Goal: Task Accomplishment & Management: Complete application form

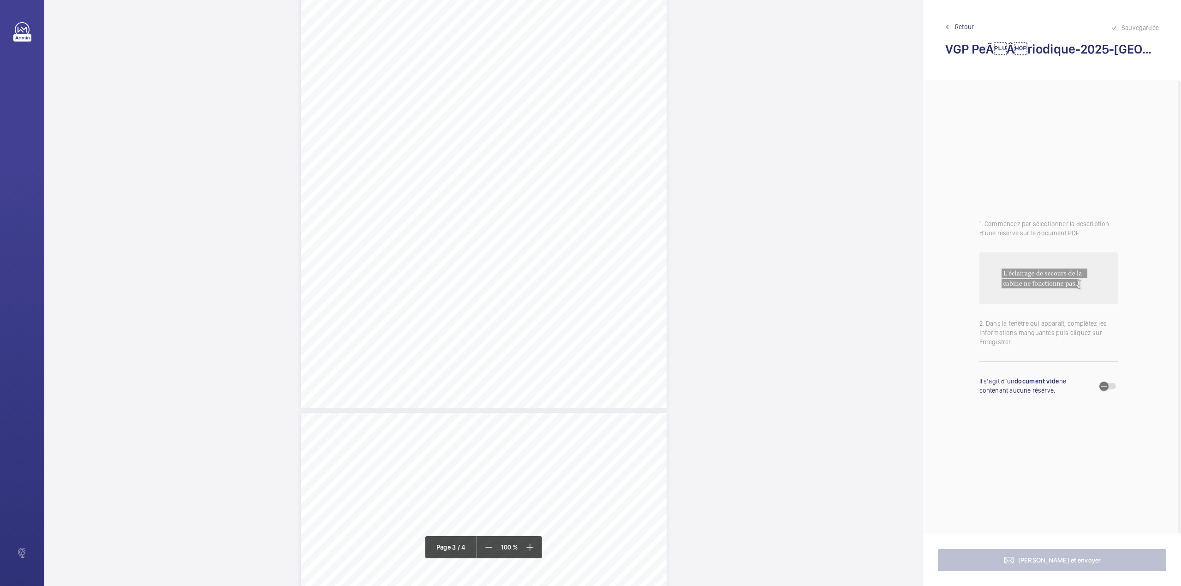
scroll to position [1532, 0]
drag, startPoint x: 325, startPoint y: 167, endPoint x: 408, endPoint y: 168, distance: 82.6
click at [408, 168] on span "Fixer correctement l'onduleur poser au sol." at bounding box center [368, 168] width 83 height 5
drag, startPoint x: 406, startPoint y: 98, endPoint x: 406, endPoint y: 107, distance: 9.2
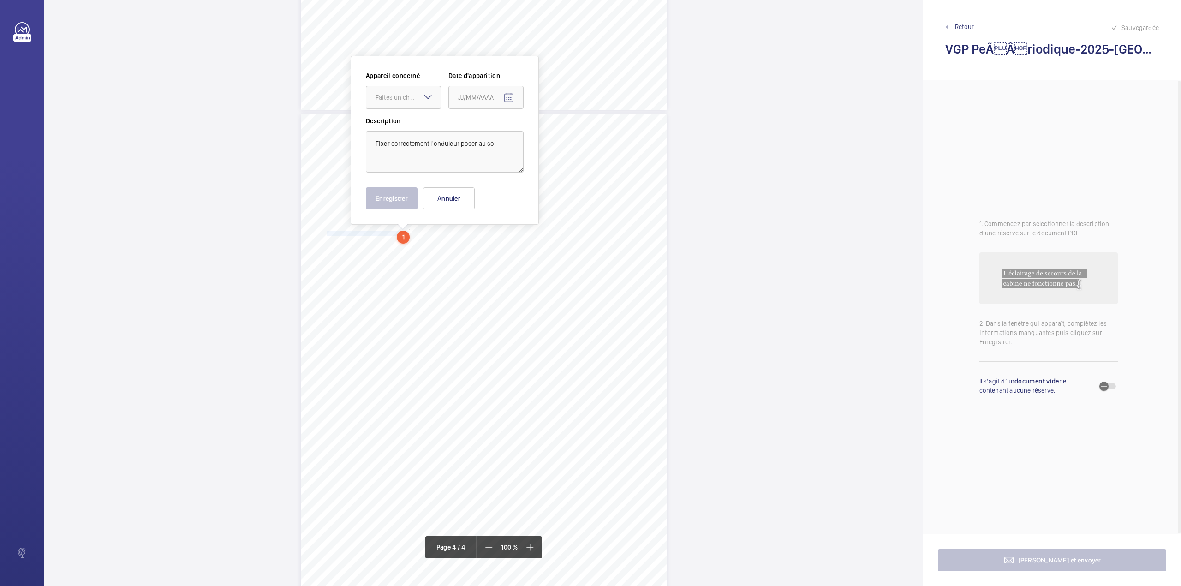
click at [406, 102] on div "Faites un choix" at bounding box center [403, 97] width 74 height 9
drag, startPoint x: 406, startPoint y: 113, endPoint x: 447, endPoint y: 111, distance: 40.7
click at [411, 114] on ng-dropdown-panel "45NLE057" at bounding box center [403, 125] width 75 height 23
click at [401, 122] on span "45NLE057" at bounding box center [404, 125] width 56 height 9
click at [505, 98] on mat-icon "Open calendar" at bounding box center [508, 97] width 11 height 11
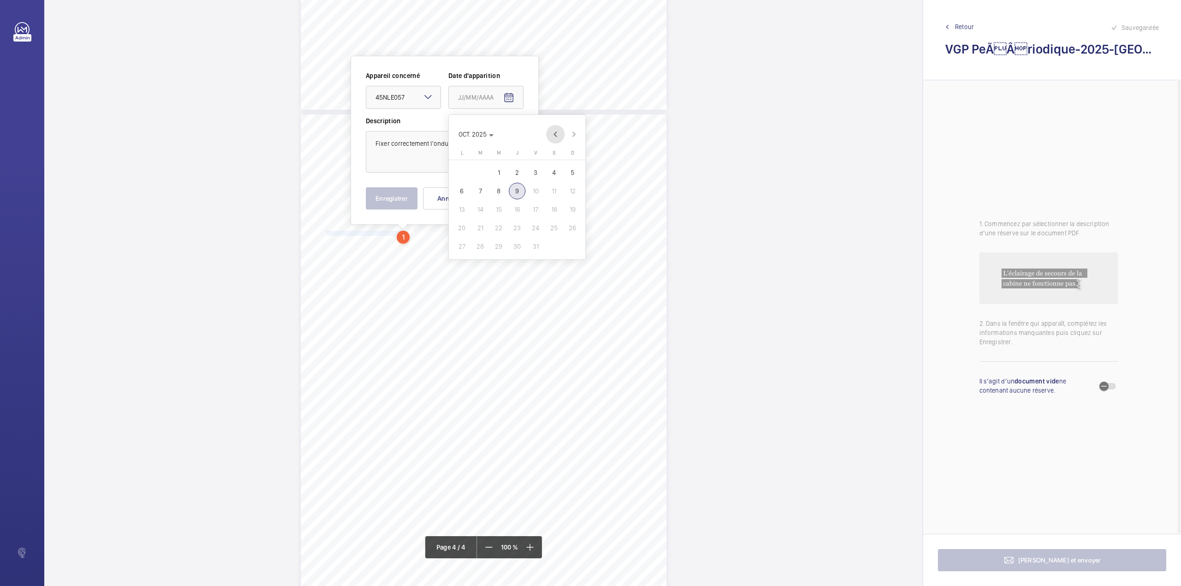
click at [552, 134] on span "Previous month" at bounding box center [555, 134] width 18 height 18
click at [464, 231] on span "18" at bounding box center [461, 228] width 17 height 17
type input "18/08/2025"
click at [499, 146] on textarea "Fixer correctement l'onduleur poser au sol" at bounding box center [445, 152] width 158 height 42
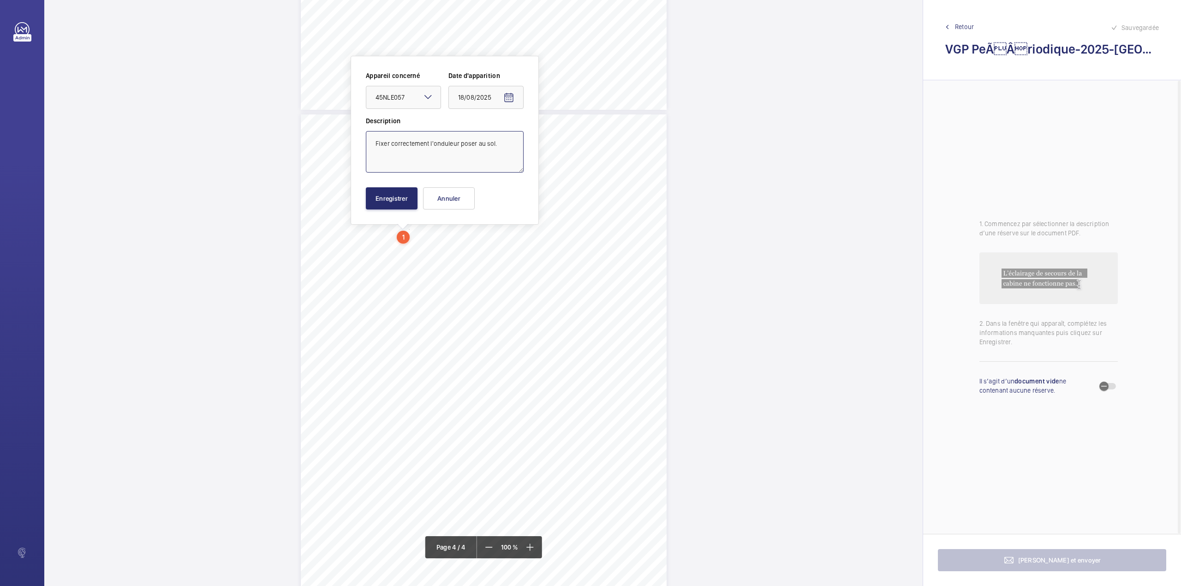
type textarea "Fixer correctement l'onduleur poser au sol."
click at [395, 185] on div "Appareil concerné Faites un choix × 45NLE057 × Date d'apparition [DATE] Descrip…" at bounding box center [445, 140] width 158 height 138
click at [394, 191] on button "Enregistrer" at bounding box center [392, 198] width 52 height 22
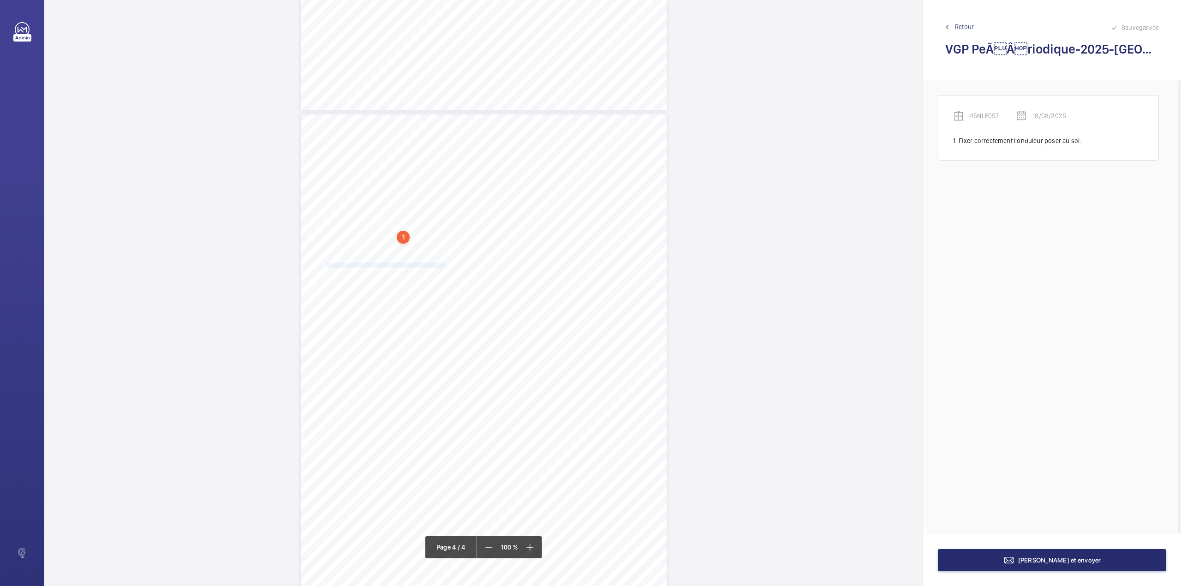
drag, startPoint x: 327, startPoint y: 266, endPoint x: 443, endPoint y: 266, distance: 116.3
click at [443, 266] on span "Remettre le couvercle de goulottes manquant dans l’armoire" at bounding box center [386, 265] width 118 height 5
click at [440, 101] on div "Faites un choix" at bounding box center [443, 97] width 65 height 9
drag, startPoint x: 438, startPoint y: 122, endPoint x: 528, endPoint y: 113, distance: 89.9
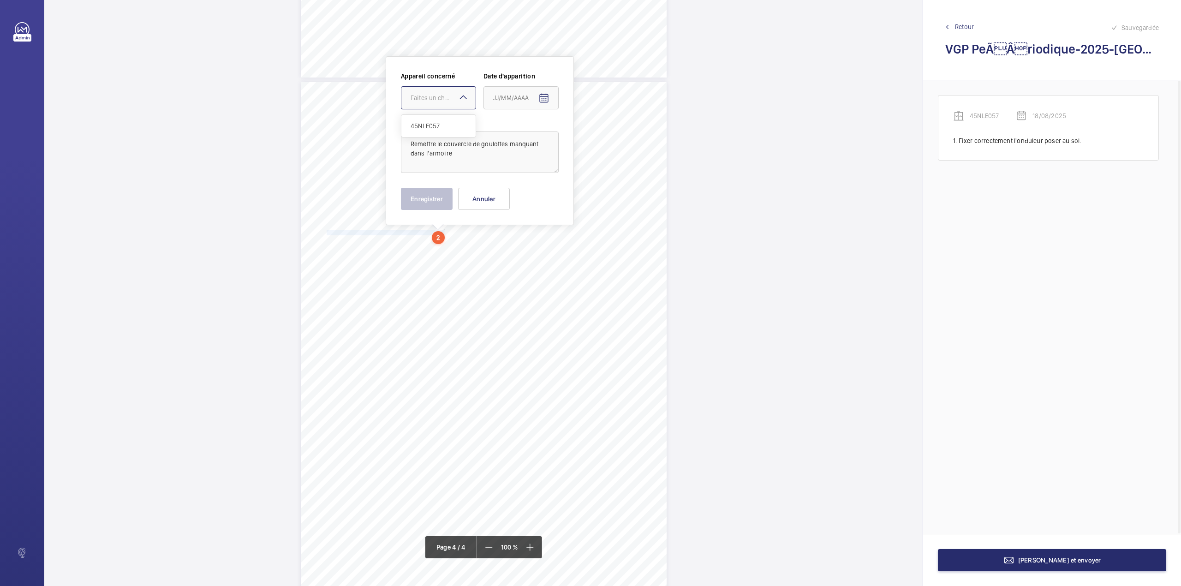
click at [447, 122] on span "45NLE057" at bounding box center [439, 125] width 56 height 9
click at [543, 98] on mat-icon "Open calendar" at bounding box center [543, 98] width 11 height 11
click at [592, 133] on span "Previous month" at bounding box center [590, 134] width 18 height 18
click at [500, 226] on span "18" at bounding box center [497, 228] width 17 height 17
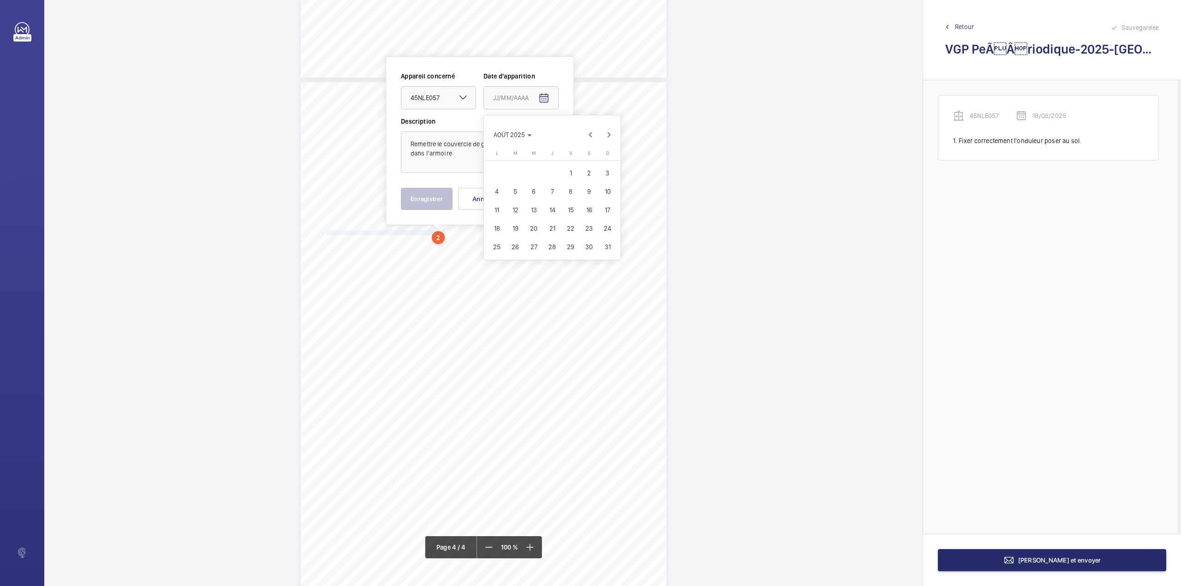
type input "18/08/2025"
click at [476, 158] on textarea "Remettre le couvercle de goulottes manquant dans l’armoire" at bounding box center [480, 152] width 158 height 42
type textarea "Remettre le couvercle de goulottes manquant dans l’armoire."
click at [424, 200] on button "Enregistrer" at bounding box center [427, 199] width 52 height 22
drag, startPoint x: 326, startPoint y: 283, endPoint x: 408, endPoint y: 285, distance: 82.1
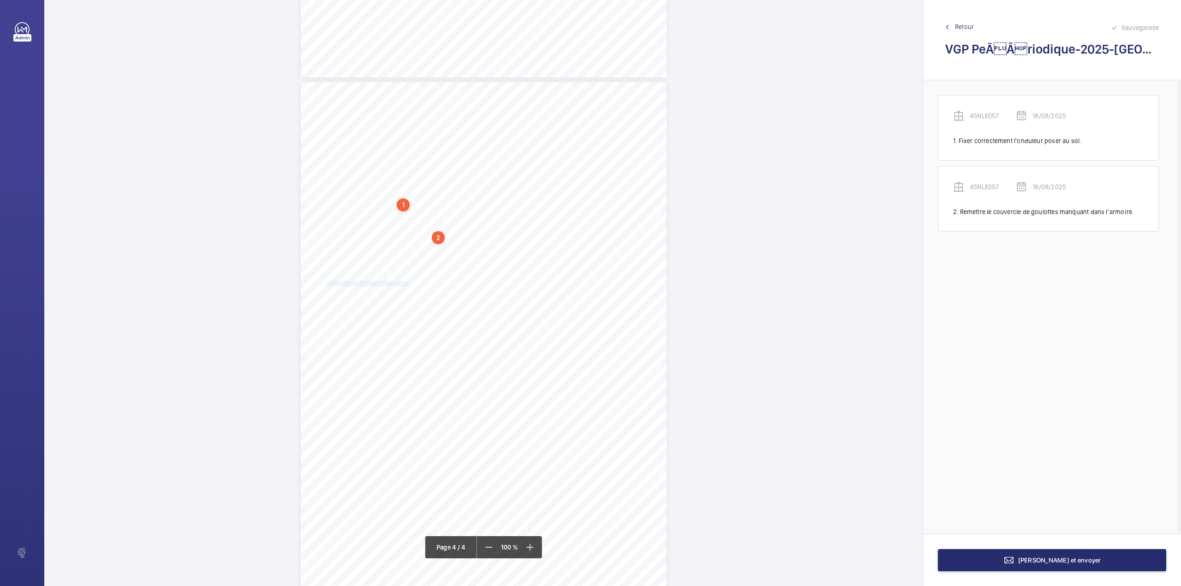
click at [408, 285] on span "Rigidifier les balustrades du toit de cabine." at bounding box center [369, 283] width 84 height 5
click at [403, 115] on div "Faites un choix" at bounding box center [408, 116] width 65 height 9
drag, startPoint x: 401, startPoint y: 137, endPoint x: 417, endPoint y: 137, distance: 16.2
click at [401, 137] on div "45NLE057" at bounding box center [403, 145] width 74 height 22
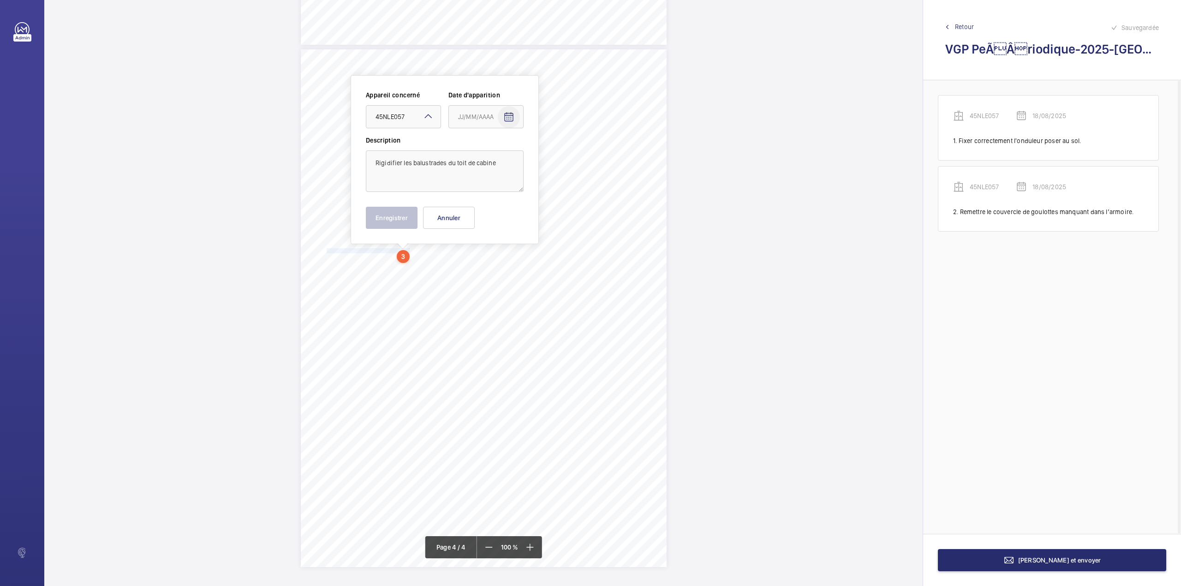
click at [513, 116] on mat-icon "Open calendar" at bounding box center [508, 117] width 11 height 11
click at [560, 151] on span "Previous month" at bounding box center [555, 153] width 18 height 18
click at [463, 243] on span "18" at bounding box center [461, 247] width 17 height 17
type input "18/08/2025"
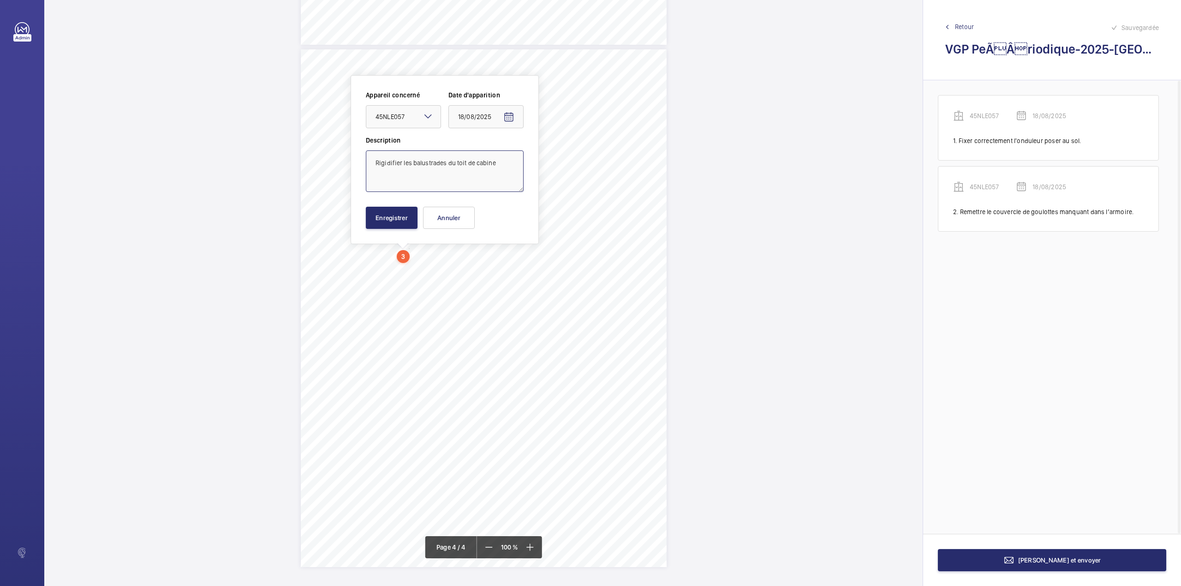
click at [502, 168] on textarea "Rigidifier les balustrades du toit de cabine" at bounding box center [445, 171] width 158 height 42
type textarea "Rigidifier les balustrades du toit de cabine."
click at [403, 209] on button "Enregistrer" at bounding box center [392, 218] width 52 height 22
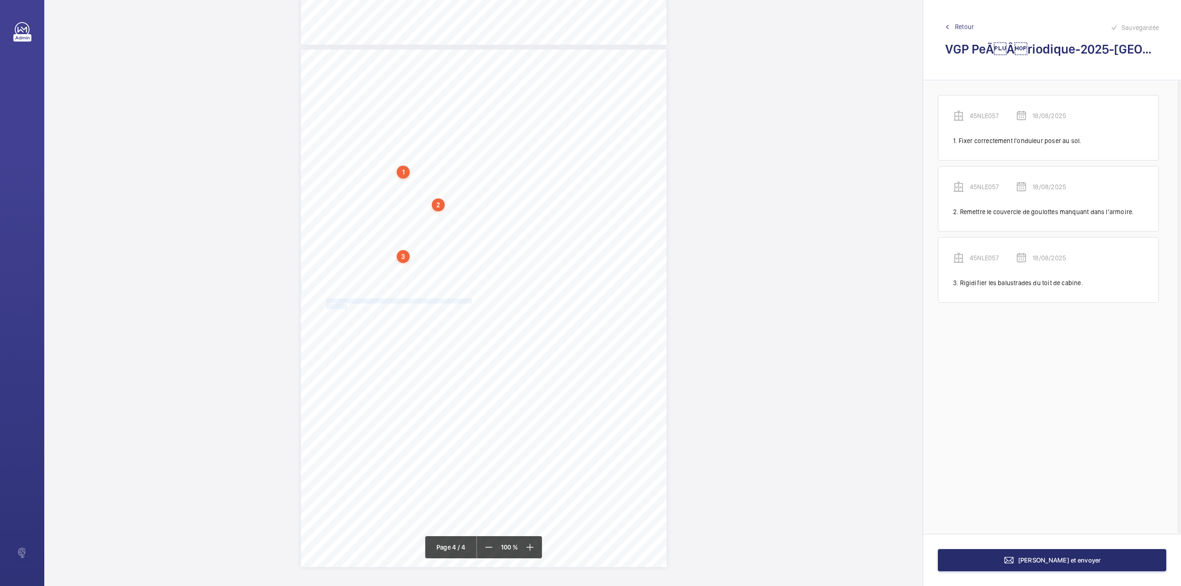
drag, startPoint x: 327, startPoint y: 300, endPoint x: 346, endPoint y: 304, distance: 19.7
click at [346, 304] on div "VERIFICATION GENERALE PERIODIQUE - App. N° 45NLE057 6-8 bd Haussmann 75008 PARI…" at bounding box center [484, 308] width 366 height 518
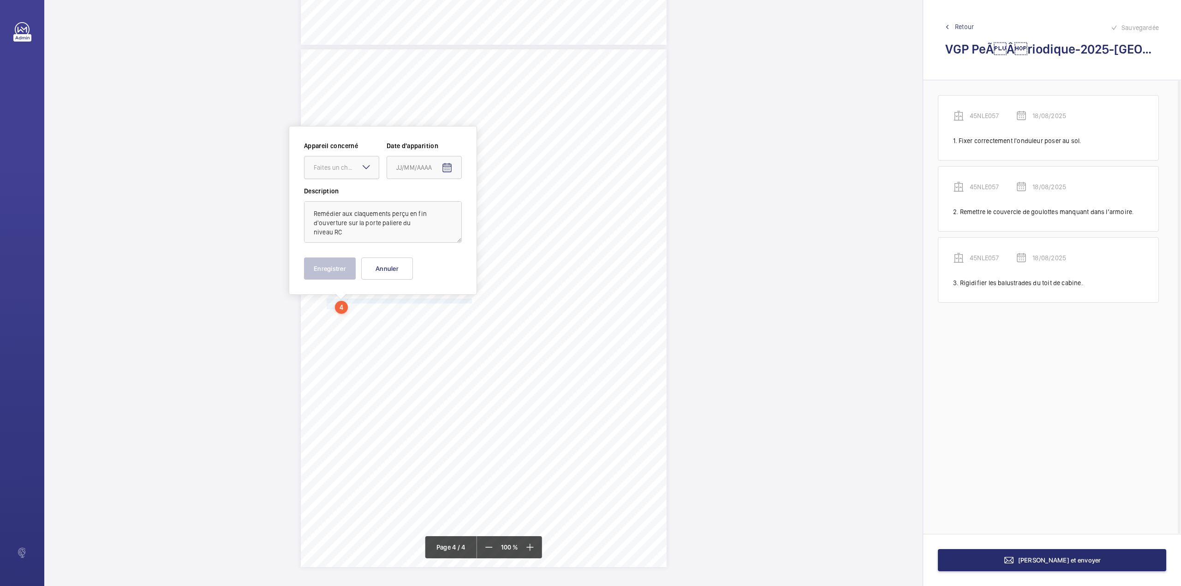
click at [333, 163] on div "Faites un choix" at bounding box center [346, 167] width 65 height 9
drag, startPoint x: 332, startPoint y: 192, endPoint x: 379, endPoint y: 183, distance: 48.0
click at [334, 192] on span "45NLE057" at bounding box center [342, 195] width 56 height 9
click at [448, 161] on span "Open calendar" at bounding box center [447, 168] width 22 height 22
click at [491, 209] on span "Previous month" at bounding box center [493, 204] width 18 height 18
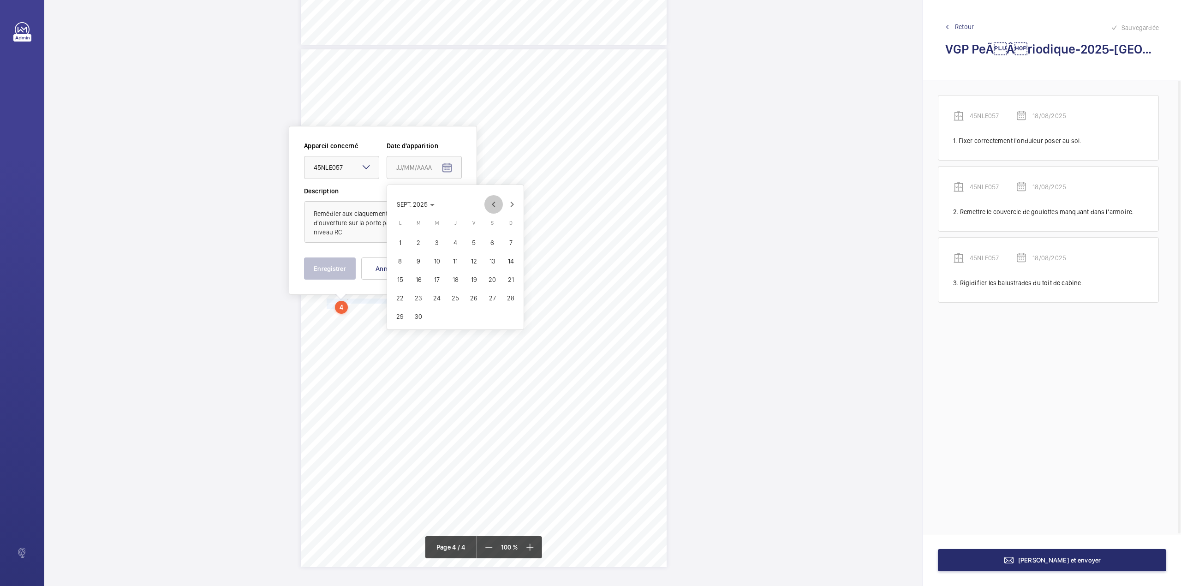
click at [491, 209] on span "Previous month" at bounding box center [493, 204] width 18 height 18
click at [399, 298] on span "18" at bounding box center [400, 298] width 17 height 17
type input "18/08/2025"
click at [357, 238] on textarea "Remédier aux claquements perçu en fin d'ouverture sur la porte paliere du nivea…" at bounding box center [383, 222] width 158 height 42
type textarea "Remédier aux claquements perçu en fin d'ouverture sur la porte paliere du nivea…"
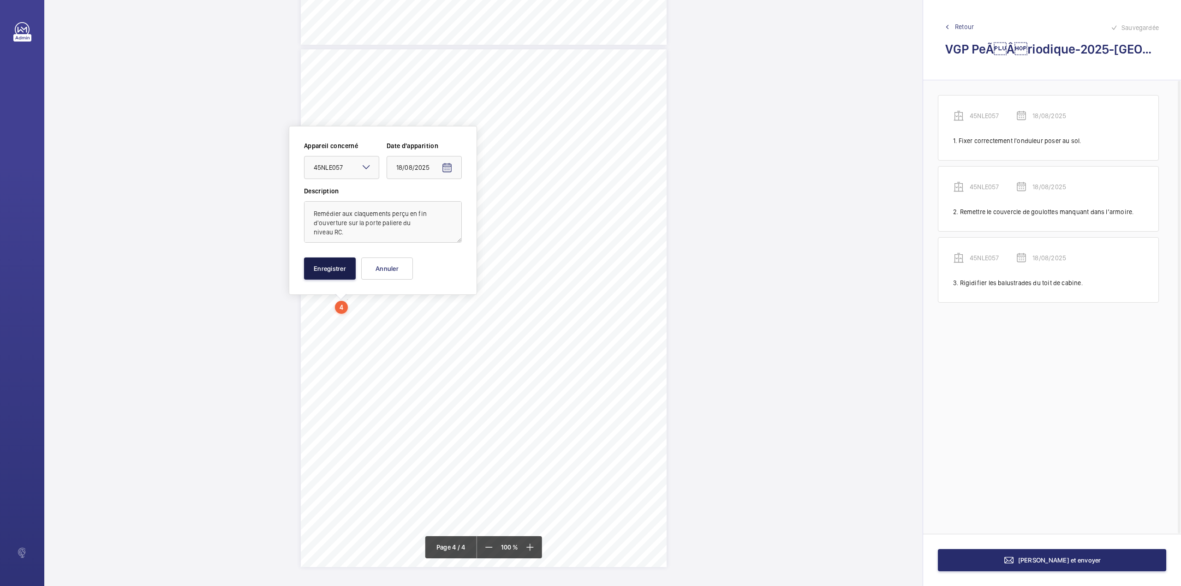
click at [334, 265] on button "Enregistrer" at bounding box center [330, 268] width 52 height 22
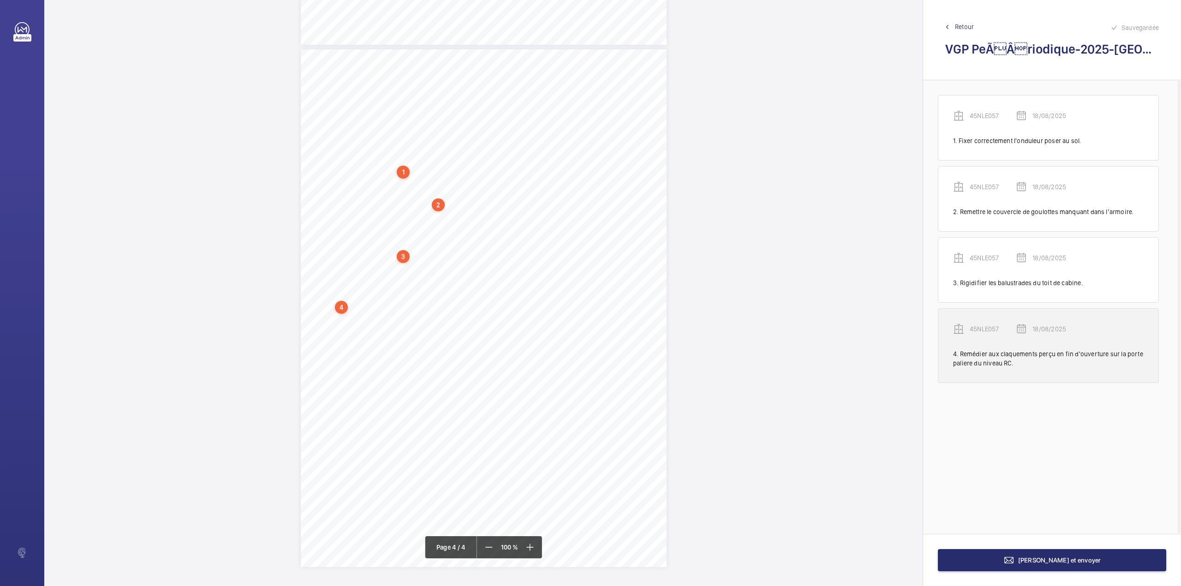
click at [980, 327] on p "45NLE057" at bounding box center [993, 328] width 46 height 9
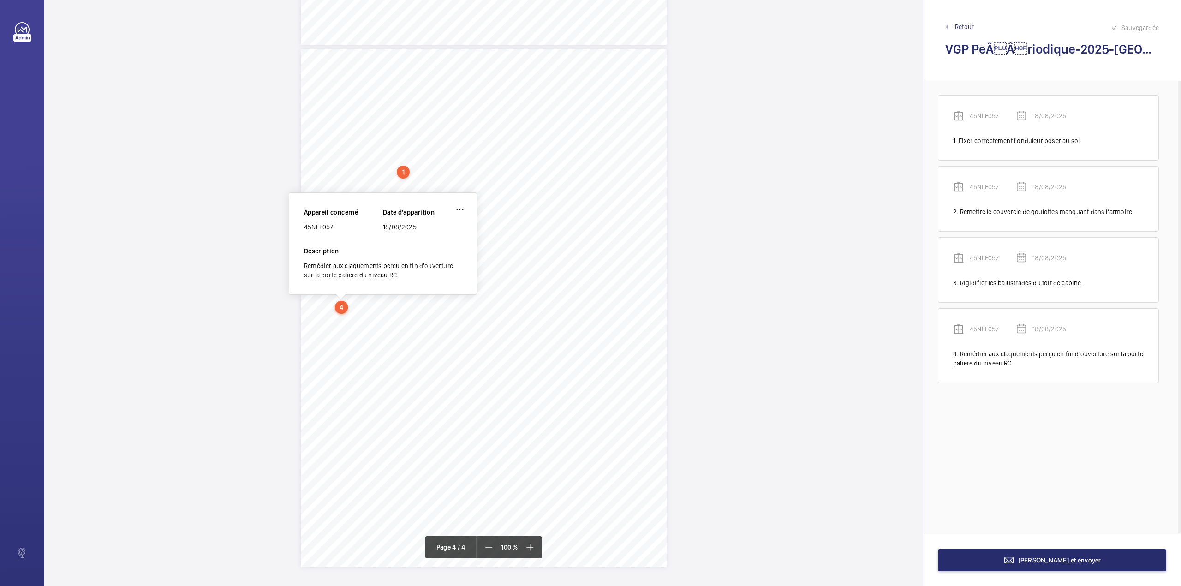
drag, startPoint x: 304, startPoint y: 229, endPoint x: 338, endPoint y: 229, distance: 33.2
click at [338, 229] on div "45NLE057" at bounding box center [343, 226] width 79 height 9
copy div "45NLE057"
click at [1086, 560] on span "[PERSON_NAME] et envoyer" at bounding box center [1059, 559] width 83 height 7
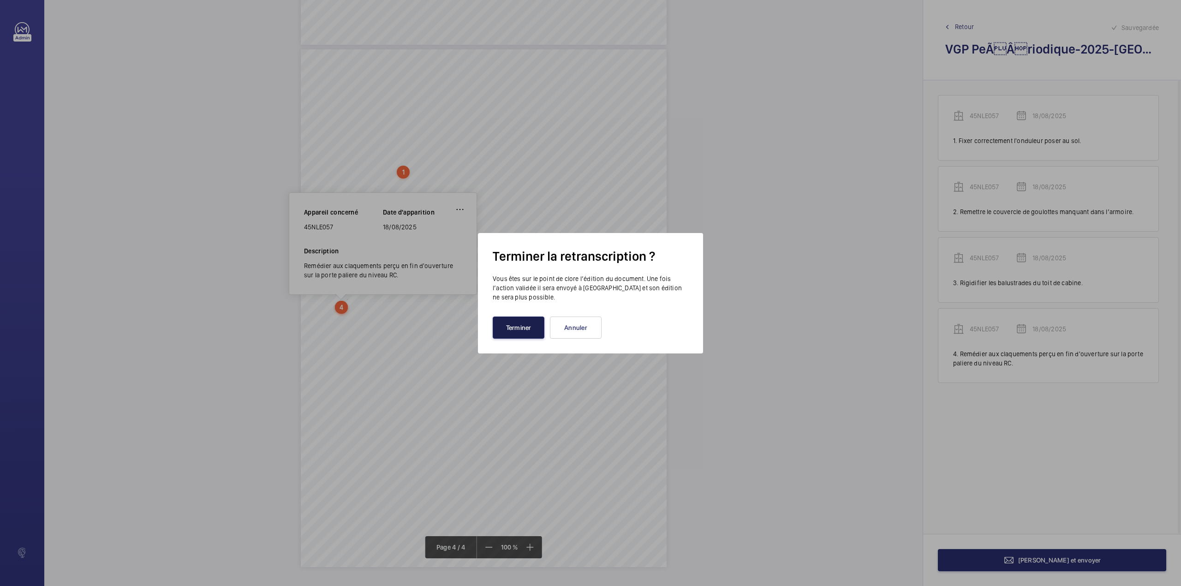
drag, startPoint x: 500, startPoint y: 329, endPoint x: 508, endPoint y: 294, distance: 35.5
click at [501, 328] on button "Terminer" at bounding box center [519, 327] width 52 height 22
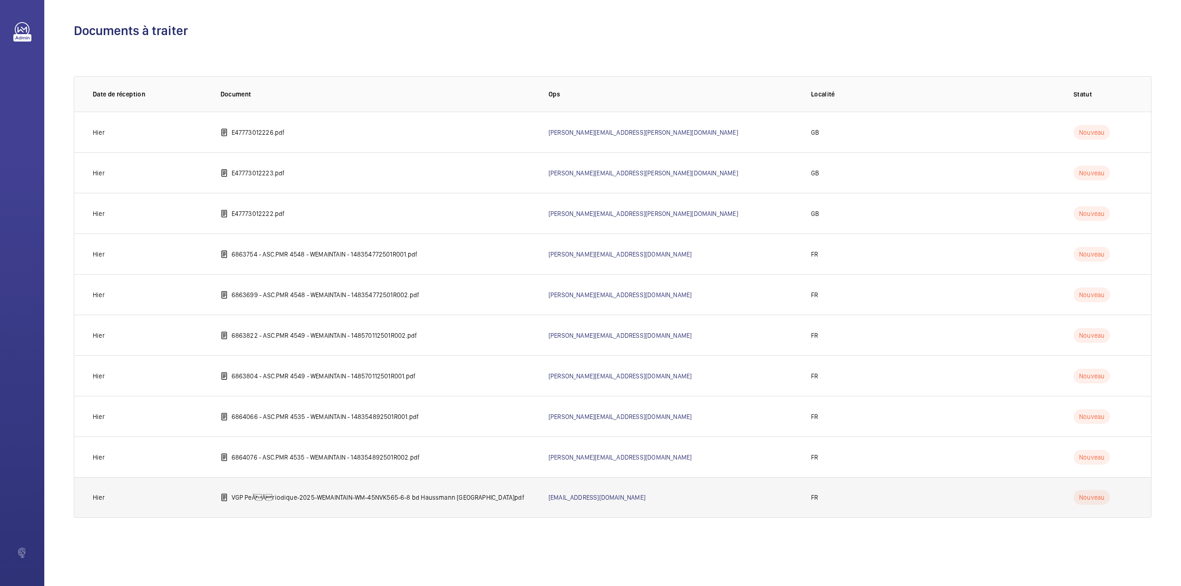
click at [320, 493] on p "VGP PeÃÂriodique-2025-WEMAINTAIN-WM-45NVK565-6-8 bd Haussmann [GEOGRAPHIC_DAT…" at bounding box center [378, 497] width 293 height 9
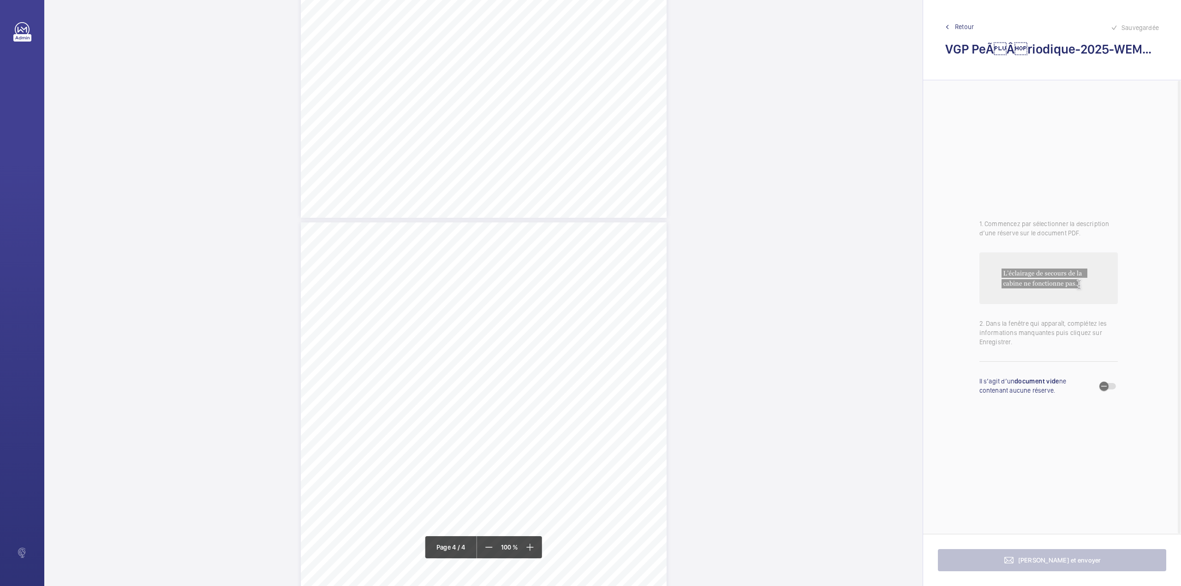
scroll to position [1532, 0]
drag, startPoint x: 325, startPoint y: 154, endPoint x: 425, endPoint y: 160, distance: 100.3
click at [425, 160] on div "VERIFICATION GENERALE PERIODIQUE - App. N° WM-45NVK565 6-8 bd Haussmann 75008 P…" at bounding box center [484, 308] width 366 height 518
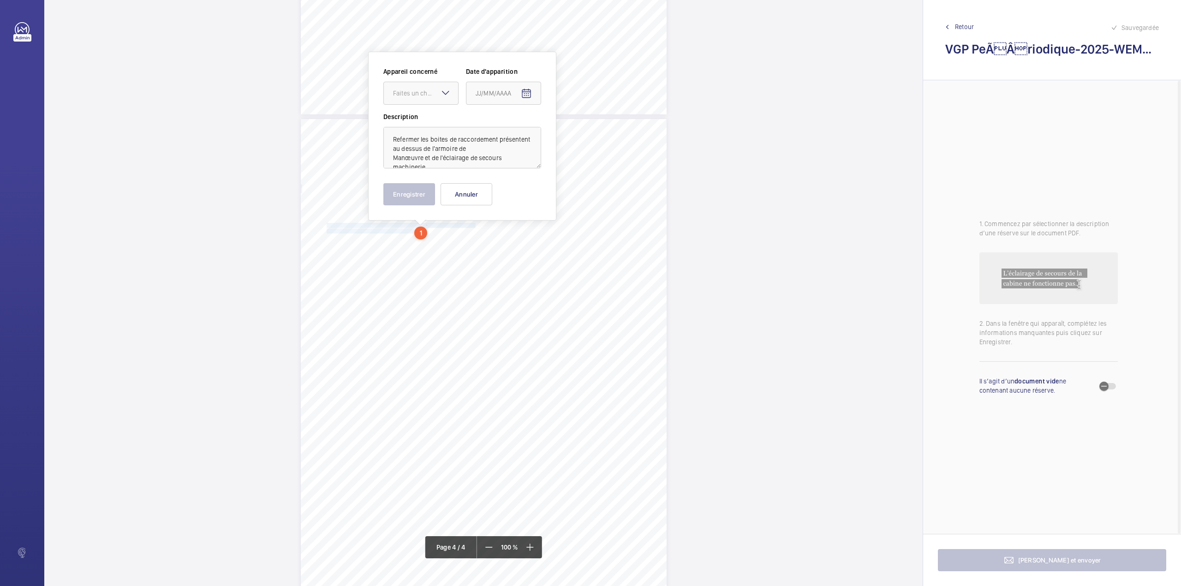
scroll to position [1458, 0]
drag, startPoint x: 430, startPoint y: 100, endPoint x: 430, endPoint y: 113, distance: 12.9
click at [430, 101] on div "Faites un choix" at bounding box center [425, 97] width 65 height 9
drag, startPoint x: 429, startPoint y: 122, endPoint x: 517, endPoint y: 106, distance: 89.6
click at [429, 122] on span "45NVK565 Panoramique côté Pelletier Atrium (G.) igh 45NVK565" at bounding box center [421, 125] width 56 height 9
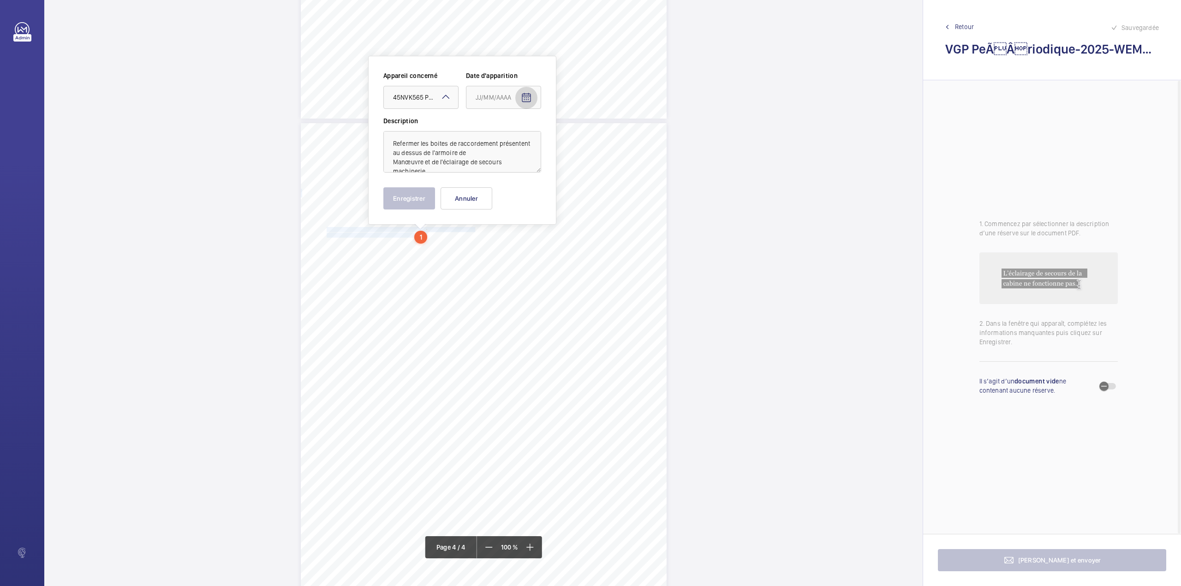
click at [528, 99] on mat-icon "Open calendar" at bounding box center [526, 97] width 11 height 11
click at [569, 136] on span "Previous month" at bounding box center [573, 134] width 18 height 18
click at [479, 223] on span "18" at bounding box center [479, 228] width 17 height 17
type input "18/08/2025"
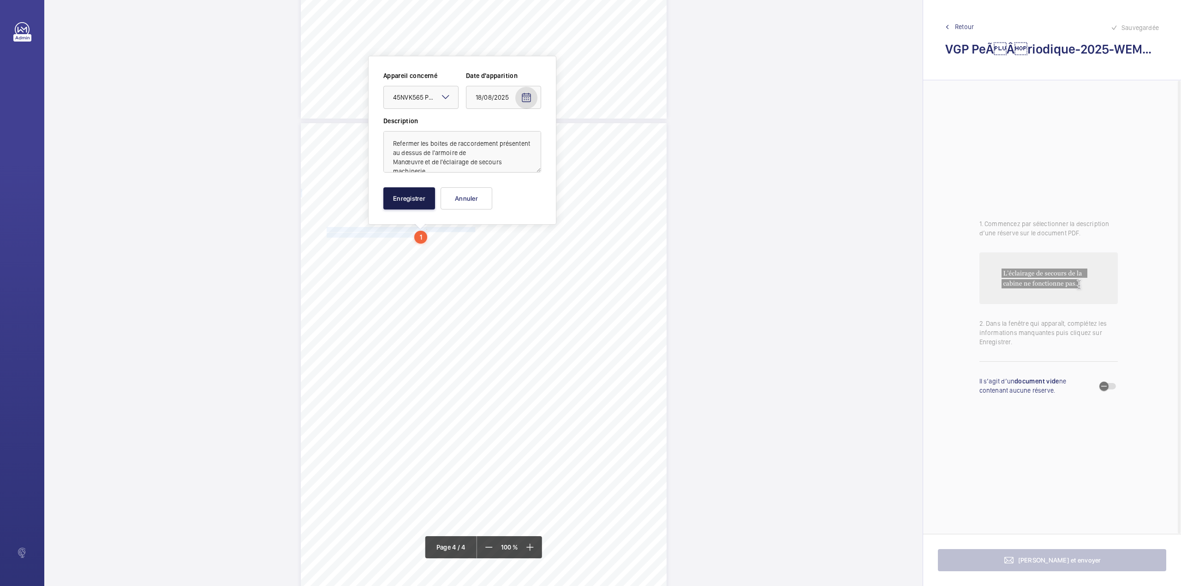
click at [404, 197] on button "Enregistrer" at bounding box center [409, 198] width 52 height 22
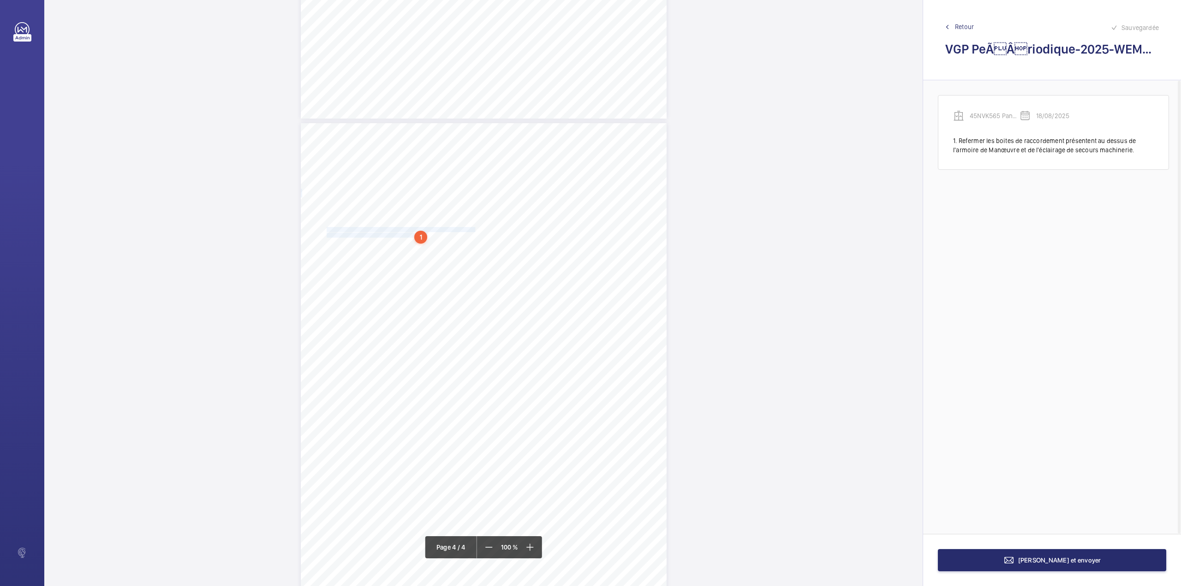
scroll to position [1520, 0]
drag, startPoint x: 327, startPoint y: 293, endPoint x: 475, endPoint y: 294, distance: 148.5
click at [475, 294] on span "Supprimer la queue de billard à la fermeture de la porte palière de l'étage RJ" at bounding box center [402, 293] width 150 height 5
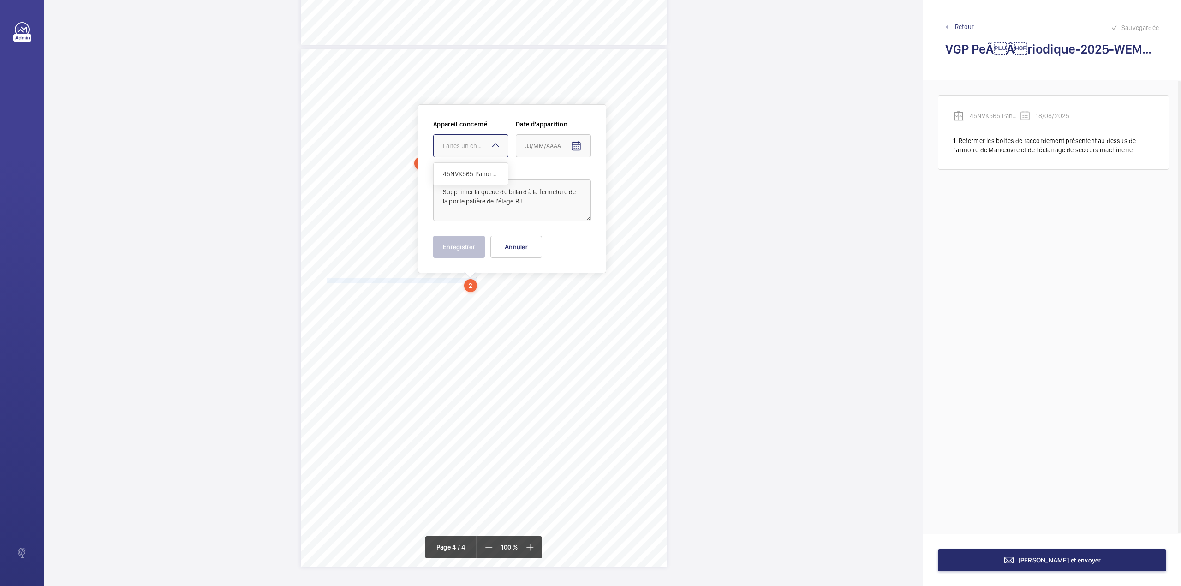
drag, startPoint x: 485, startPoint y: 139, endPoint x: 480, endPoint y: 163, distance: 24.6
click at [485, 140] on div at bounding box center [471, 146] width 74 height 22
drag, startPoint x: 480, startPoint y: 163, endPoint x: 517, endPoint y: 161, distance: 37.0
click at [481, 165] on div "45NVK565 Panoramique côté Pelletier Atrium (G.) igh 45NVK565" at bounding box center [471, 174] width 74 height 22
click at [580, 144] on mat-icon "Open calendar" at bounding box center [576, 146] width 11 height 11
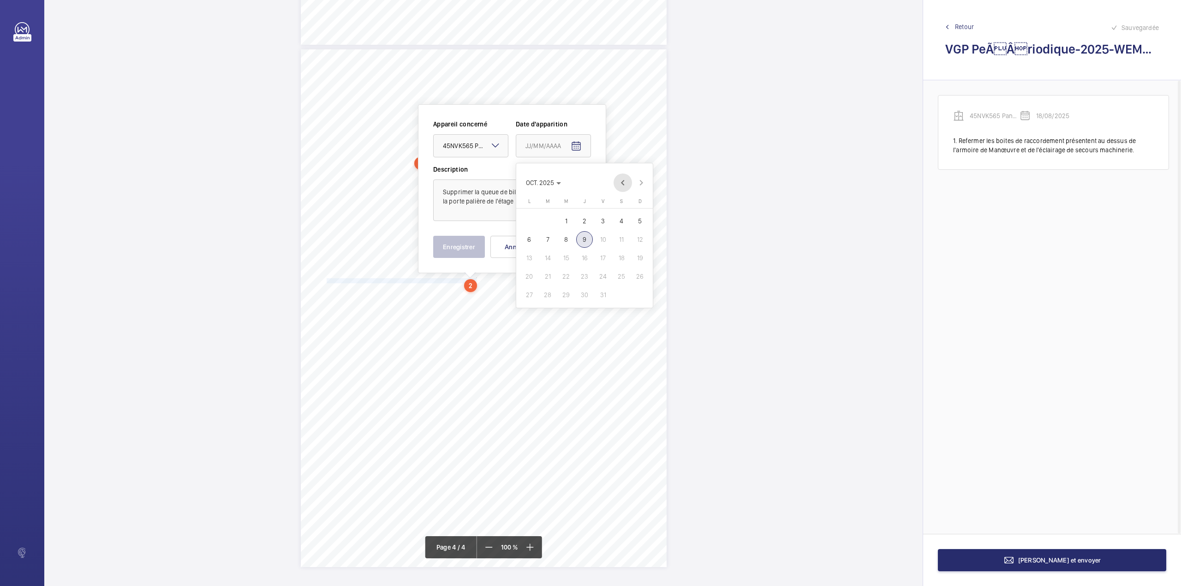
click at [622, 182] on span "Previous month" at bounding box center [623, 182] width 18 height 18
click at [530, 274] on span "18" at bounding box center [529, 276] width 17 height 17
type input "18/08/2025"
click at [524, 204] on textarea "Supprimer la queue de billard à la fermeture de la porte palière de l'étage RJ" at bounding box center [512, 200] width 158 height 42
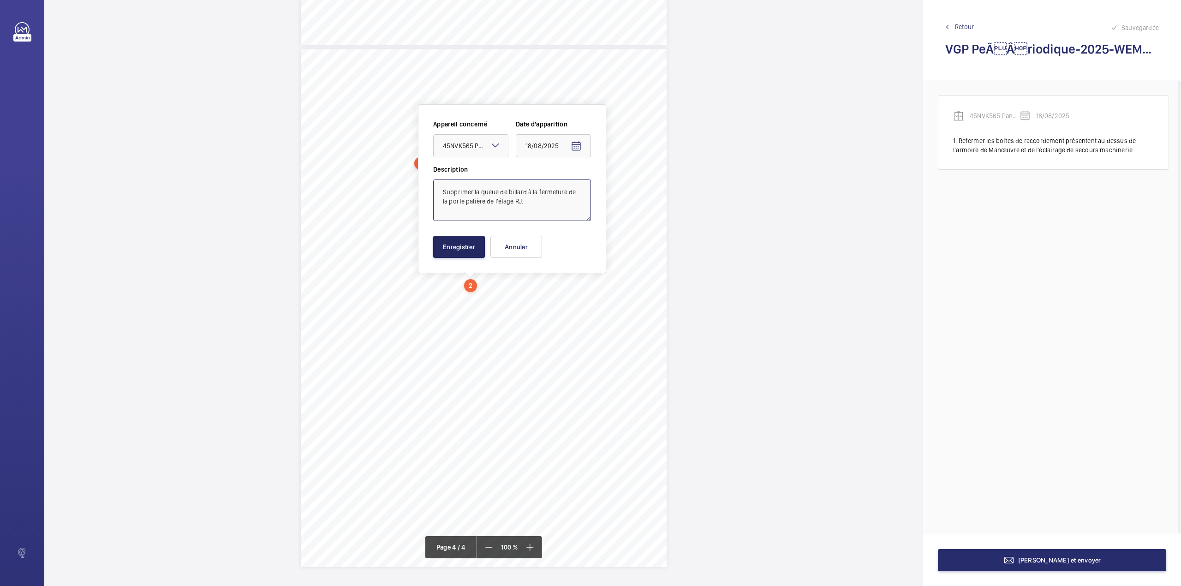
type textarea "Supprimer la queue de billard à la fermeture de la porte palière de l'étage RJ."
click at [460, 249] on button "Enregistrer" at bounding box center [459, 247] width 52 height 22
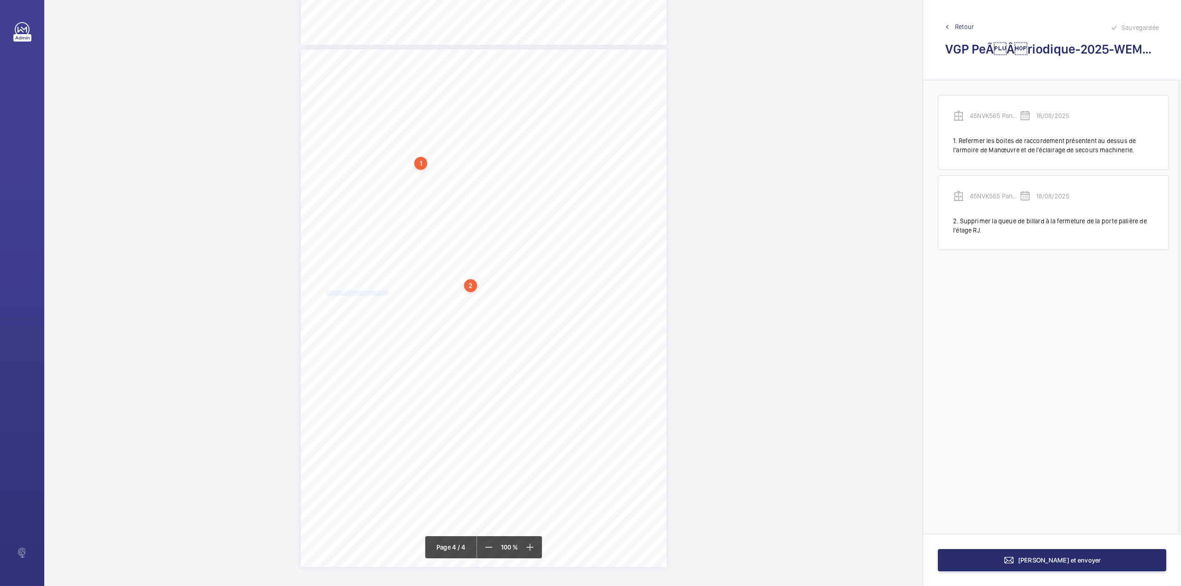
drag, startPoint x: 327, startPoint y: 292, endPoint x: 387, endPoint y: 292, distance: 60.0
click at [387, 292] on span "Dégraisser les pieds de guides" at bounding box center [358, 293] width 62 height 5
click at [382, 163] on div at bounding box center [382, 156] width 74 height 22
click at [379, 185] on span "45NVK565 Panoramique côté Pelletier Atrium (G.) igh 45NVK565" at bounding box center [382, 184] width 56 height 9
click at [491, 157] on mat-icon "Open calendar" at bounding box center [487, 156] width 11 height 11
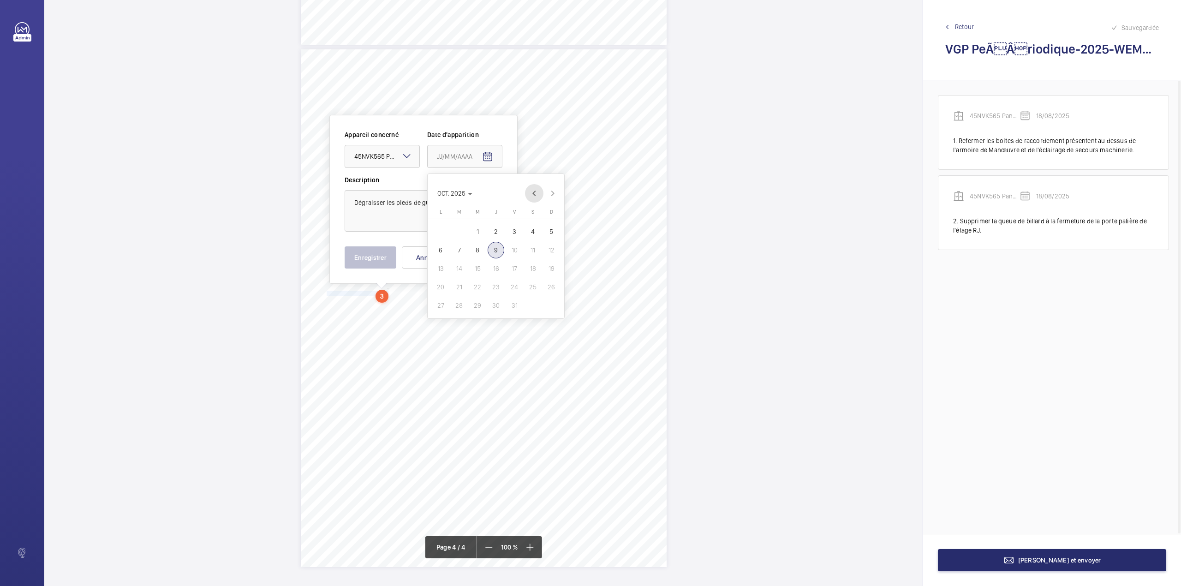
click at [536, 192] on span "Previous month" at bounding box center [534, 193] width 18 height 18
click at [441, 285] on span "18" at bounding box center [440, 287] width 17 height 17
type input "18/08/2025"
click at [451, 201] on textarea "Dégraisser les pieds de guides" at bounding box center [424, 211] width 158 height 42
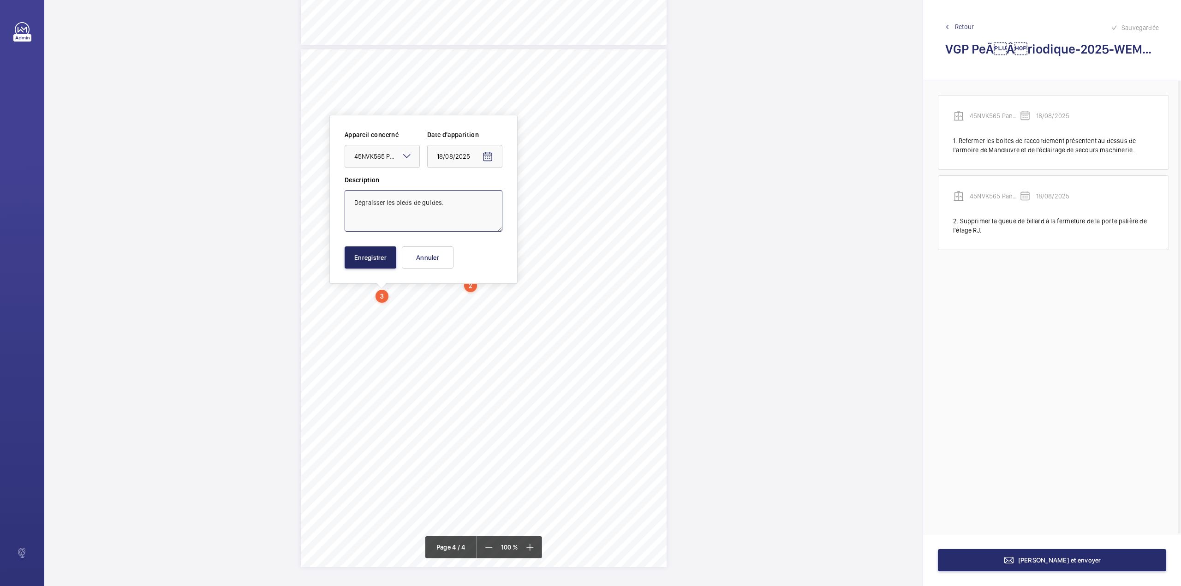
type textarea "Dégraisser les pieds de guides."
click at [376, 259] on button "Enregistrer" at bounding box center [371, 257] width 52 height 22
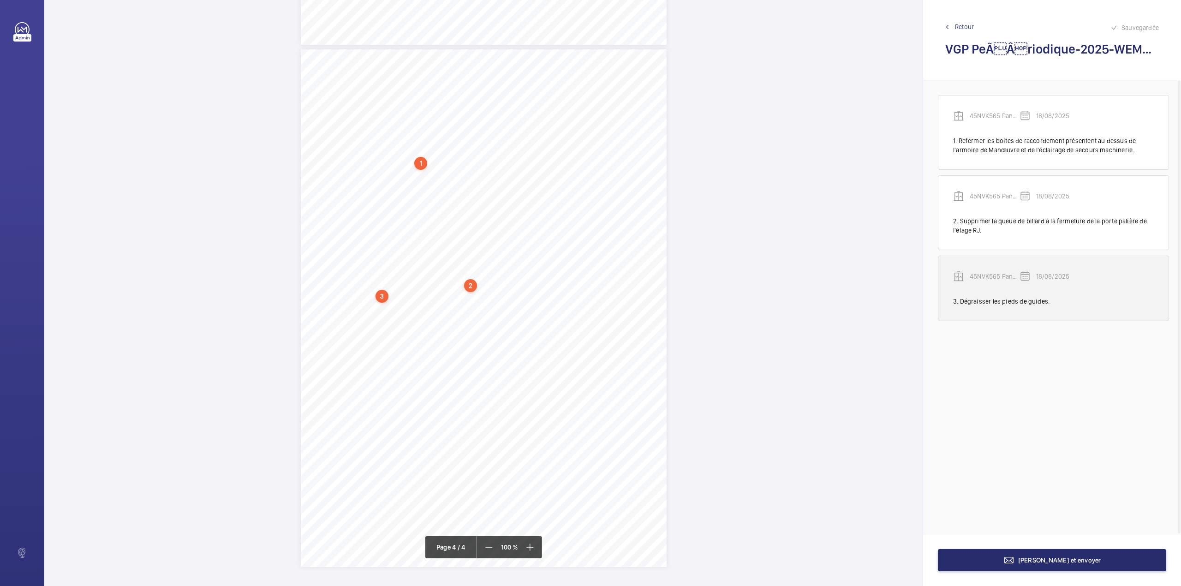
click at [984, 273] on p "45NVK565 Panoramique côté Pelletier Atrium (G.) igh 45NVK565" at bounding box center [995, 276] width 50 height 9
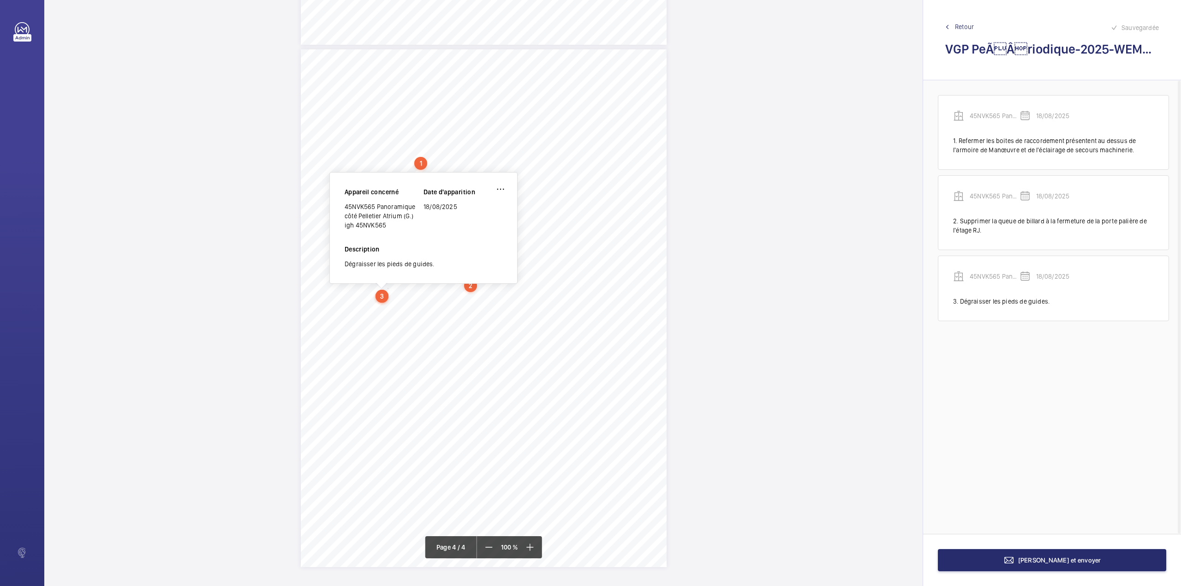
drag, startPoint x: 346, startPoint y: 204, endPoint x: 384, endPoint y: 225, distance: 44.2
click at [384, 225] on div "45NVK565 Panoramique côté Pelletier Atrium (G.) igh 45NVK565" at bounding box center [384, 216] width 79 height 28
copy div "45NVK565 Panoramique côté Pelletier Atrium (G.) igh 45NVK565"
click at [1028, 556] on button "[PERSON_NAME] et envoyer" at bounding box center [1052, 560] width 228 height 22
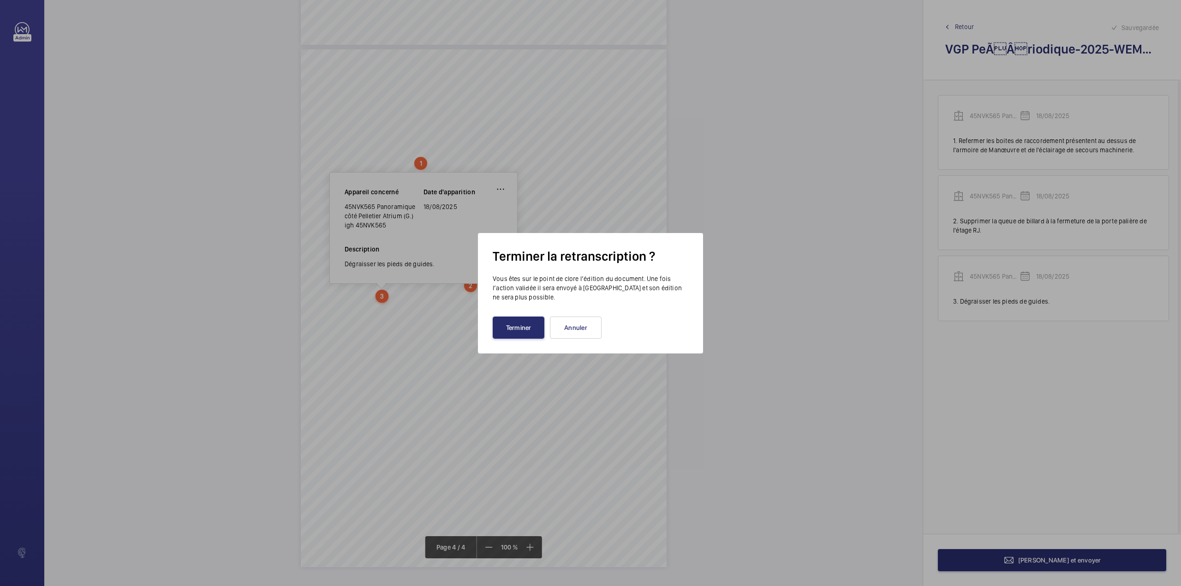
drag, startPoint x: 513, startPoint y: 326, endPoint x: 504, endPoint y: 305, distance: 22.5
click at [514, 325] on button "Terminer" at bounding box center [519, 327] width 52 height 22
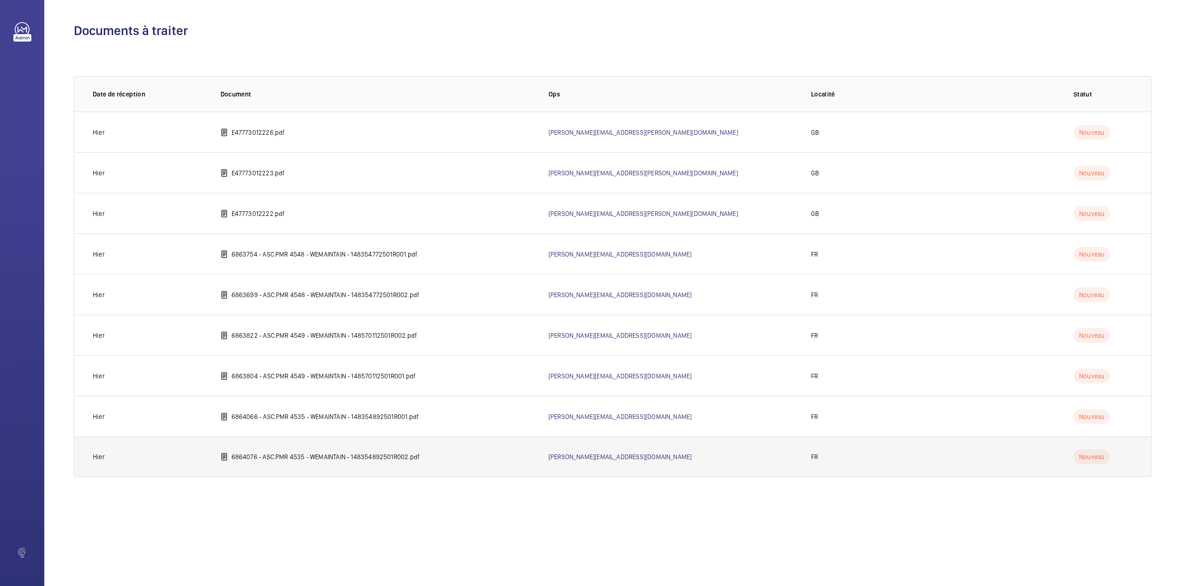
click at [254, 451] on td "6864076 - ASC.PMR 4535 - WEMAINTAIN - 148354892501R002.pdf" at bounding box center [370, 456] width 328 height 41
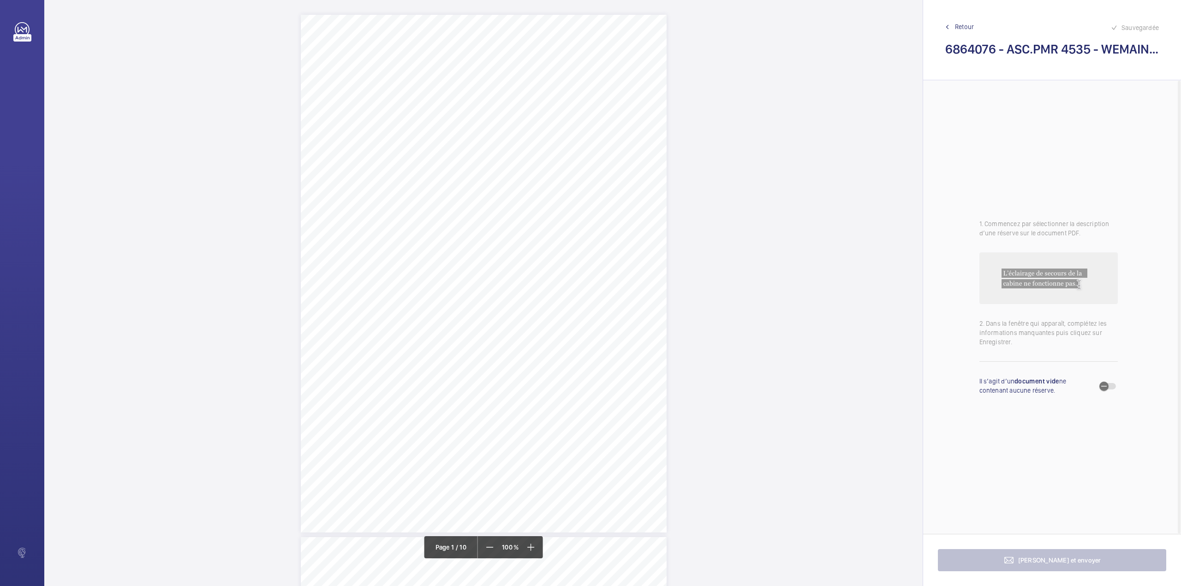
click at [639, 242] on div "Rapport de vérification réglementaire en exploitation AAAAAAAAAAAA N° 148354892…" at bounding box center [484, 274] width 366 height 518
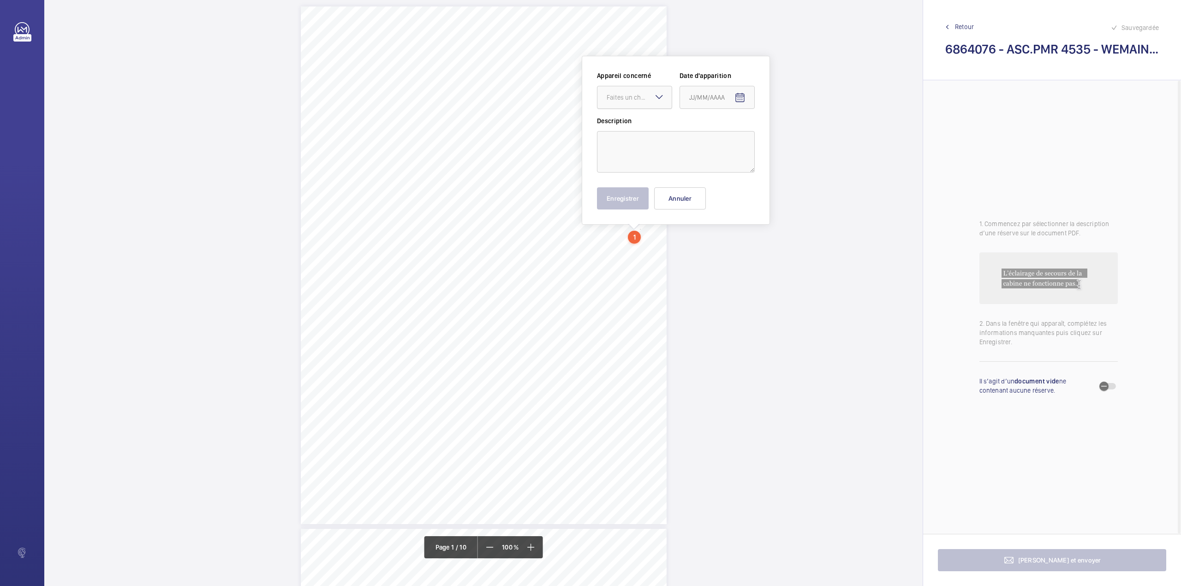
click at [642, 98] on div "Faites un choix" at bounding box center [639, 97] width 65 height 9
click at [677, 201] on button "Annuler" at bounding box center [680, 198] width 52 height 22
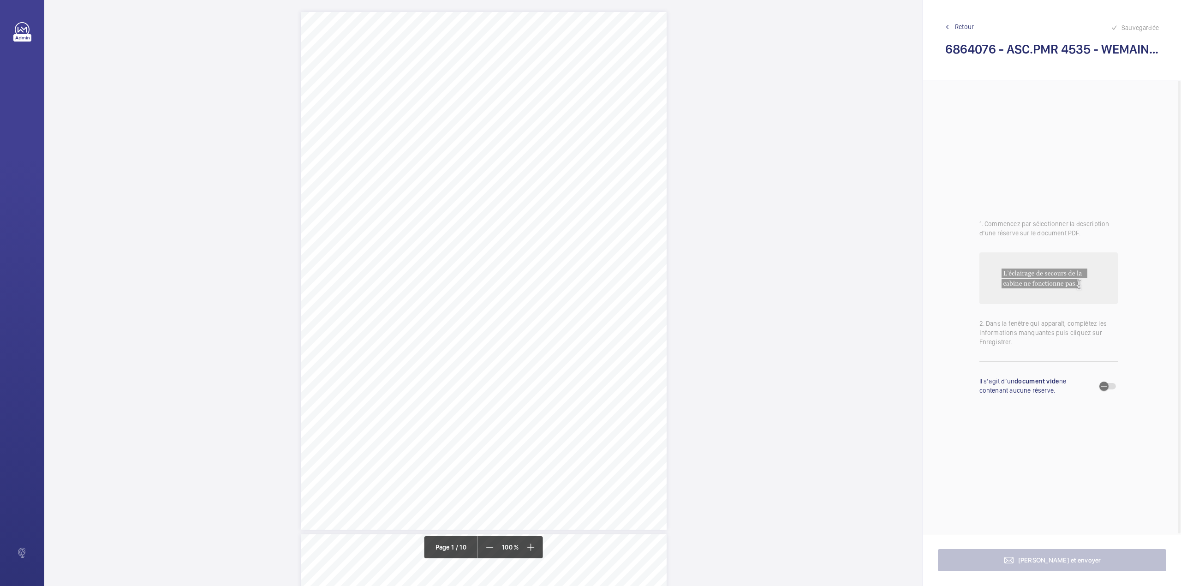
scroll to position [0, 0]
drag, startPoint x: 513, startPoint y: 221, endPoint x: 593, endPoint y: 220, distance: 79.4
click at [593, 220] on span "SNCF GARES & CONNEXIONS" at bounding box center [555, 220] width 80 height 6
copy span "SNCF GARES & CONNEXIONS"
click at [513, 226] on span "PARIS MUSEE D ORSAY GARE" at bounding box center [553, 226] width 81 height 6
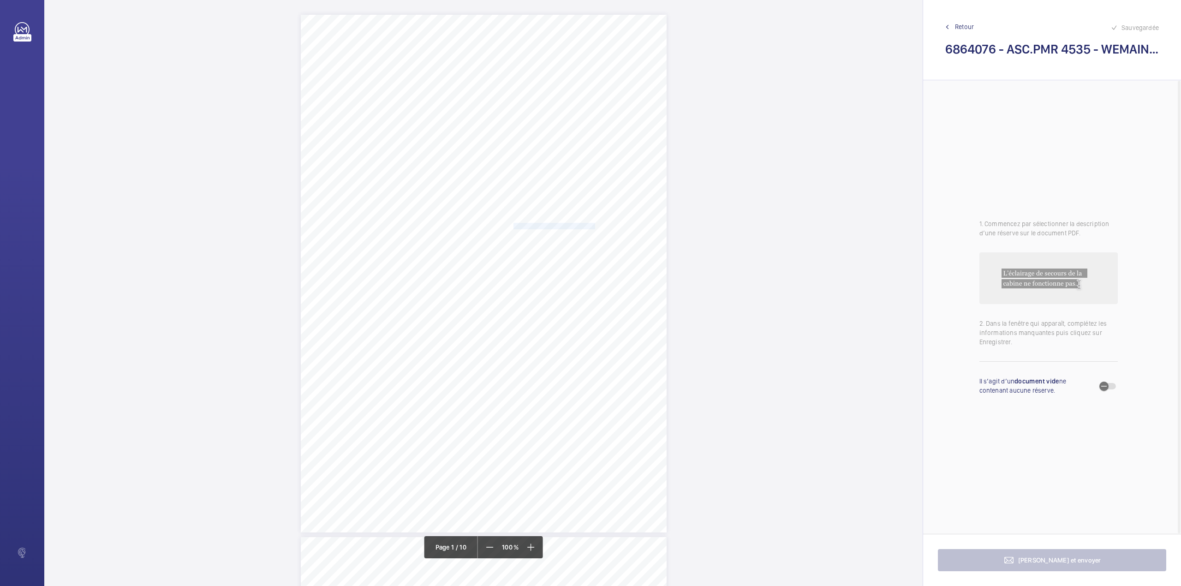
drag, startPoint x: 513, startPoint y: 224, endPoint x: 592, endPoint y: 225, distance: 79.4
click at [592, 225] on span "PARIS MUSEE D ORSAY GARE" at bounding box center [553, 226] width 81 height 6
copy span "PARIS MUSEE D ORSAY GARE"
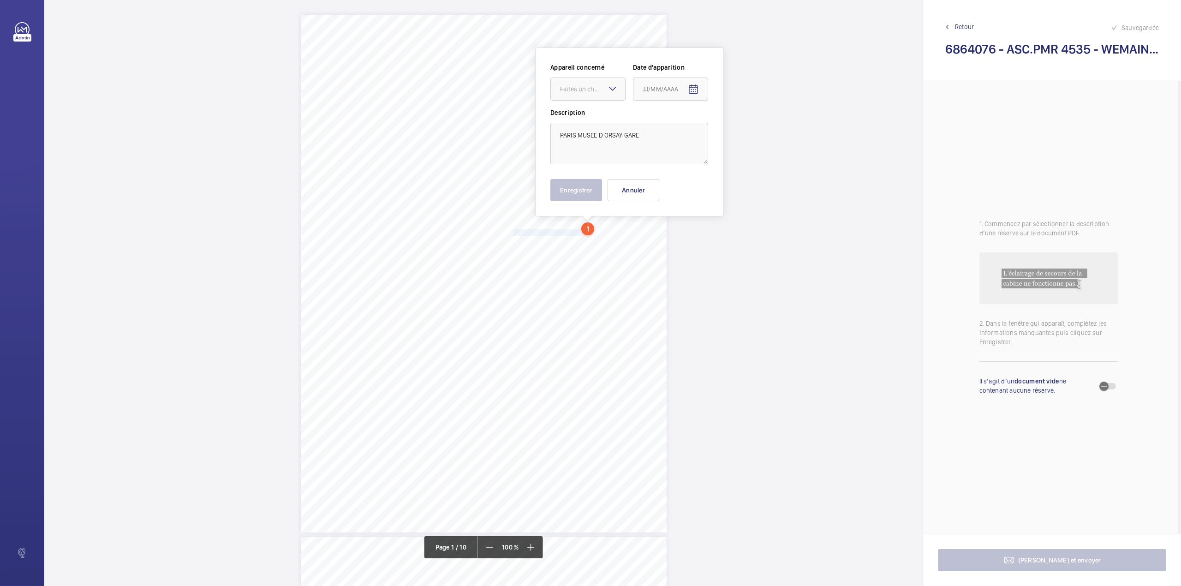
drag, startPoint x: 512, startPoint y: 231, endPoint x: 565, endPoint y: 233, distance: 53.1
click at [565, 233] on span "[STREET_ADDRESS][PERSON_NAME]" at bounding box center [563, 233] width 100 height 6
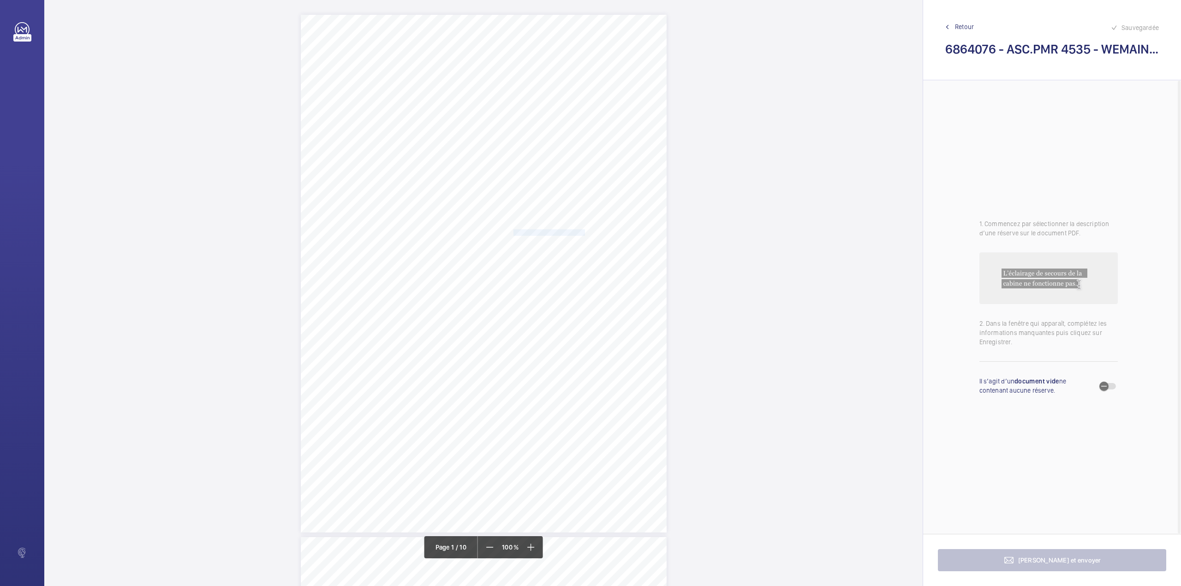
copy span "[STREET_ADDRESS][PERSON_NAME]"
drag, startPoint x: 512, startPoint y: 238, endPoint x: 546, endPoint y: 240, distance: 34.2
click at [546, 240] on span "75007 [GEOGRAPHIC_DATA]" at bounding box center [552, 239] width 79 height 6
copy span "75007 [GEOGRAPHIC_DATA]"
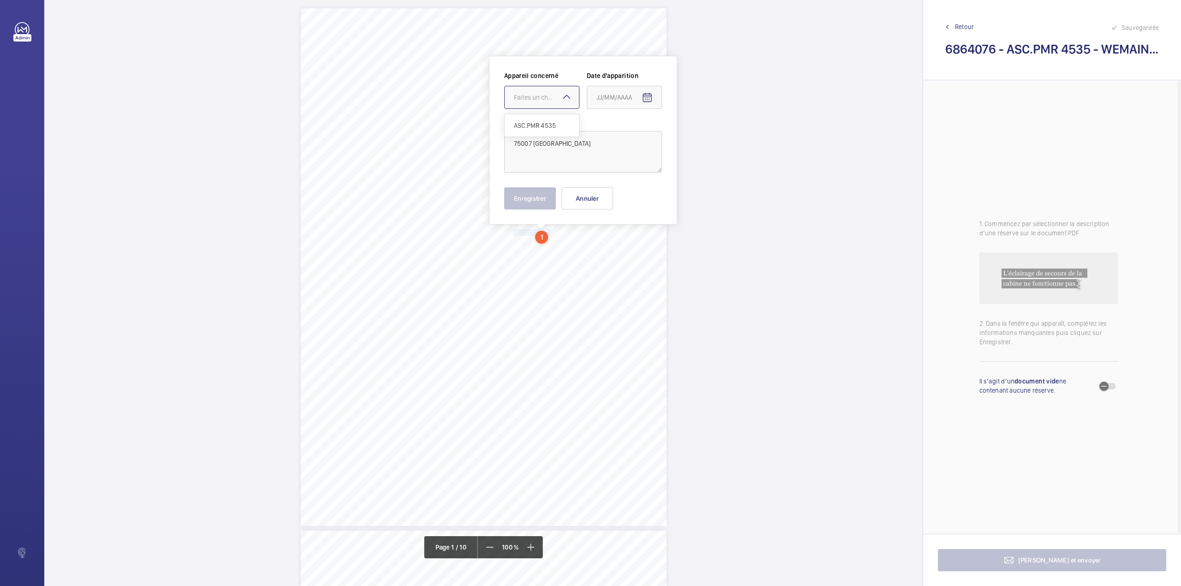
click at [556, 103] on div at bounding box center [542, 97] width 74 height 22
drag, startPoint x: 547, startPoint y: 124, endPoint x: 638, endPoint y: 104, distance: 93.5
click at [548, 125] on span "ASC.PMR 4535" at bounding box center [542, 125] width 56 height 9
click at [648, 97] on mat-icon "Open calendar" at bounding box center [647, 97] width 11 height 11
click at [635, 172] on span "1" at bounding box center [637, 172] width 17 height 17
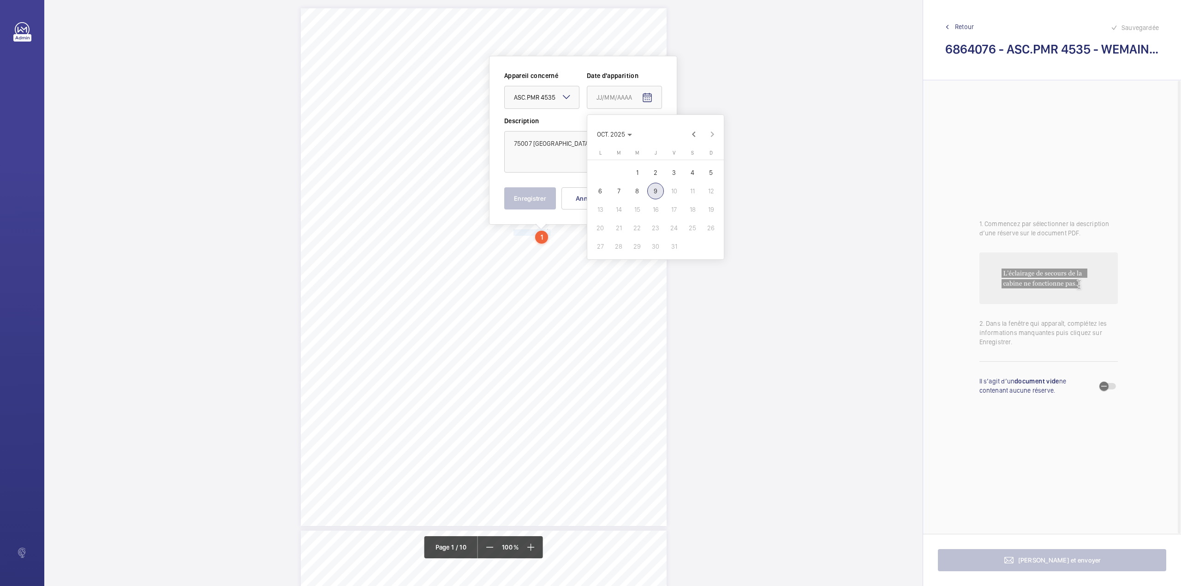
type input "01/10/2025"
click at [537, 197] on button "Enregistrer" at bounding box center [530, 198] width 52 height 22
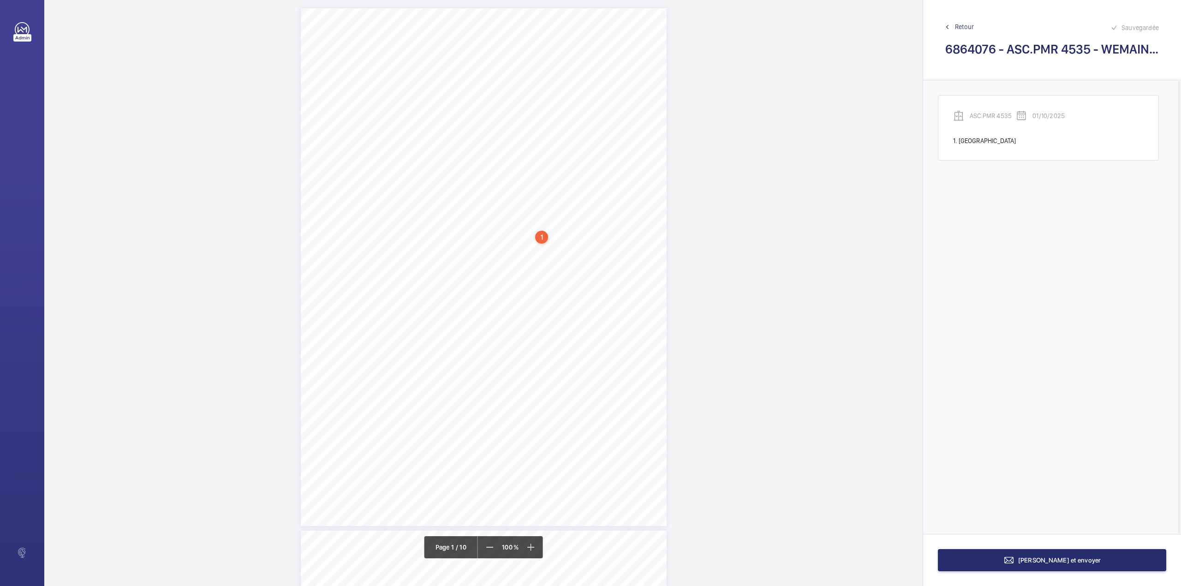
click at [543, 236] on div "1" at bounding box center [541, 237] width 13 height 13
drag, startPoint x: 505, startPoint y: 173, endPoint x: 547, endPoint y: 176, distance: 42.6
click at [547, 176] on div "ASC.PMR 4535" at bounding box center [543, 172] width 79 height 9
copy div "ASC.PMR 4535"
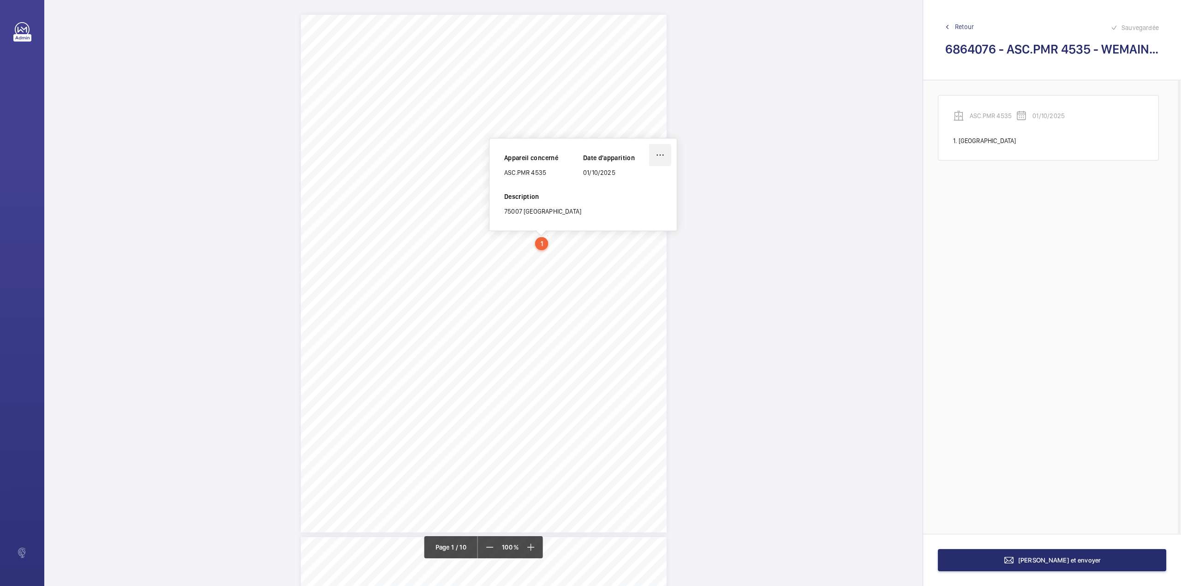
click at [656, 153] on wm-front-icon-button at bounding box center [660, 155] width 22 height 22
click at [626, 198] on div "Supprimer" at bounding box center [634, 199] width 73 height 17
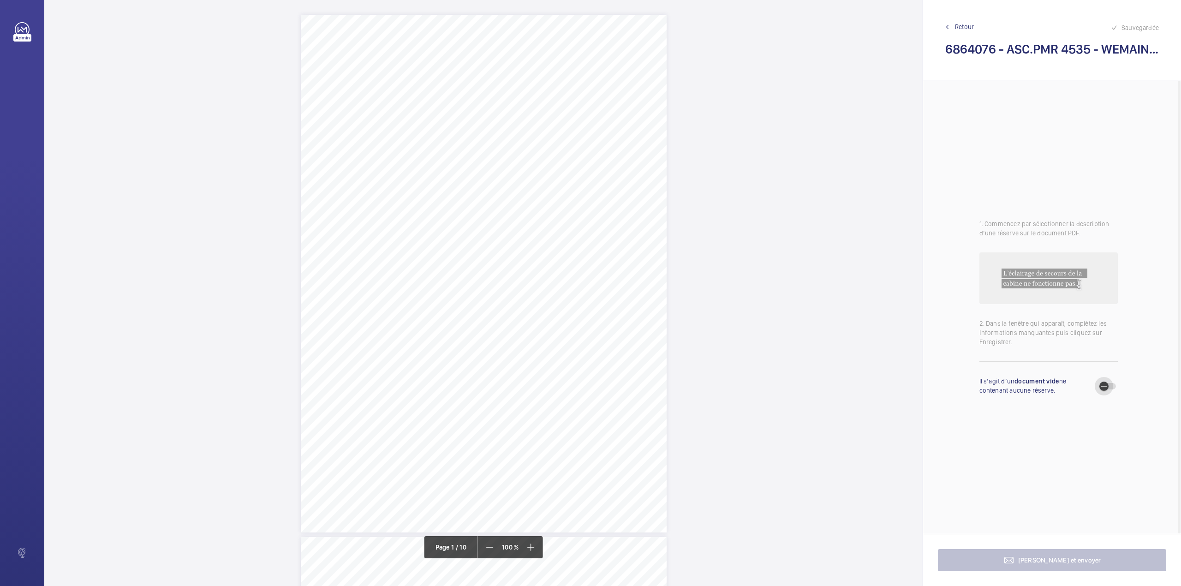
click at [1115, 384] on span "button" at bounding box center [1107, 386] width 17 height 6
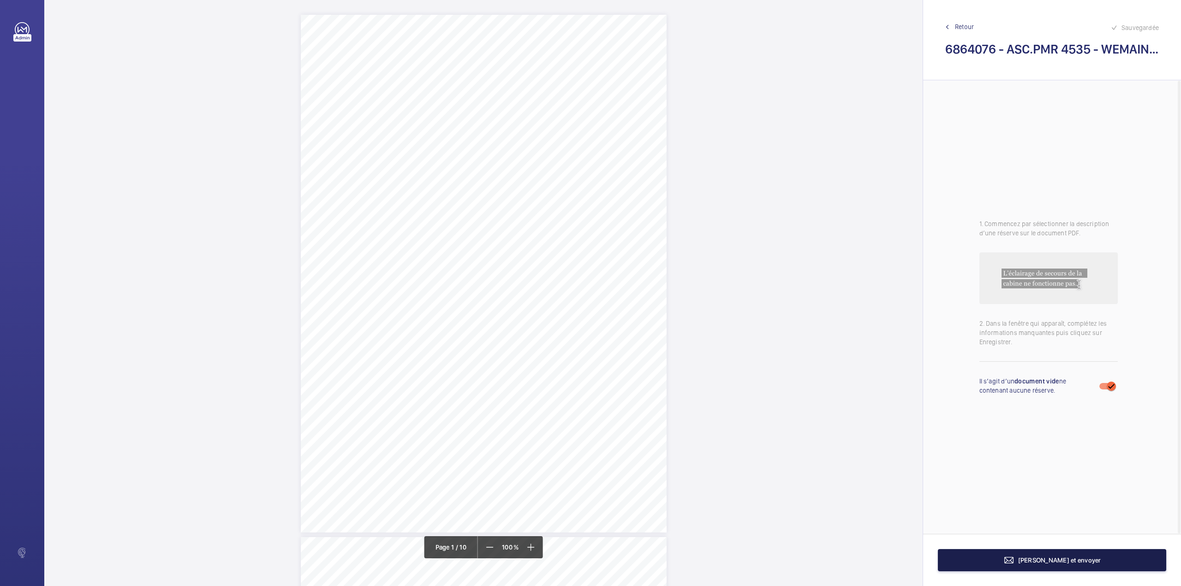
click at [1049, 563] on span "[PERSON_NAME] et envoyer" at bounding box center [1059, 559] width 83 height 7
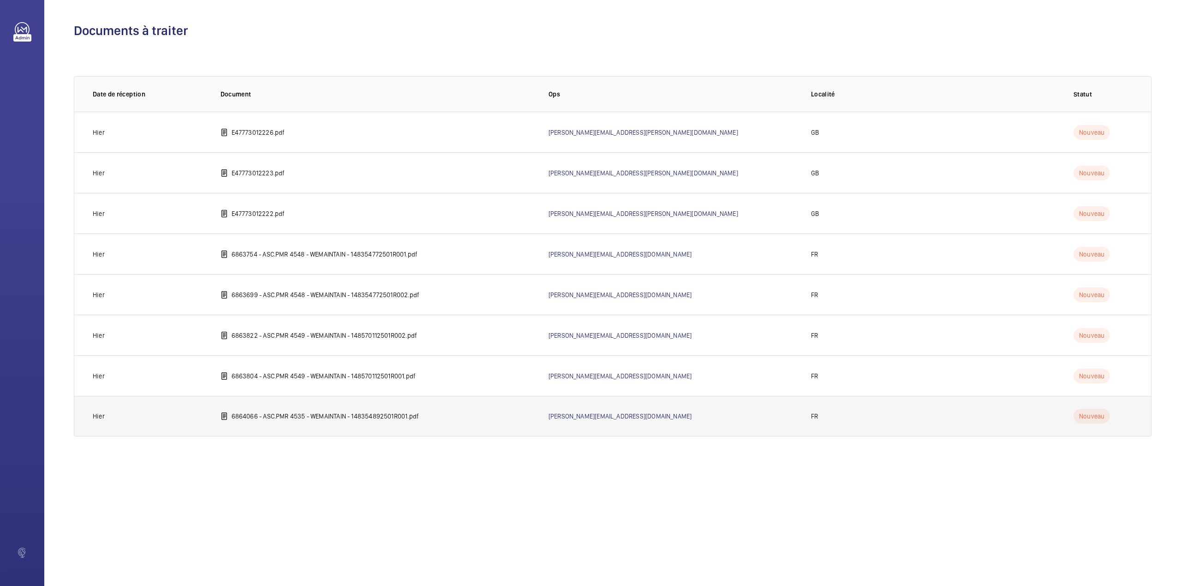
click at [295, 417] on p "6864066 - ASC.PMR 4535 - WEMAINTAIN - 148354892501R001.pdf" at bounding box center [326, 415] width 188 height 9
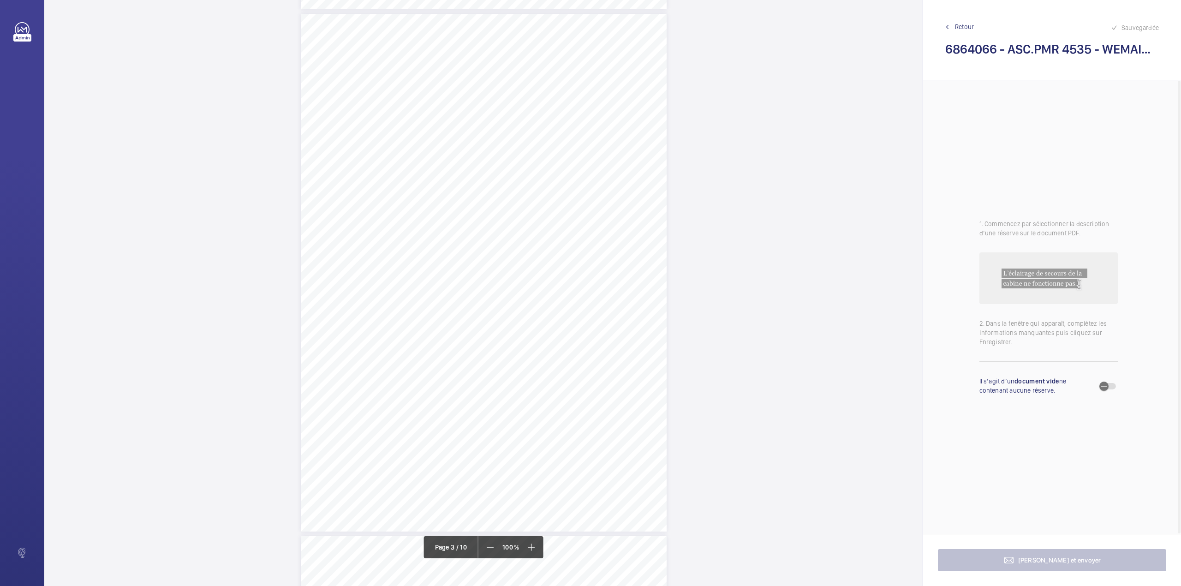
scroll to position [1414, 0]
drag, startPoint x: 459, startPoint y: 308, endPoint x: 483, endPoint y: 315, distance: 24.8
click at [483, 315] on div "RECAPITULATIF DES OBSERVATIONS DEKRA Industrial - Rapport n° 148354892501R001 -…" at bounding box center [484, 426] width 366 height 518
click at [490, 101] on div "Faites un choix" at bounding box center [483, 97] width 65 height 9
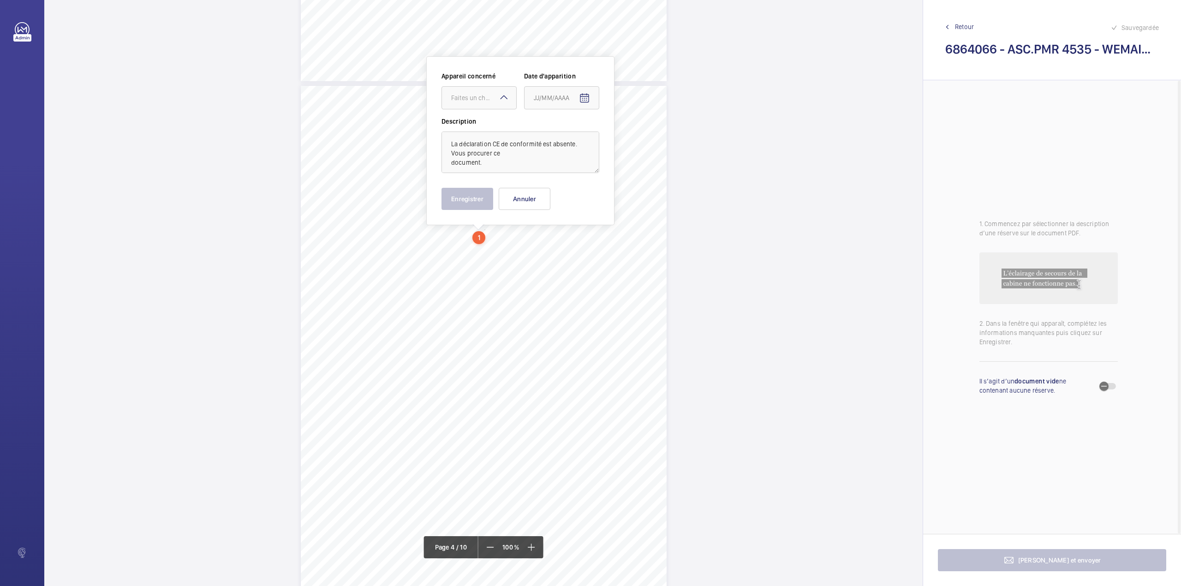
click at [489, 109] on div "Appareil concerné Faites un choix Date d'apparition" at bounding box center [520, 94] width 158 height 45
click at [492, 93] on div "Faites un choix" at bounding box center [483, 97] width 65 height 9
click at [492, 111] on div "Appareil concerné Faites un choix ASC.PMR 4535 Date d'apparition" at bounding box center [520, 94] width 158 height 45
drag, startPoint x: 485, startPoint y: 95, endPoint x: 487, endPoint y: 101, distance: 6.3
click at [485, 96] on div "Faites un choix" at bounding box center [483, 97] width 65 height 9
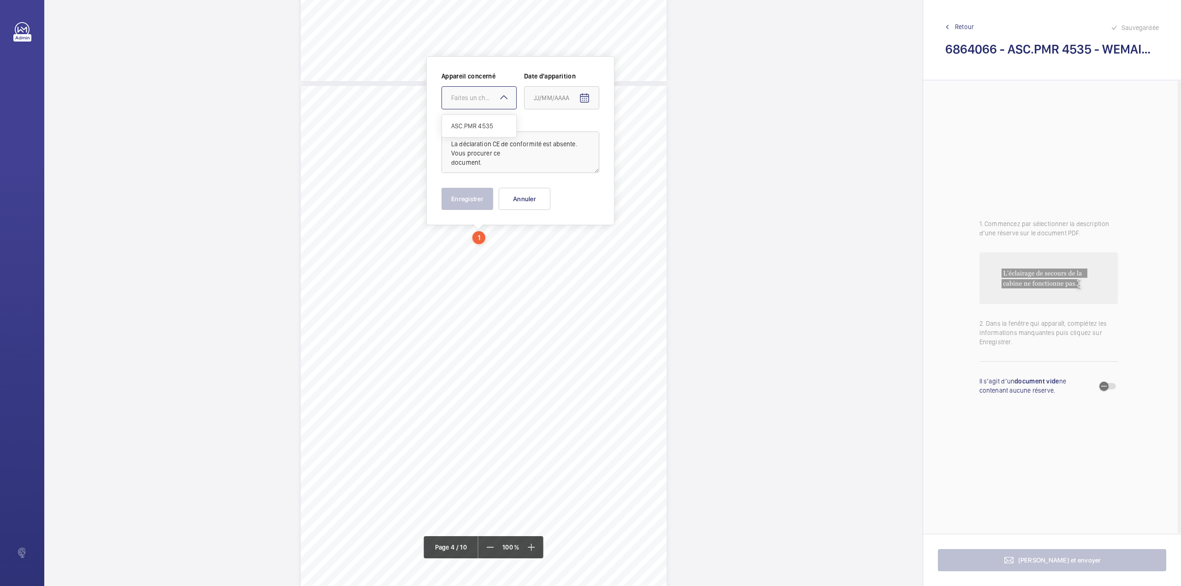
click at [489, 114] on ng-dropdown-panel "ASC.PMR 4535" at bounding box center [478, 125] width 75 height 23
click at [493, 126] on span "ASC.PMR 4535" at bounding box center [479, 125] width 56 height 9
click at [589, 99] on mat-icon "Open calendar" at bounding box center [584, 98] width 11 height 11
click at [628, 133] on span "Previous month" at bounding box center [631, 134] width 18 height 18
click at [614, 209] on span "19" at bounding box center [611, 210] width 17 height 17
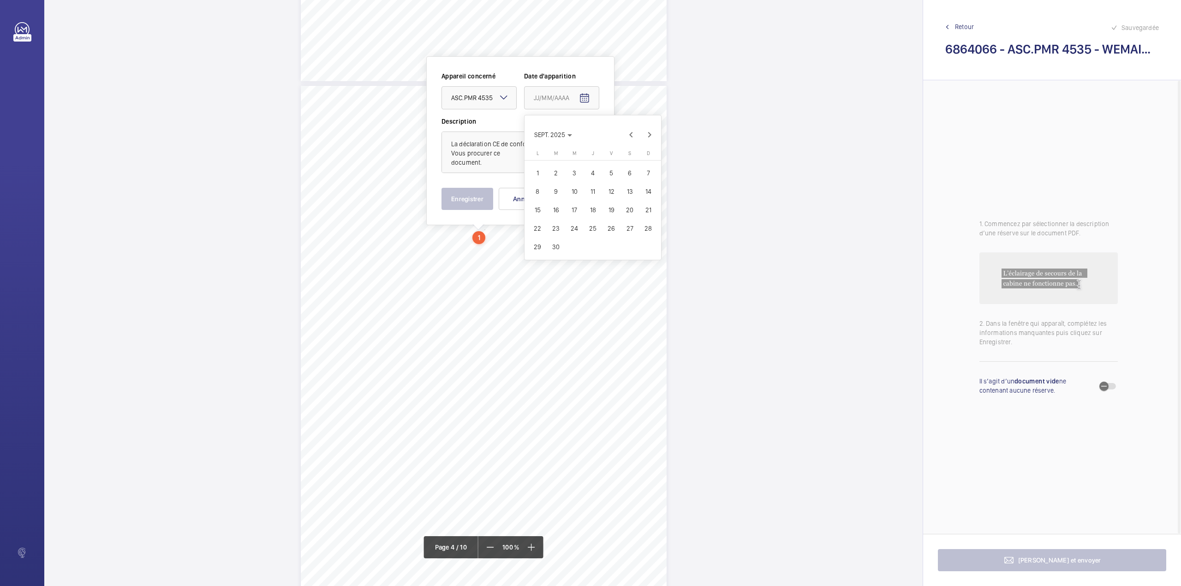
type input "19/09/2025"
click at [470, 192] on button "Enregistrer" at bounding box center [467, 199] width 52 height 22
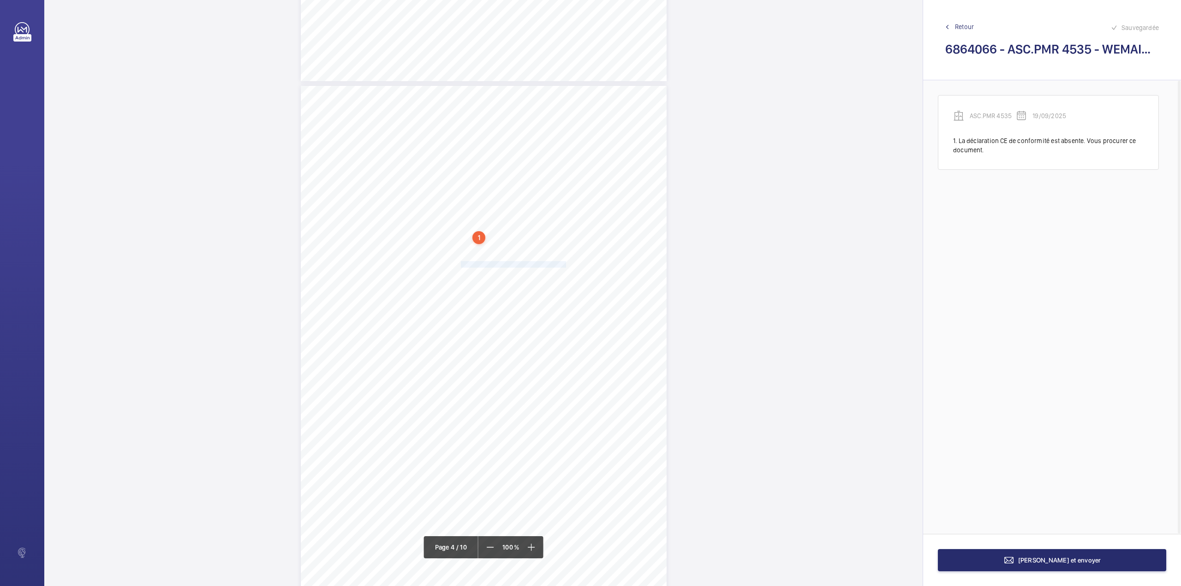
drag, startPoint x: 459, startPoint y: 264, endPoint x: 565, endPoint y: 262, distance: 105.2
click at [565, 262] on span "La phonie n'est pas opérationnel en cabine" at bounding box center [513, 265] width 105 height 6
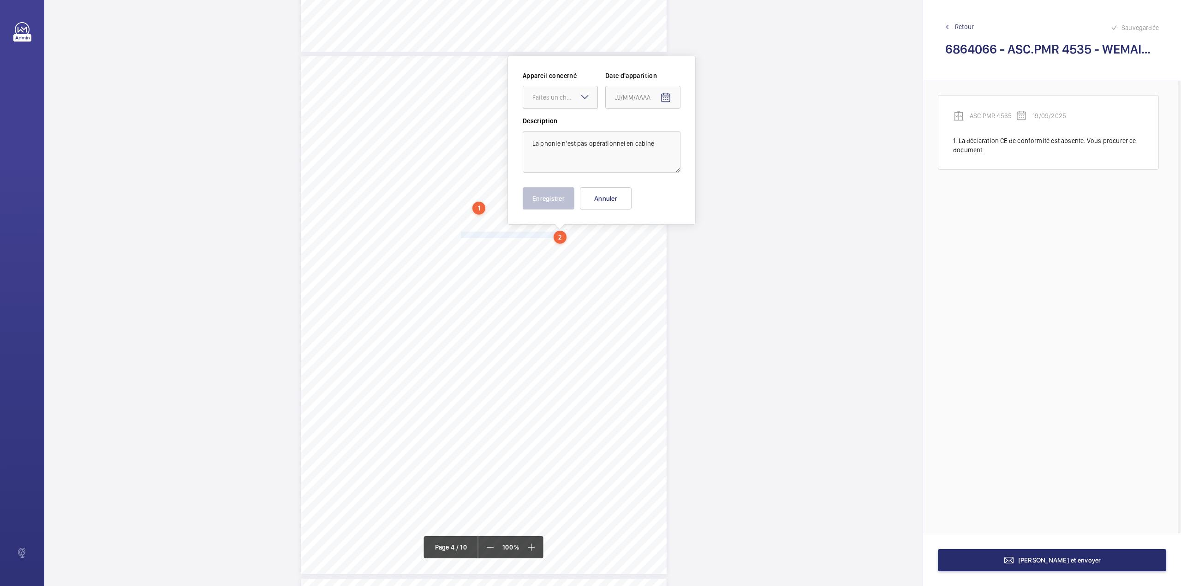
drag, startPoint x: 554, startPoint y: 100, endPoint x: 553, endPoint y: 110, distance: 10.2
click at [554, 101] on div "Faites un choix" at bounding box center [564, 97] width 65 height 9
click at [553, 117] on div "ASC.PMR 4535" at bounding box center [560, 125] width 74 height 22
click at [665, 93] on mat-icon "Open calendar" at bounding box center [665, 97] width 11 height 11
click at [712, 132] on span "Previous month" at bounding box center [712, 134] width 18 height 18
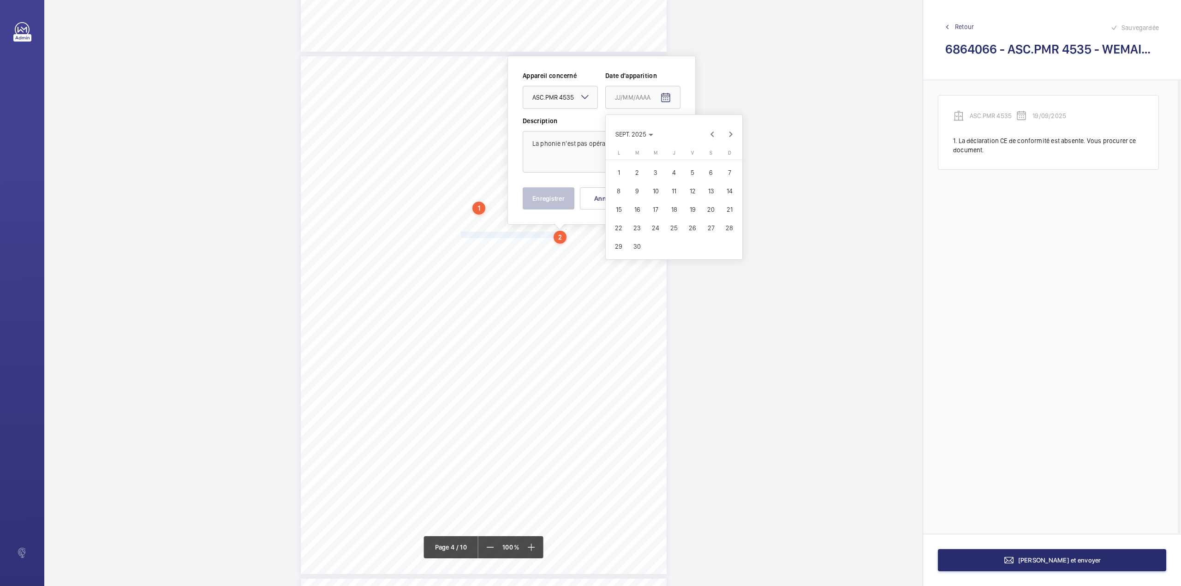
click at [692, 208] on span "19" at bounding box center [692, 209] width 17 height 17
type input "19/09/2025"
click at [554, 202] on button "Enregistrer" at bounding box center [549, 198] width 52 height 22
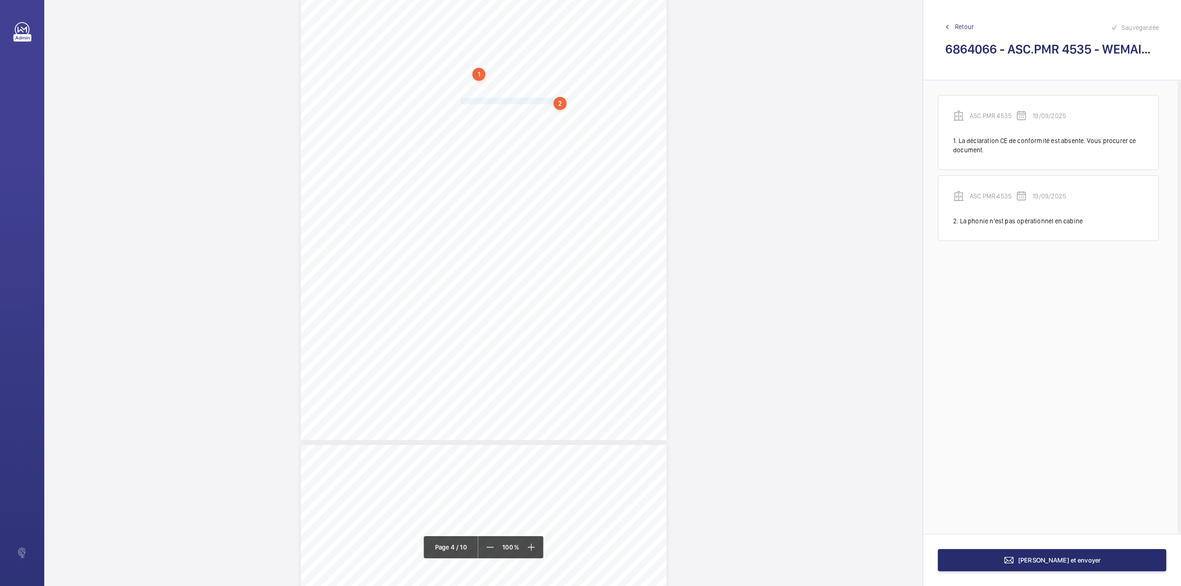
scroll to position [1587, 0]
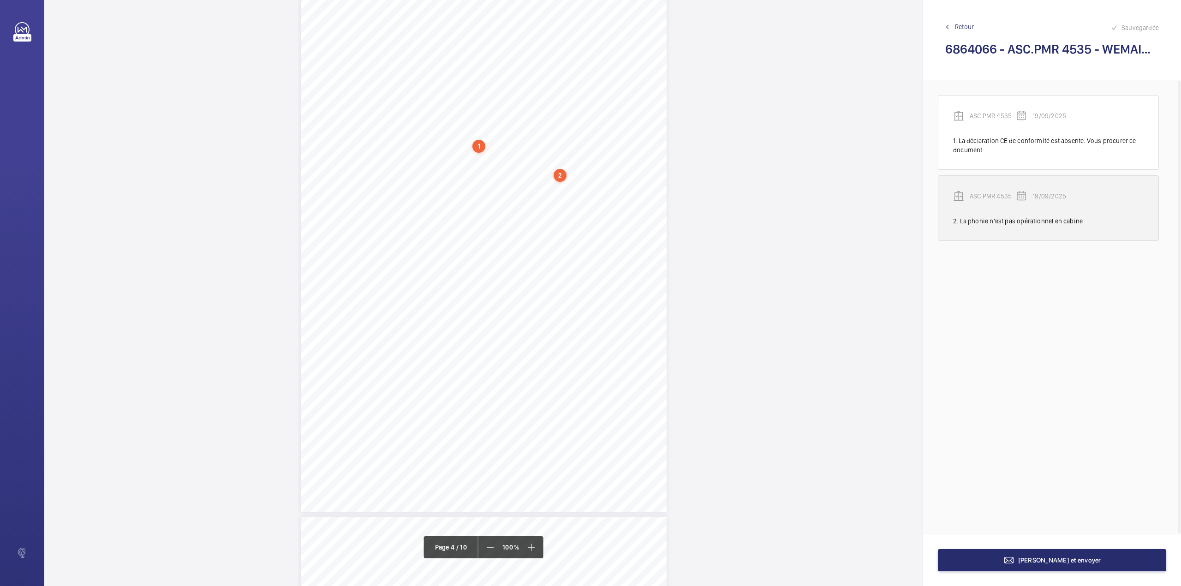
click at [990, 194] on p "ASC.PMR 4535" at bounding box center [993, 195] width 46 height 9
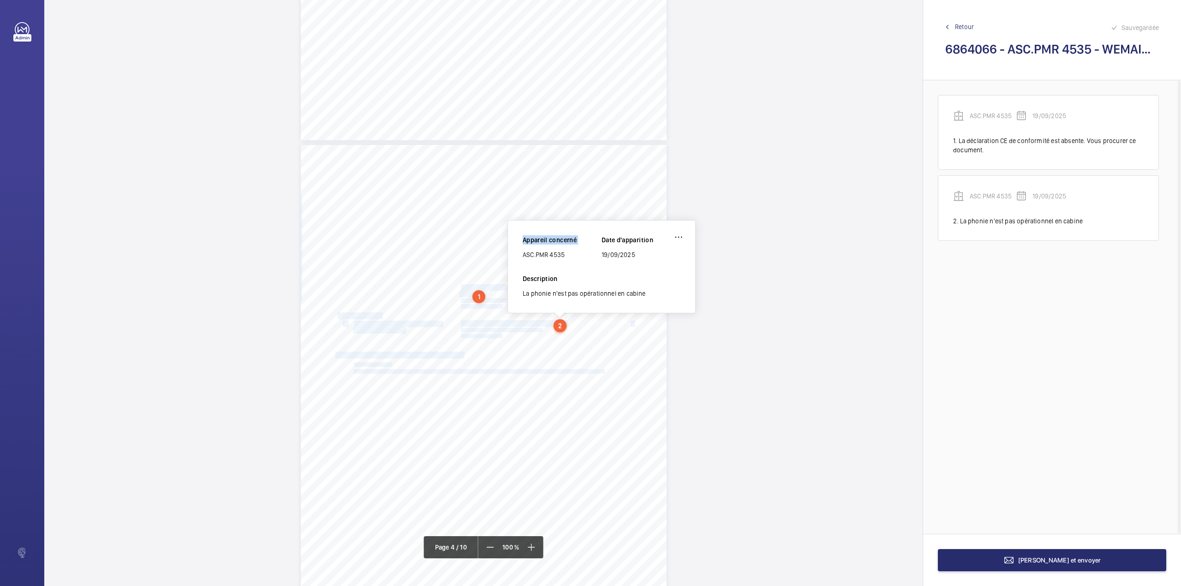
scroll to position [1408, 0]
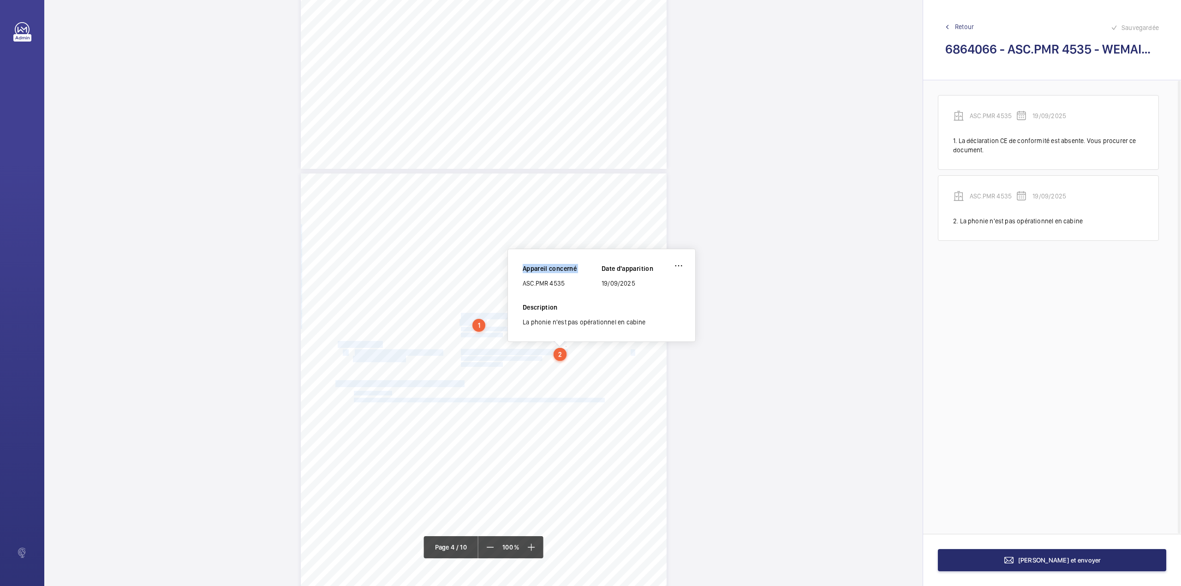
drag, startPoint x: 523, startPoint y: 221, endPoint x: 569, endPoint y: 225, distance: 46.3
click at [569, 225] on div "Rapport de contrôle technique d'un ascenseur CE AAAAAAAAAAAA N° 148354892501R00…" at bounding box center [483, 293] width 878 height 586
click at [561, 355] on div "2" at bounding box center [560, 354] width 13 height 13
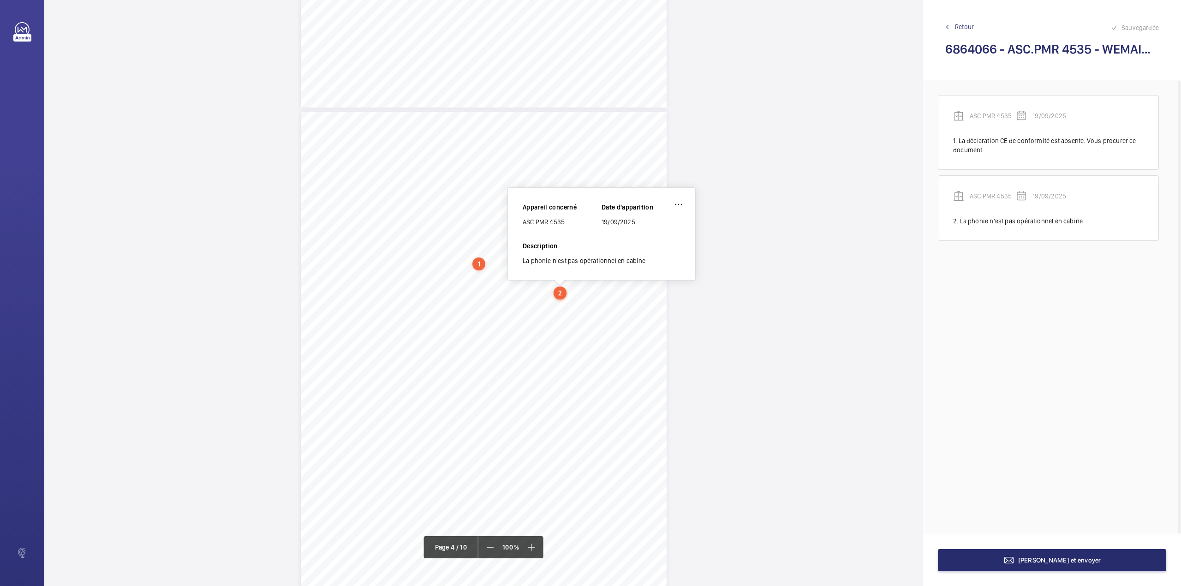
drag, startPoint x: 524, startPoint y: 221, endPoint x: 564, endPoint y: 221, distance: 39.7
click at [564, 221] on div "ASC.PMR 4535" at bounding box center [562, 221] width 79 height 9
copy div "ASC.PMR 4535"
click at [1014, 560] on mat-icon at bounding box center [1008, 559] width 11 height 11
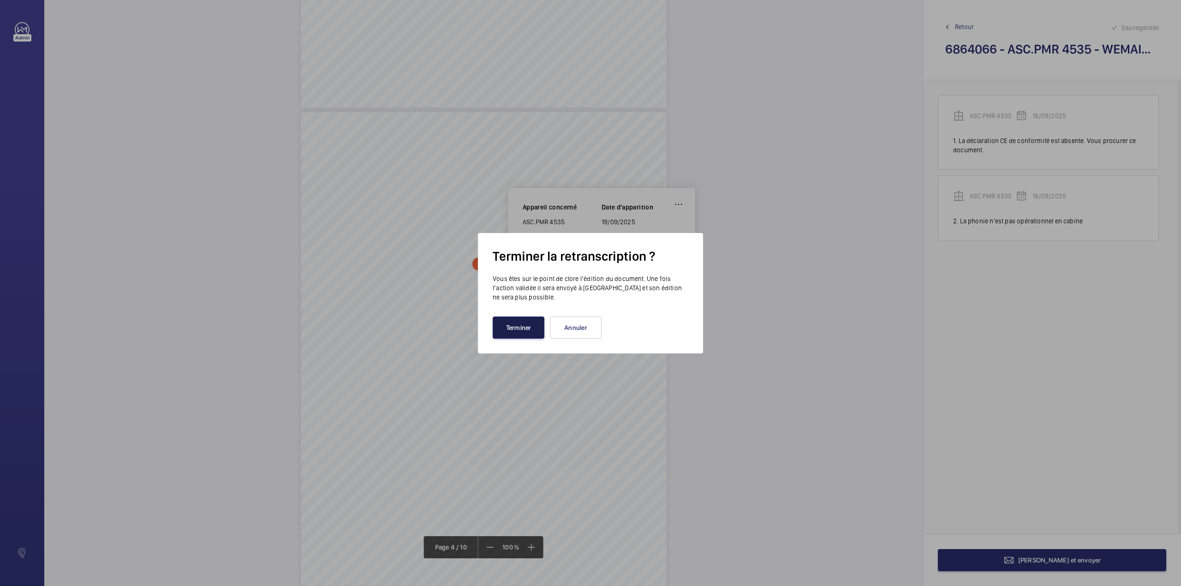
click at [536, 323] on button "Terminer" at bounding box center [519, 327] width 52 height 22
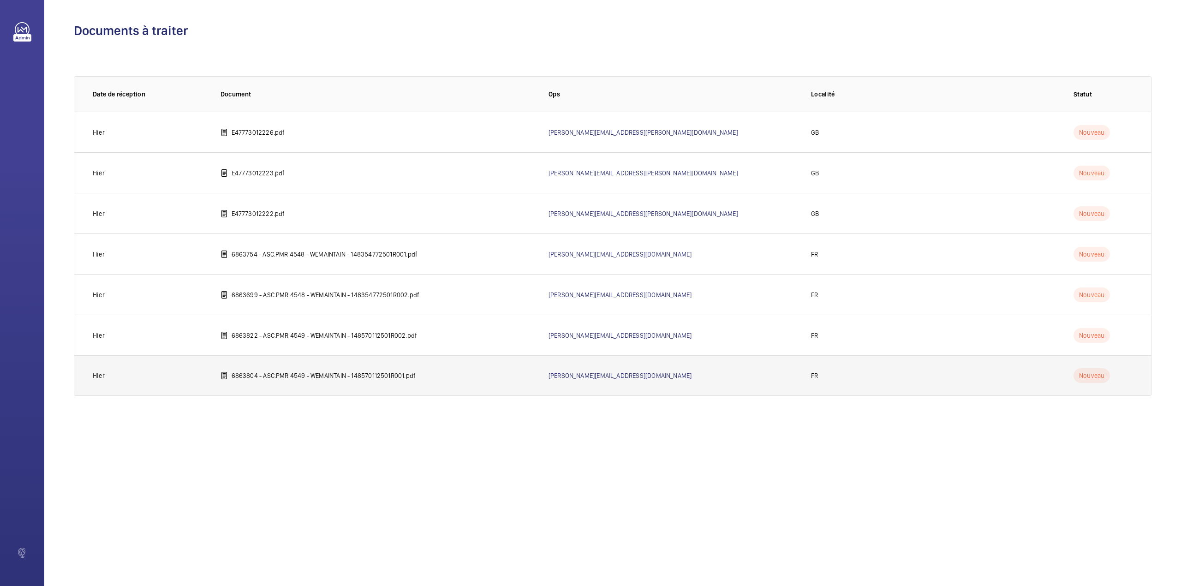
click at [328, 371] on p "6863804 - ASC.PMR 4549 - WEMAINTAIN - 148570112501R001.pdf" at bounding box center [324, 375] width 185 height 9
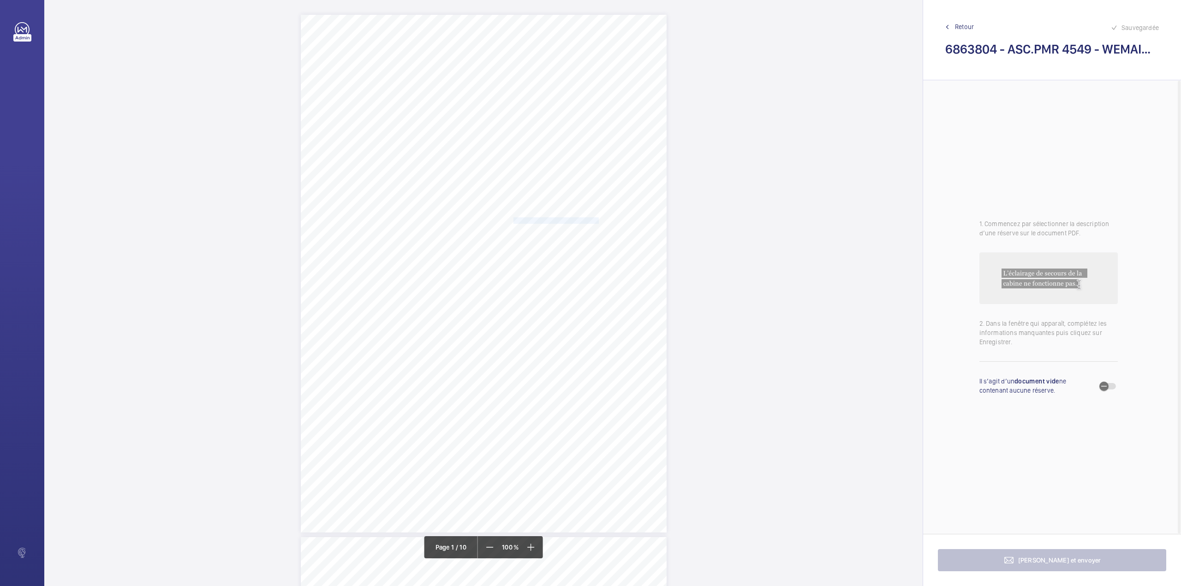
drag, startPoint x: 513, startPoint y: 220, endPoint x: 591, endPoint y: 220, distance: 78.4
click at [591, 220] on span "[GEOGRAPHIC_DATA] [GEOGRAPHIC_DATA]" at bounding box center [571, 221] width 117 height 6
copy span "[GEOGRAPHIC_DATA] [GEOGRAPHIC_DATA]"
drag, startPoint x: 512, startPoint y: 233, endPoint x: 546, endPoint y: 234, distance: 34.2
click at [546, 234] on span "75007 [GEOGRAPHIC_DATA]" at bounding box center [552, 234] width 79 height 6
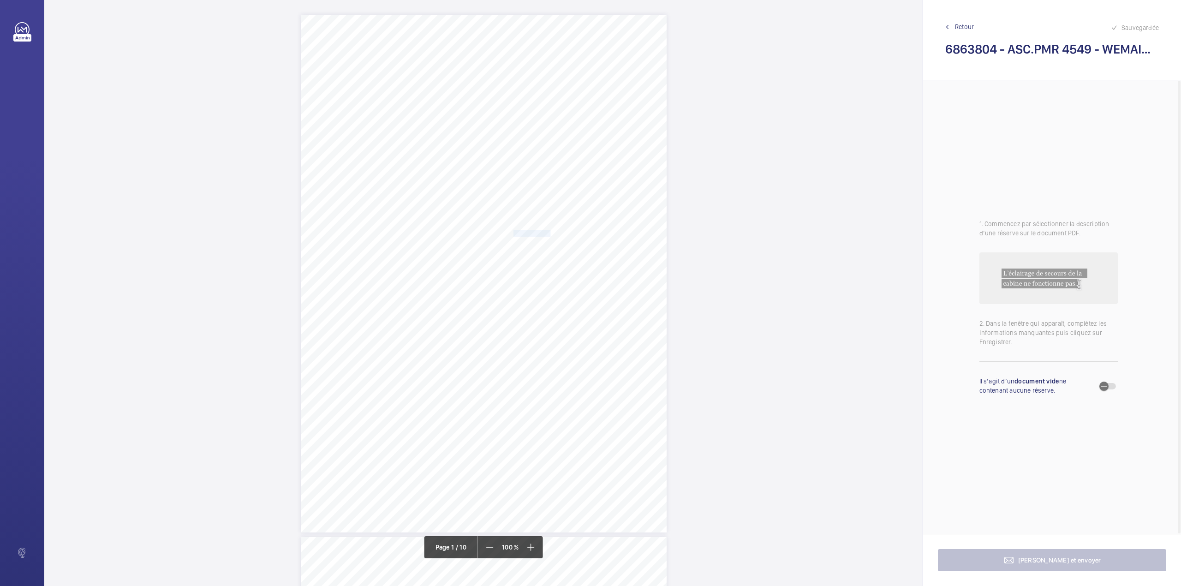
copy span "75007 [GEOGRAPHIC_DATA]"
click at [459, 185] on div "RECAPITULATIF DES OBSERVATIONS DEKRA Industrial - Rapport n° 148570112501R001 -…" at bounding box center [484, 303] width 366 height 518
click at [497, 195] on button "Annuler" at bounding box center [500, 199] width 52 height 22
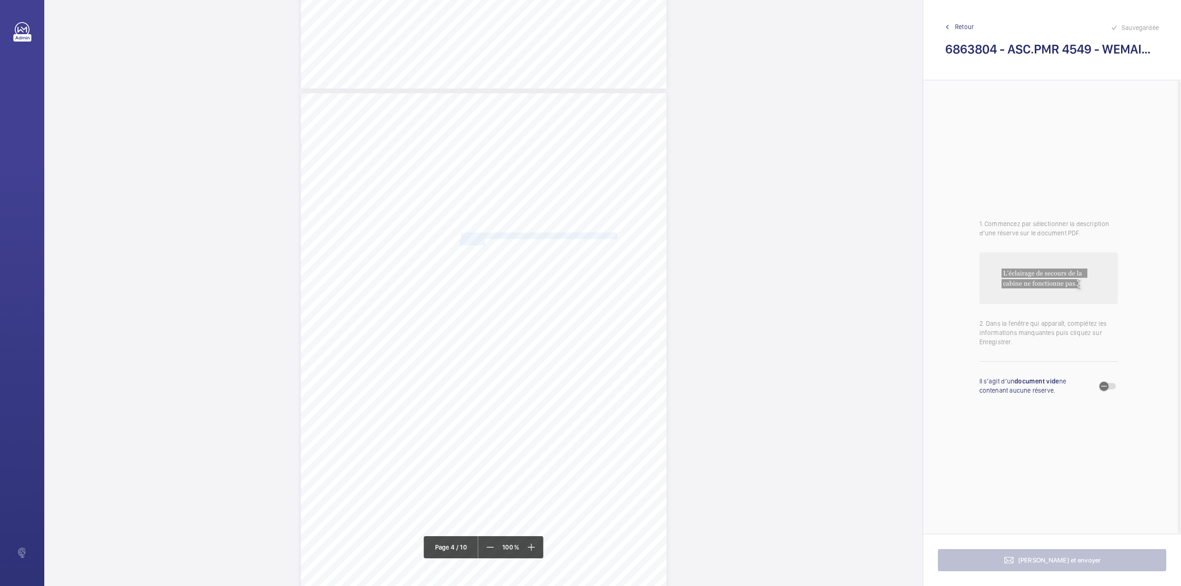
drag, startPoint x: 459, startPoint y: 235, endPoint x: 484, endPoint y: 243, distance: 25.5
click at [484, 243] on div "RECAPITULATIF DES OBSERVATIONS DEKRA Industrial - Rapport n° 148570112501R001 -…" at bounding box center [484, 352] width 366 height 518
click at [477, 105] on div at bounding box center [479, 98] width 74 height 22
click at [475, 132] on div "4549" at bounding box center [479, 126] width 74 height 22
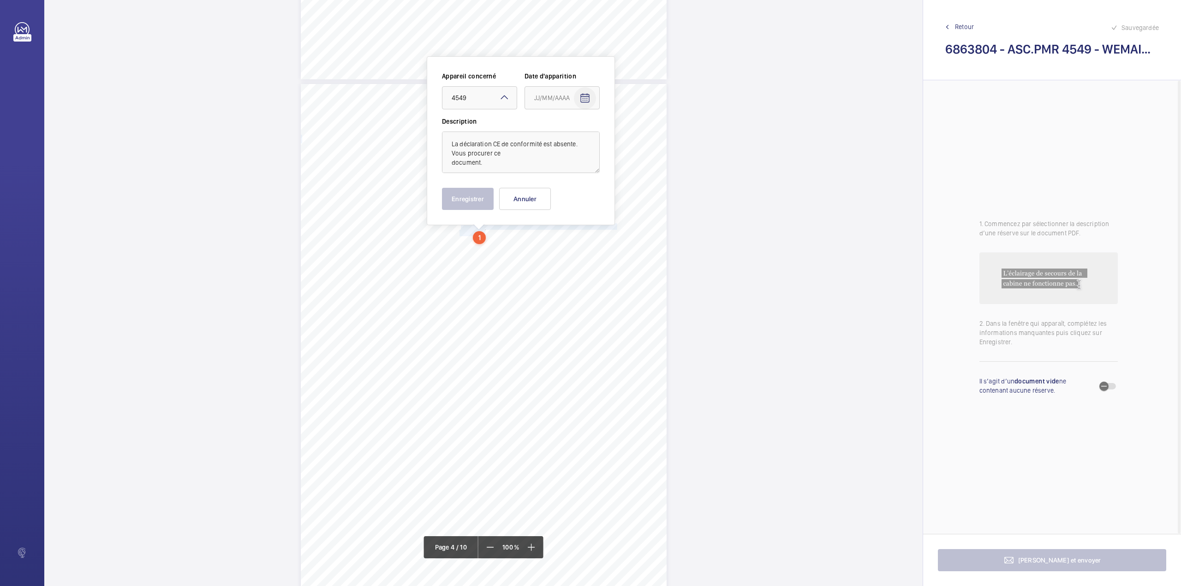
click at [589, 99] on mat-icon "Open calendar" at bounding box center [584, 98] width 11 height 11
click at [632, 136] on span "Previous month" at bounding box center [631, 134] width 18 height 18
click at [613, 209] on span "19" at bounding box center [611, 210] width 17 height 17
type input "19/09/2025"
click at [480, 198] on button "Enregistrer" at bounding box center [468, 199] width 52 height 22
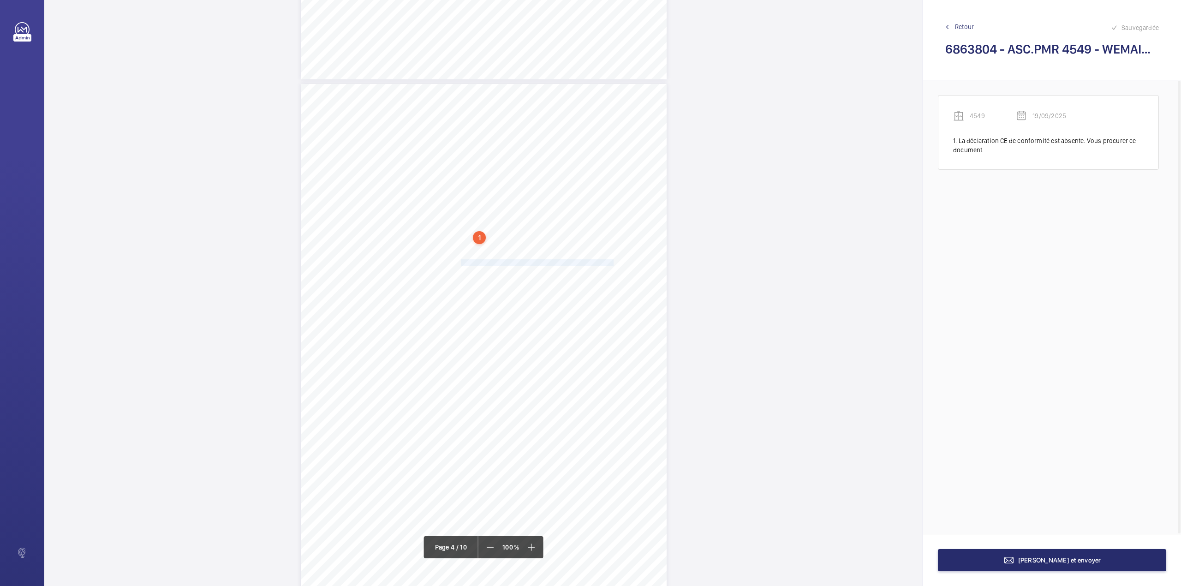
drag, startPoint x: 459, startPoint y: 259, endPoint x: 612, endPoint y: 264, distance: 152.3
click at [612, 264] on span "Absence d'échelle obligatoire pour l'évacuation des personnes" at bounding box center [537, 263] width 153 height 6
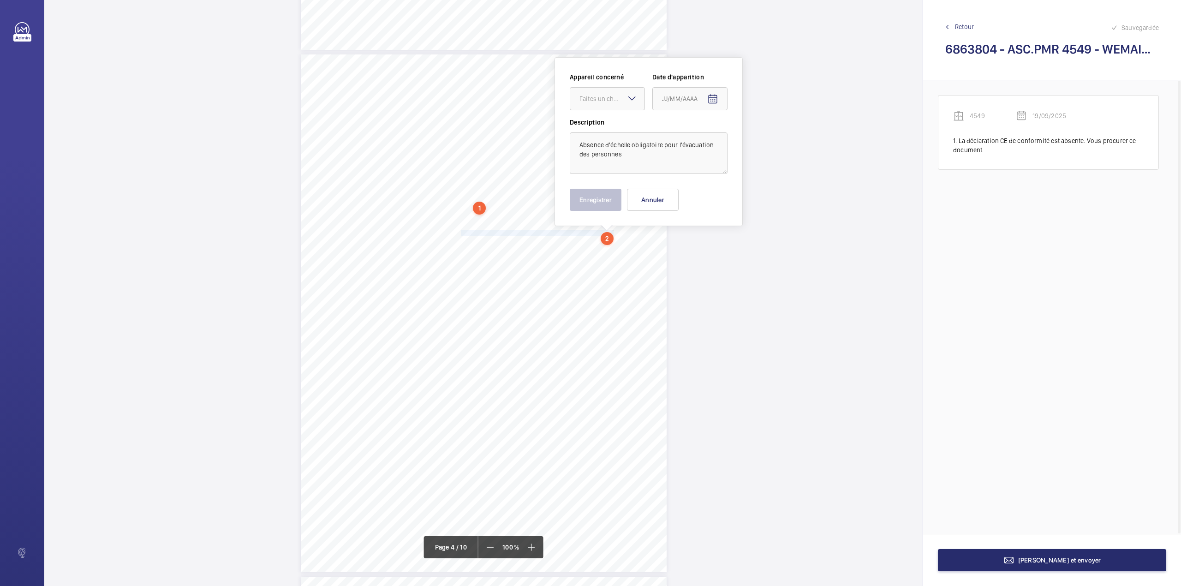
scroll to position [1528, 0]
click at [608, 103] on div at bounding box center [607, 97] width 74 height 22
click at [606, 115] on div "4549" at bounding box center [607, 125] width 74 height 22
click at [716, 98] on mat-icon "Open calendar" at bounding box center [712, 97] width 11 height 11
click at [757, 137] on span "Previous month" at bounding box center [759, 134] width 18 height 18
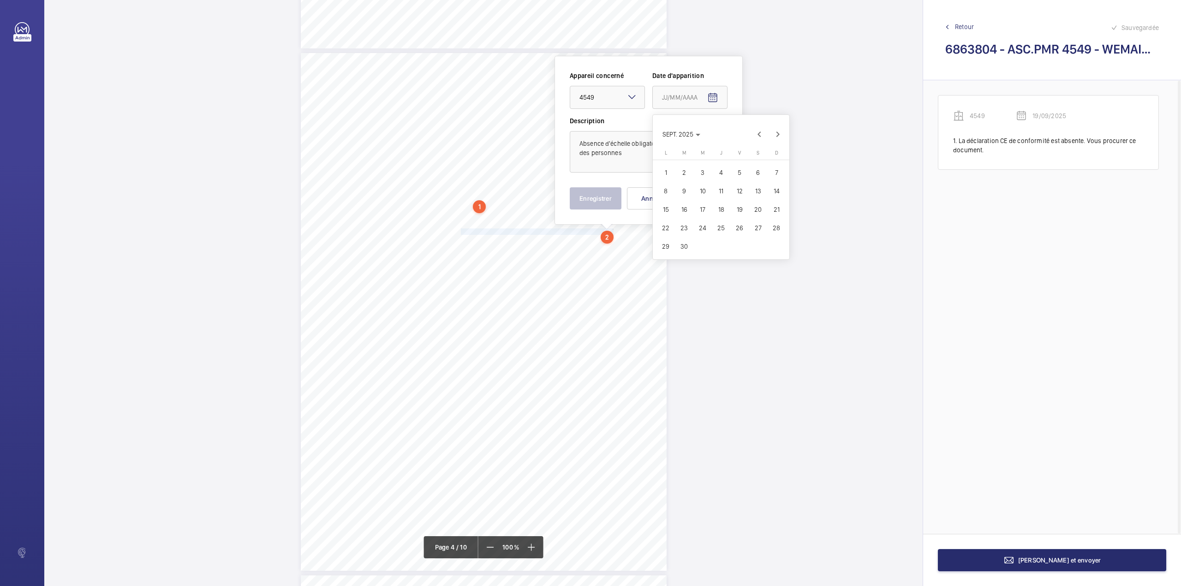
click at [739, 207] on span "19" at bounding box center [739, 209] width 17 height 17
type input "19/09/2025"
click at [586, 194] on button "Enregistrer" at bounding box center [596, 198] width 52 height 22
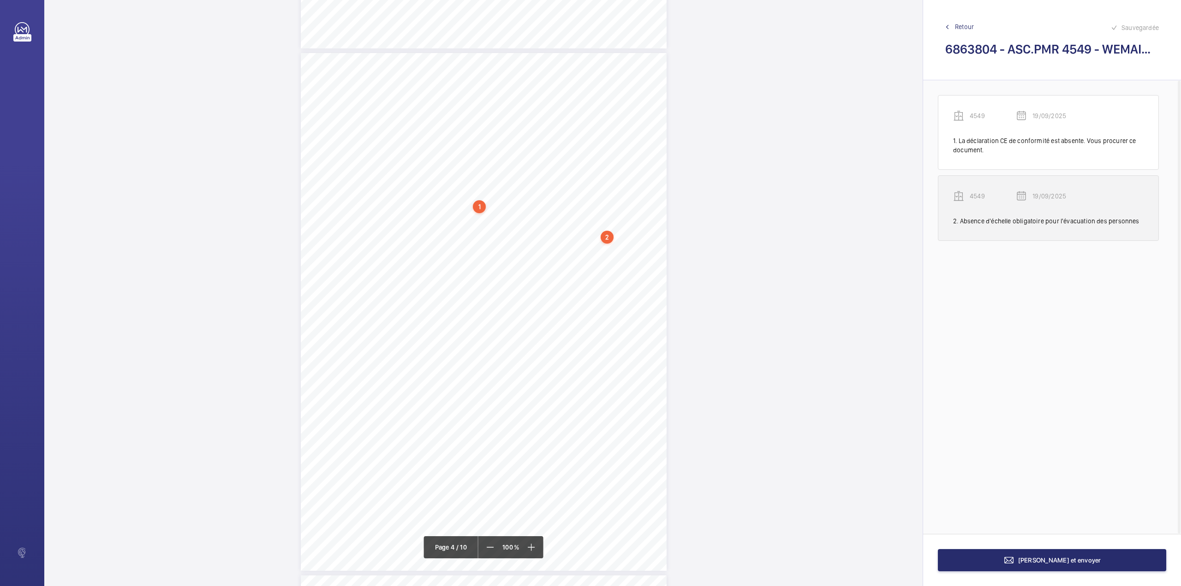
click at [981, 194] on p "4549" at bounding box center [993, 195] width 46 height 9
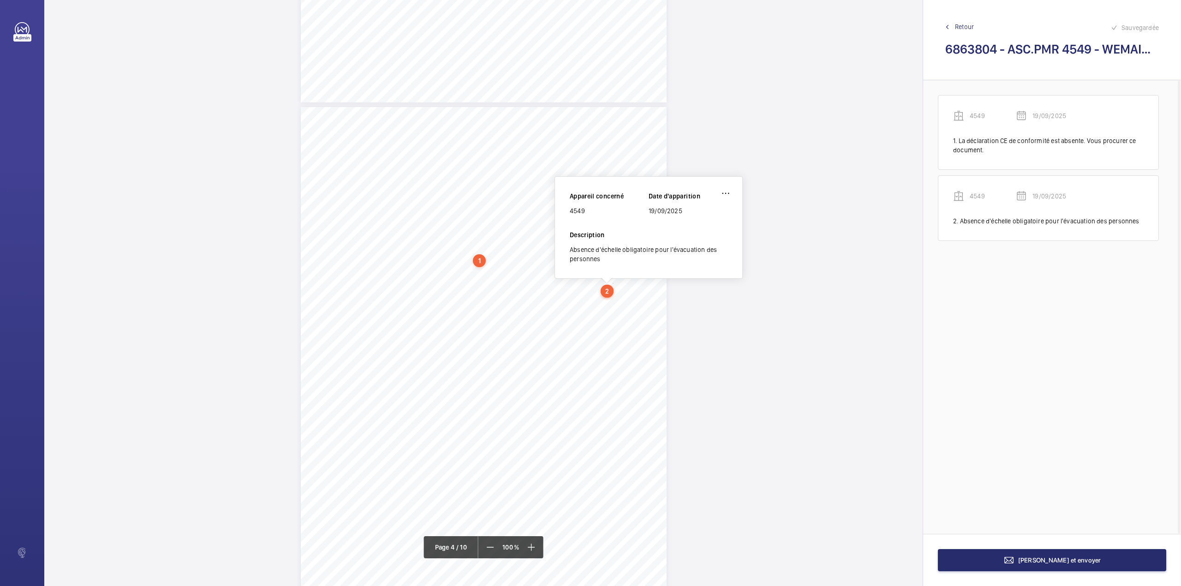
scroll to position [1473, 0]
drag, startPoint x: 571, startPoint y: 214, endPoint x: 587, endPoint y: 214, distance: 16.1
click at [587, 214] on div "4549" at bounding box center [609, 212] width 79 height 9
click at [1058, 560] on span "[PERSON_NAME] et envoyer" at bounding box center [1059, 559] width 83 height 7
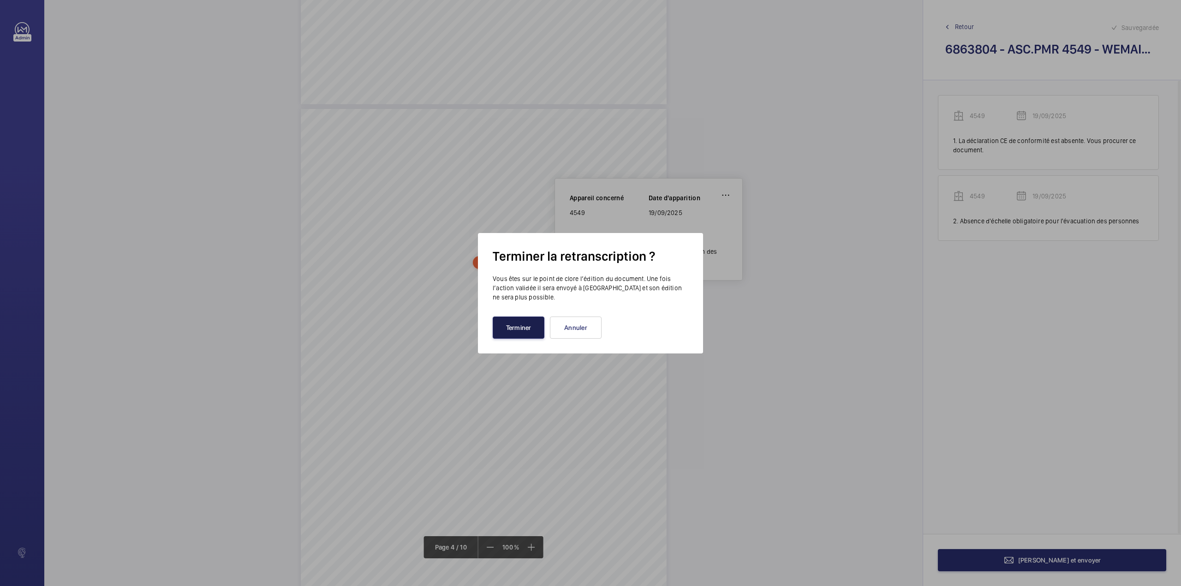
click at [513, 327] on button "Terminer" at bounding box center [519, 327] width 52 height 22
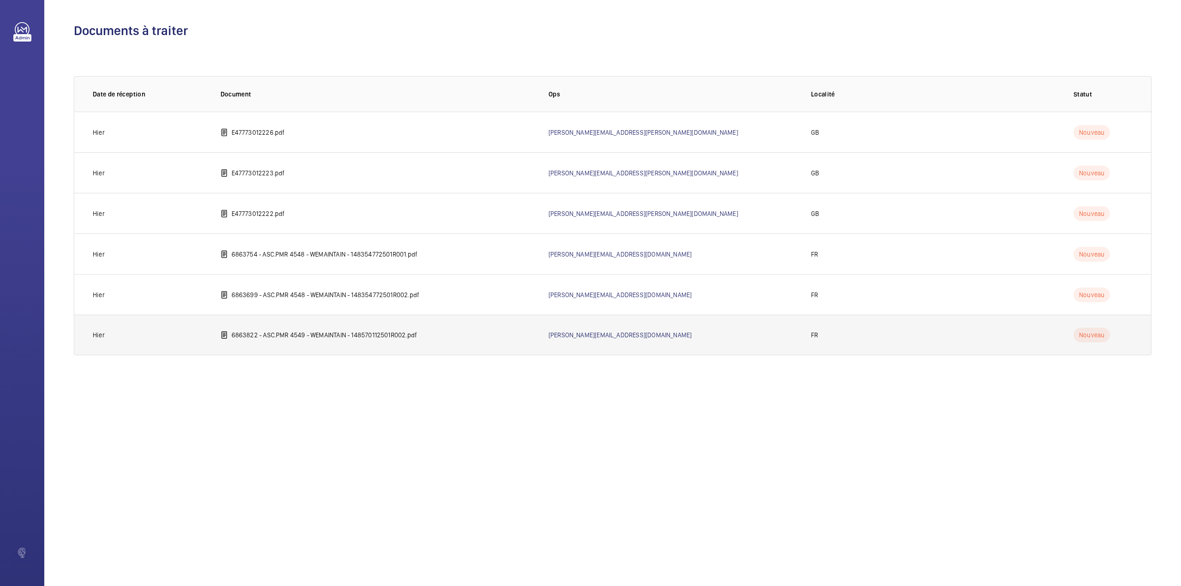
click at [284, 341] on td "6863822 - ASC.PMR 4549 - WEMAINTAIN - 148570112501R002.pdf" at bounding box center [370, 335] width 328 height 41
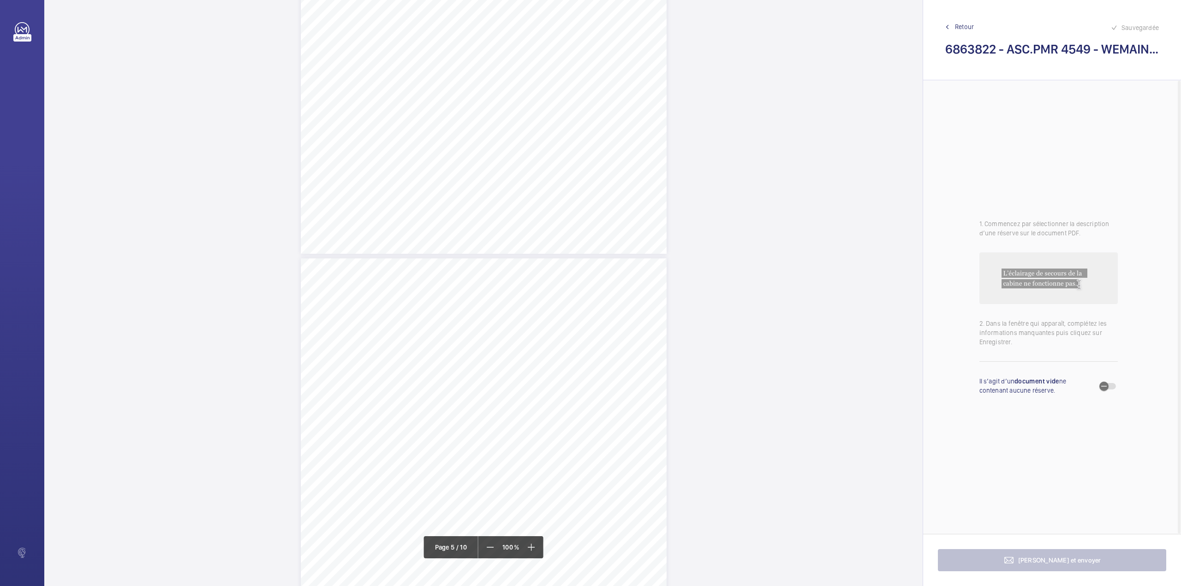
scroll to position [2152, 0]
drag, startPoint x: 459, startPoint y: 119, endPoint x: 578, endPoint y: 119, distance: 119.0
click at [578, 119] on span "Echelle de secours absente : à remette en place." at bounding box center [521, 119] width 120 height 6
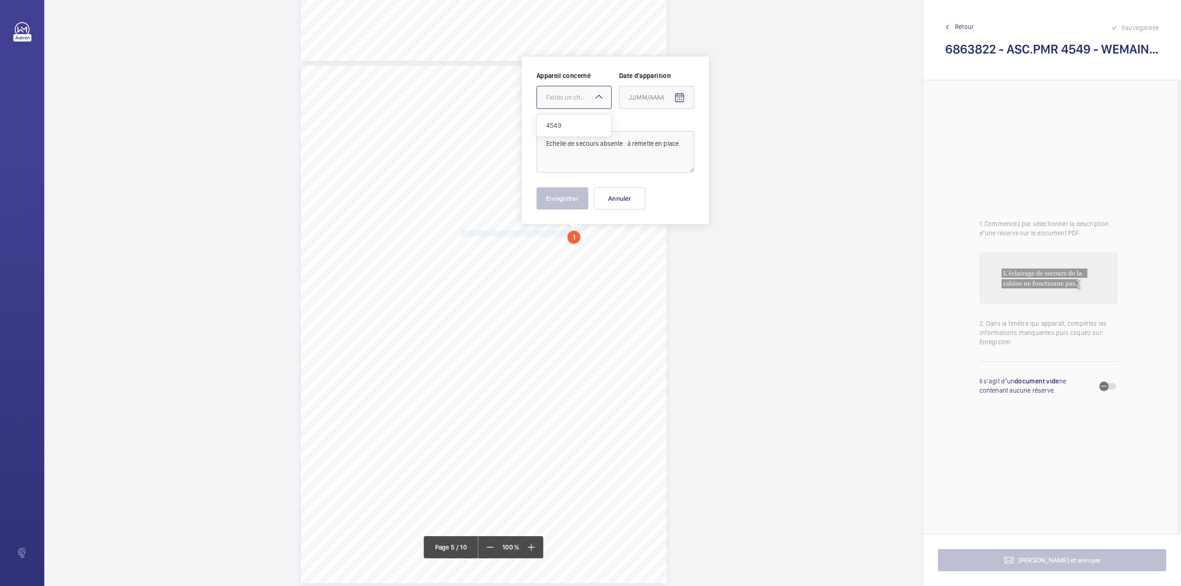
click at [580, 95] on div "Faites un choix" at bounding box center [578, 97] width 65 height 9
click at [576, 121] on span "4549" at bounding box center [574, 125] width 56 height 9
click at [677, 98] on mat-icon "Open calendar" at bounding box center [679, 97] width 11 height 11
click at [729, 132] on span "Previous month" at bounding box center [726, 134] width 18 height 18
click at [709, 209] on span "19" at bounding box center [706, 209] width 17 height 17
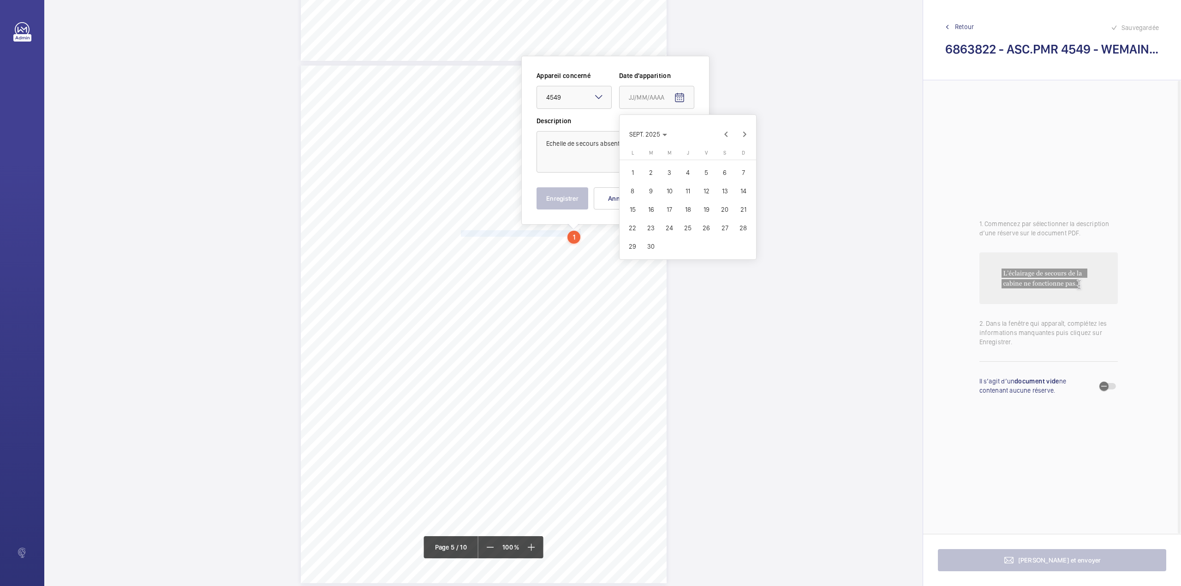
type input "19/09/2025"
click at [556, 193] on button "Enregistrer" at bounding box center [563, 198] width 52 height 22
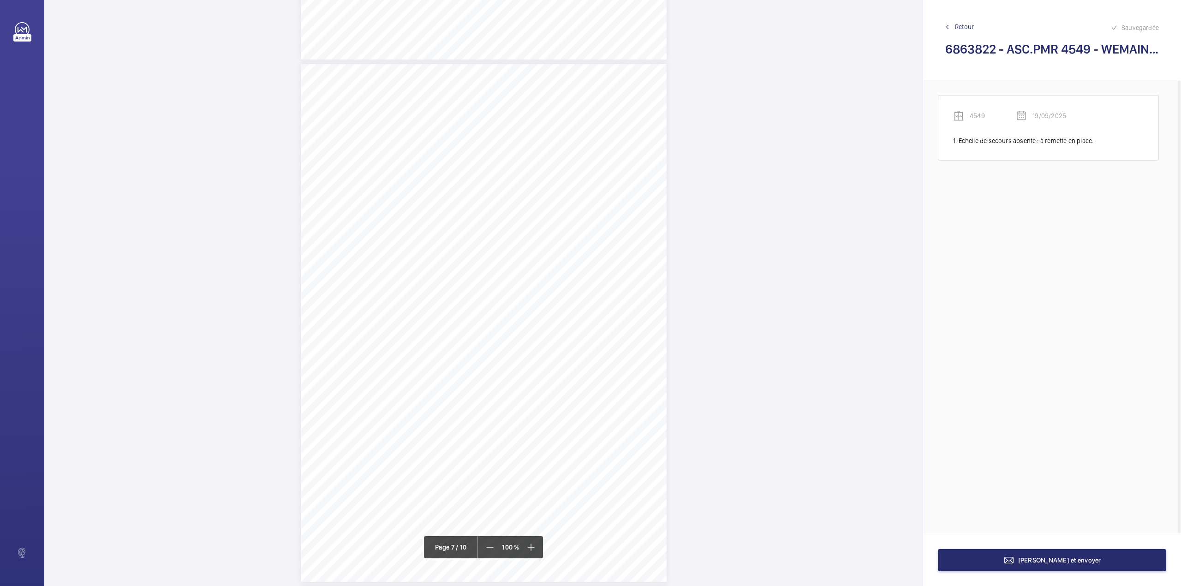
scroll to position [2715, 0]
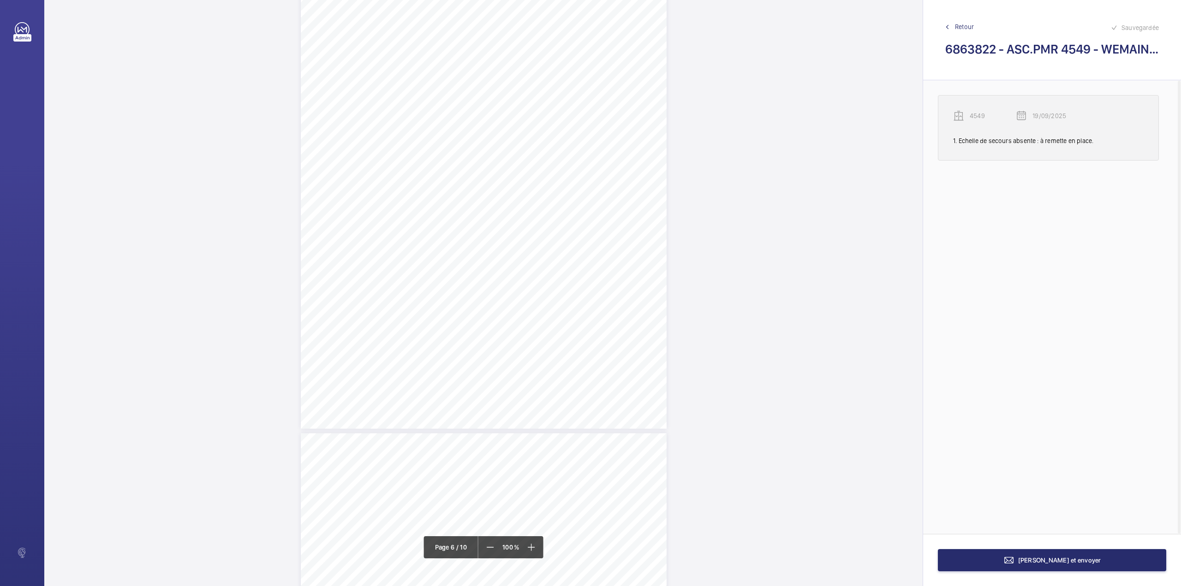
click at [975, 115] on p "4549" at bounding box center [993, 115] width 46 height 9
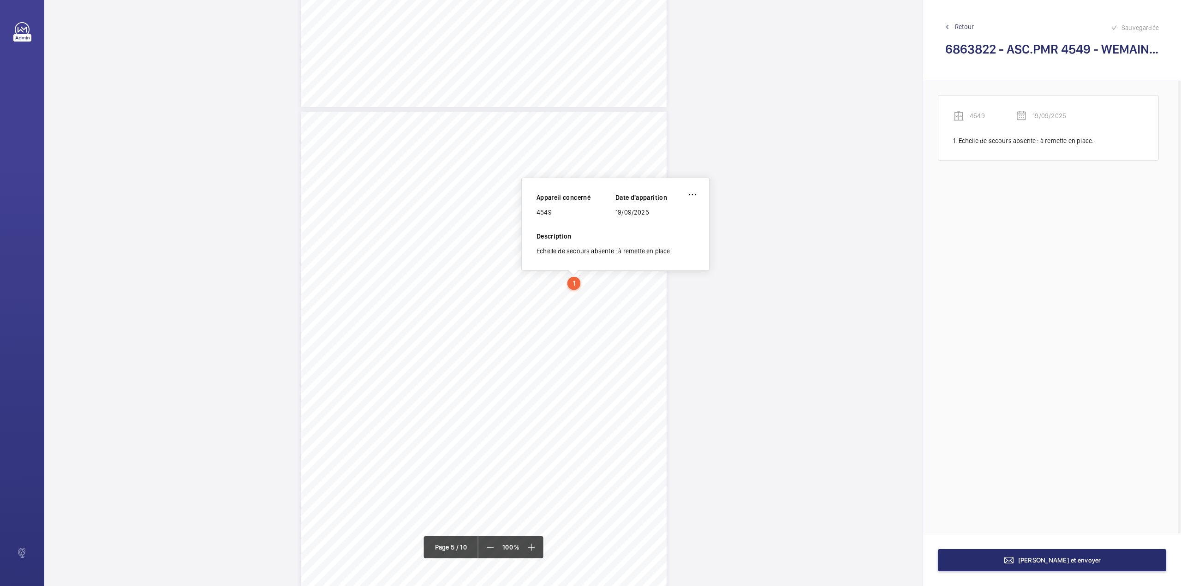
scroll to position [1982, 0]
drag, startPoint x: 537, startPoint y: 223, endPoint x: 553, endPoint y: 222, distance: 15.7
click at [553, 222] on div "4549" at bounding box center [576, 221] width 79 height 9
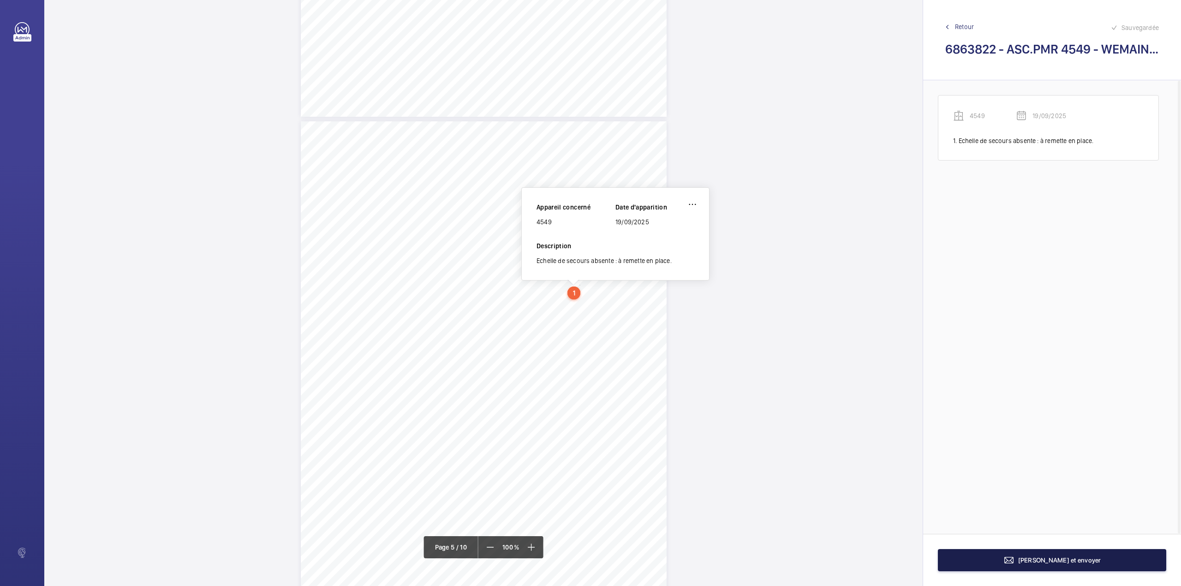
click at [1014, 561] on mat-icon at bounding box center [1008, 559] width 11 height 11
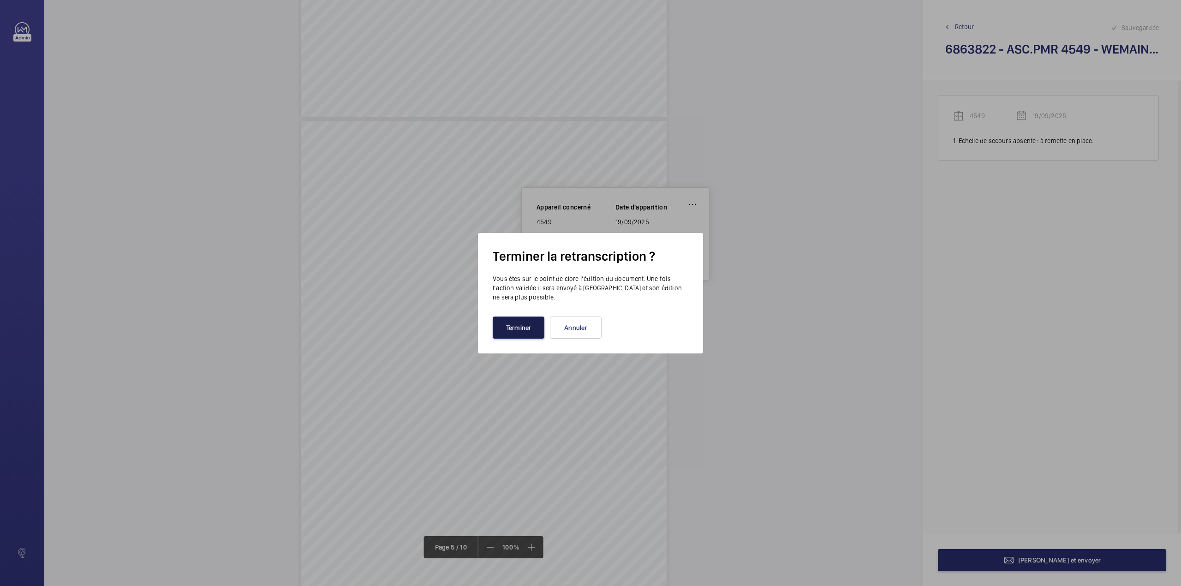
drag, startPoint x: 506, startPoint y: 327, endPoint x: 438, endPoint y: 286, distance: 78.8
click at [507, 325] on button "Terminer" at bounding box center [519, 327] width 52 height 22
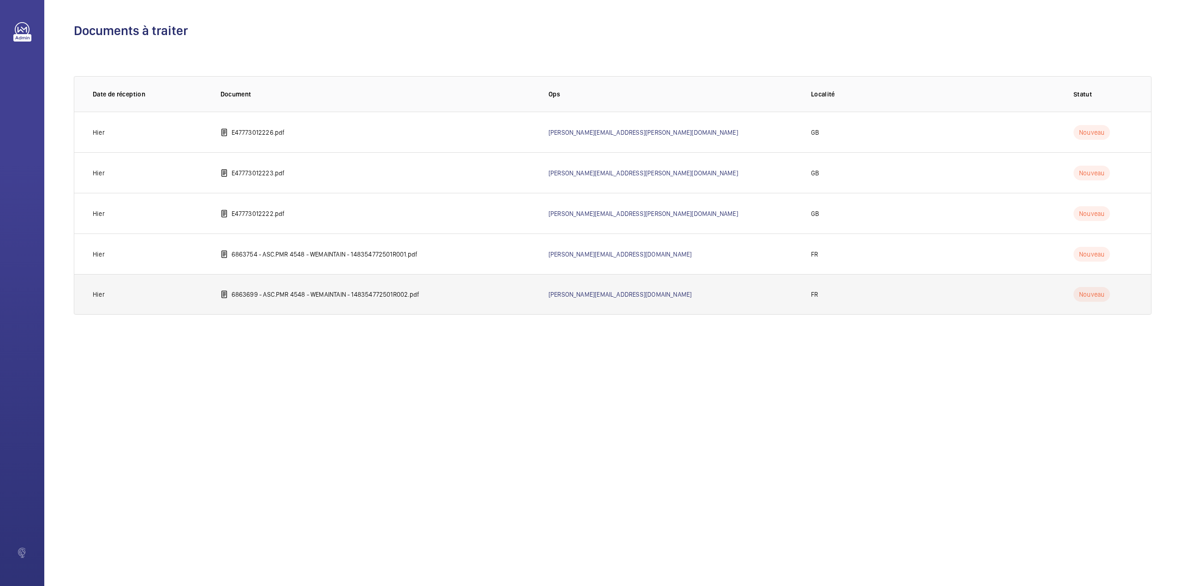
click at [318, 292] on p "6863699 - ASC.PMR 4548 - WEMAINTAIN - 148354772501R002.pdf" at bounding box center [326, 294] width 188 height 9
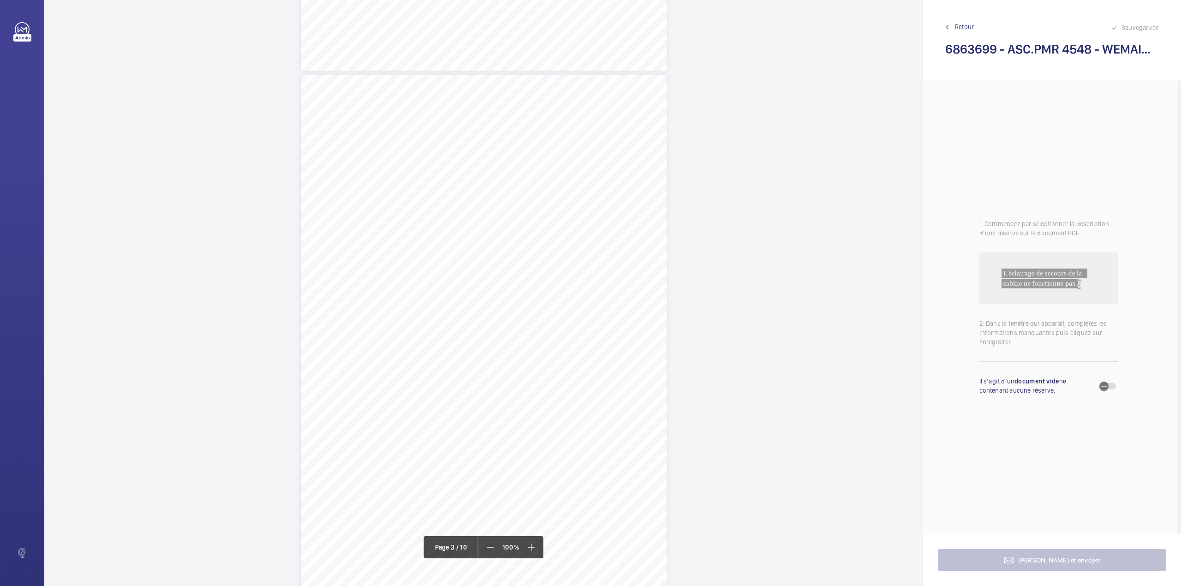
scroll to position [1353, 0]
drag, startPoint x: 460, startPoint y: 395, endPoint x: 578, endPoint y: 396, distance: 118.1
click at [578, 396] on span "Echelle de secours absente : à remette en place." at bounding box center [521, 396] width 120 height 6
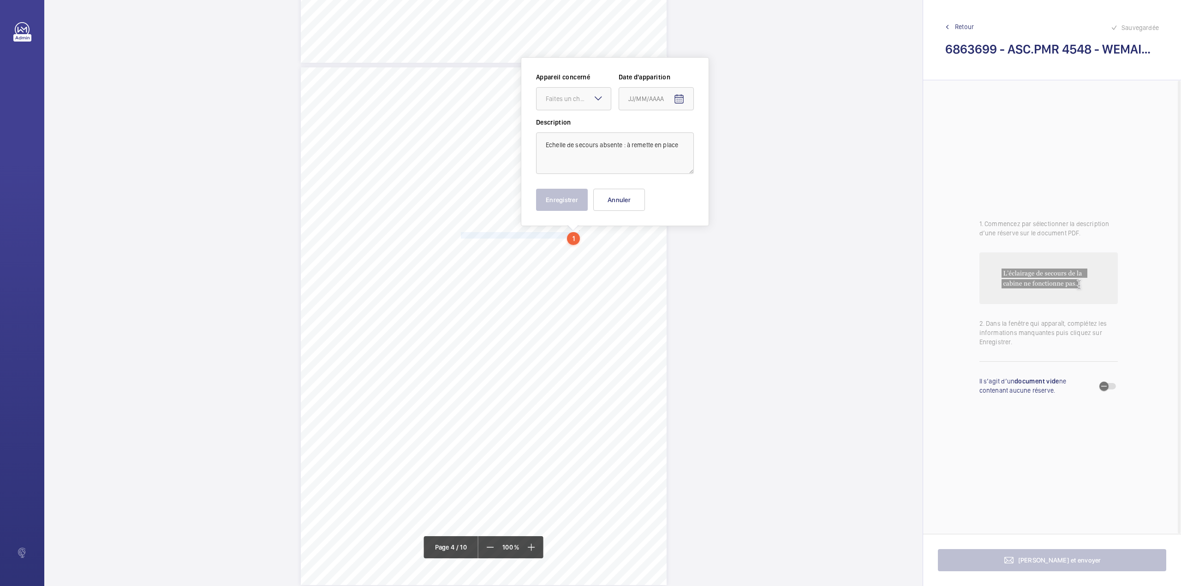
scroll to position [1515, 0]
click at [572, 97] on div "Faites un choix" at bounding box center [578, 97] width 65 height 9
click at [570, 130] on span "4548" at bounding box center [574, 125] width 56 height 9
click at [679, 101] on mat-icon "Open calendar" at bounding box center [679, 97] width 11 height 11
click at [724, 132] on span "Previous month" at bounding box center [725, 134] width 18 height 18
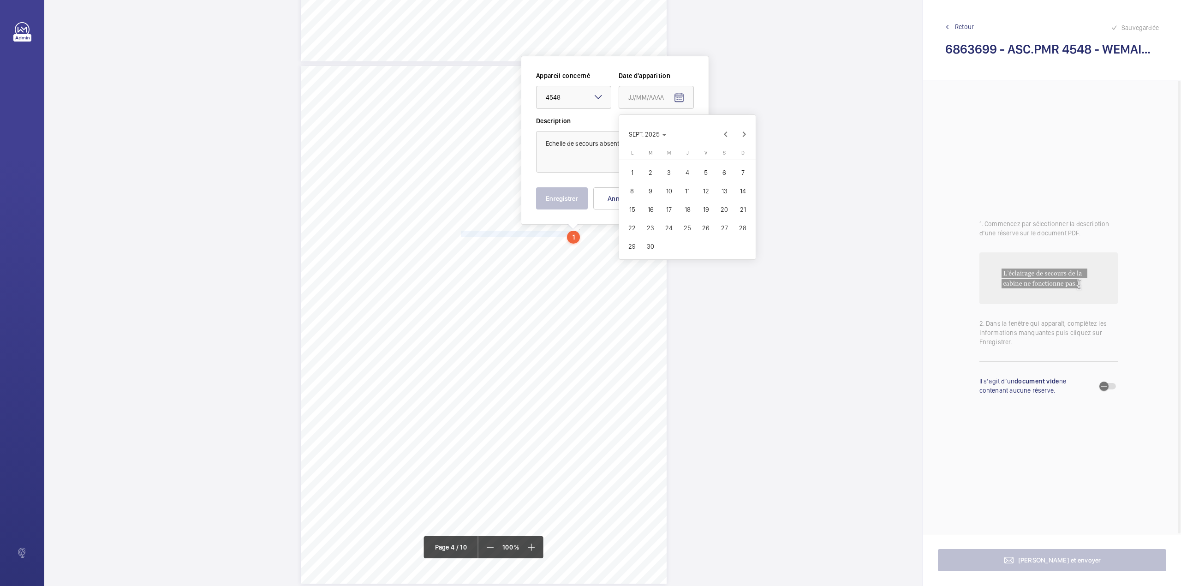
click at [706, 210] on span "19" at bounding box center [706, 209] width 17 height 17
type input "19/09/2025"
click at [683, 149] on textarea "Echelle de secours absente : à remette en place" at bounding box center [615, 152] width 158 height 42
type textarea "Echelle de secours absente : à remette en place."
click at [561, 203] on button "Enregistrer" at bounding box center [562, 198] width 52 height 22
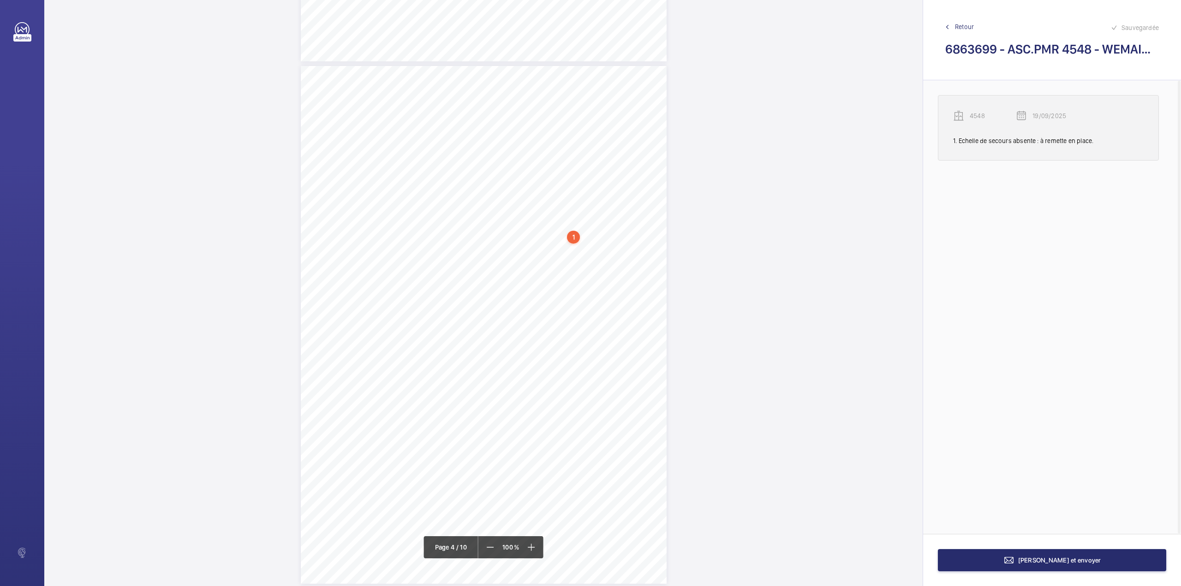
click at [980, 113] on p "4548" at bounding box center [993, 115] width 46 height 9
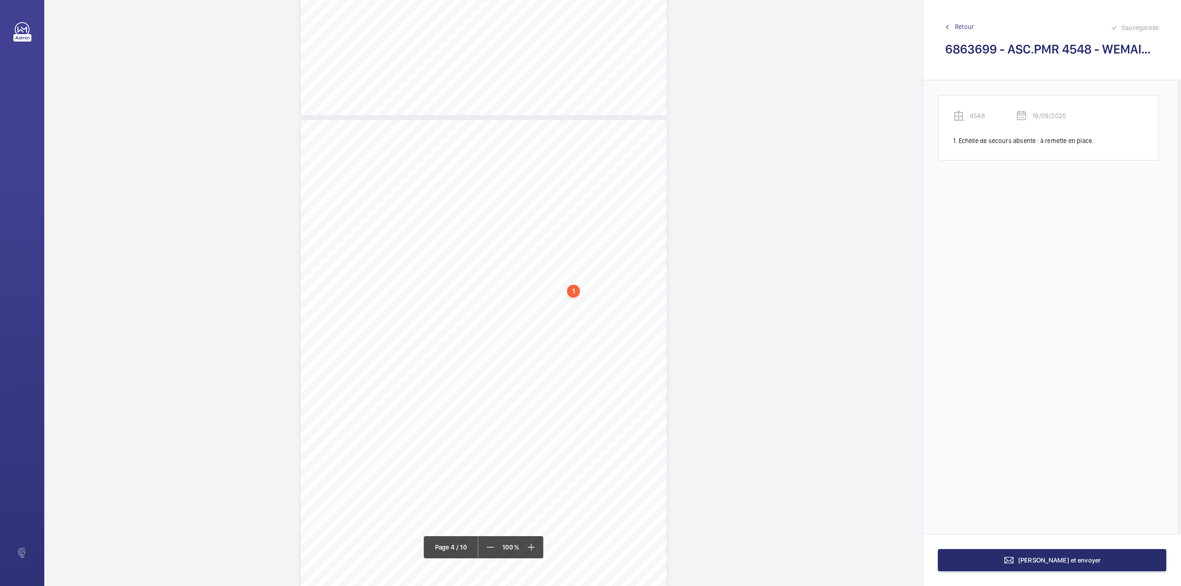
scroll to position [1460, 0]
drag, startPoint x: 538, startPoint y: 223, endPoint x: 556, endPoint y: 223, distance: 18.0
click at [556, 223] on div "4548" at bounding box center [575, 221] width 79 height 9
drag, startPoint x: 536, startPoint y: 220, endPoint x: 553, endPoint y: 220, distance: 16.6
click at [553, 220] on div "4548" at bounding box center [575, 221] width 79 height 9
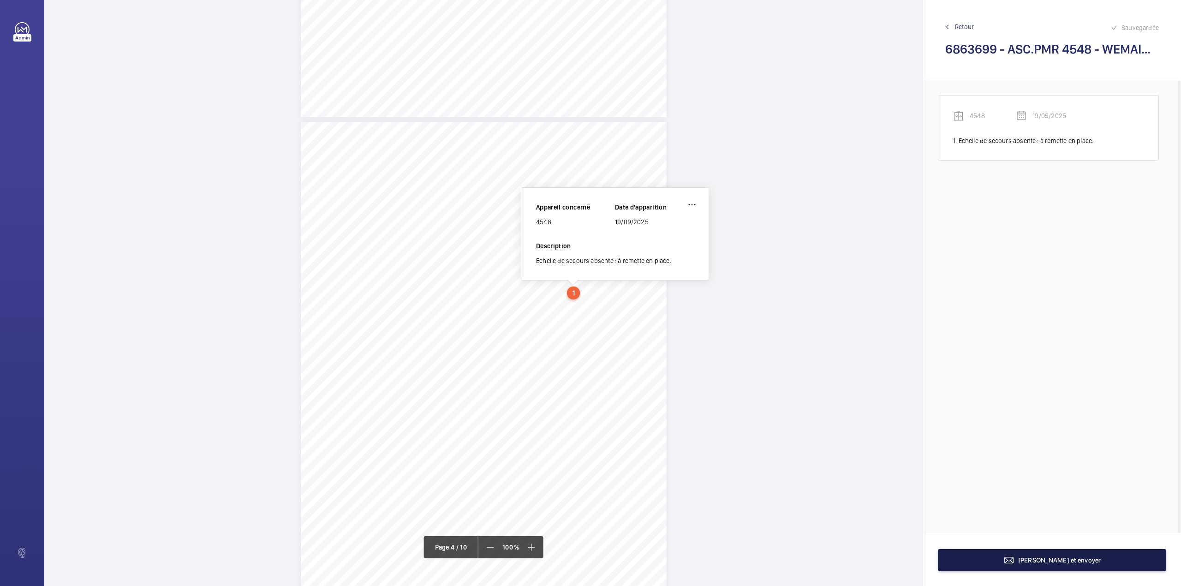
click at [1009, 556] on button "[PERSON_NAME] et envoyer" at bounding box center [1052, 560] width 228 height 22
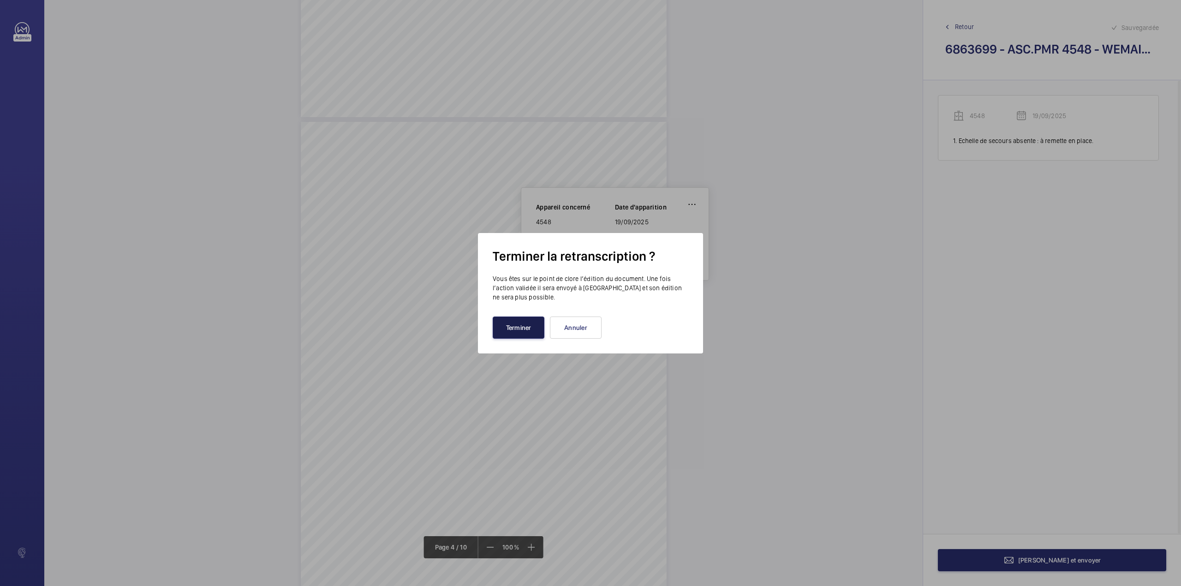
click at [519, 322] on button "Terminer" at bounding box center [519, 327] width 52 height 22
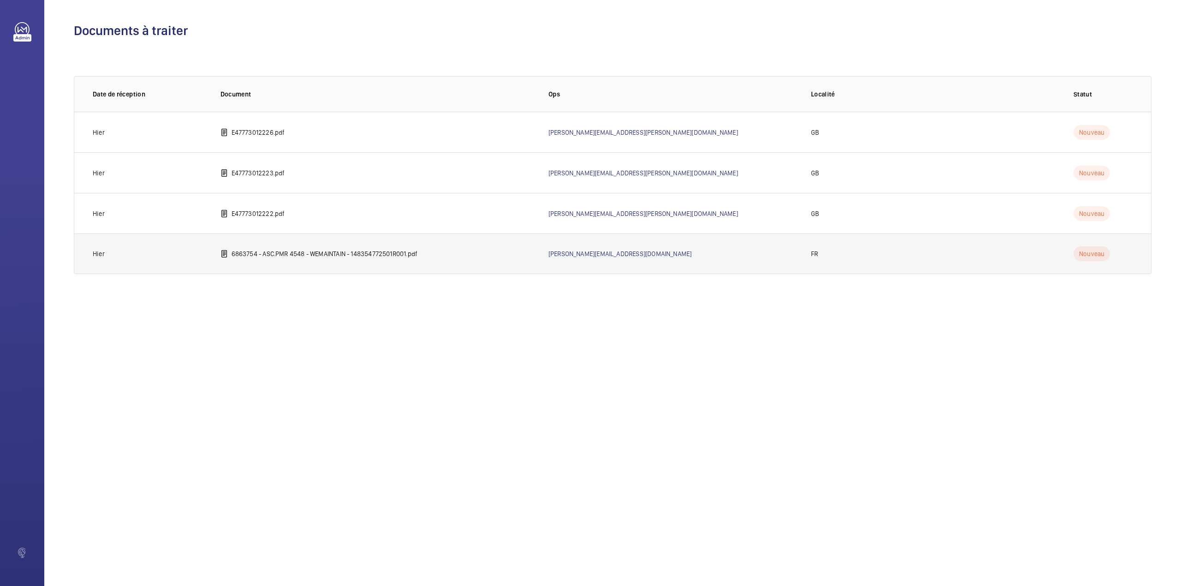
click at [336, 253] on p "6863754 - ASC.PMR 4548 - WEMAINTAIN - 148354772501R001.pdf" at bounding box center [325, 253] width 186 height 9
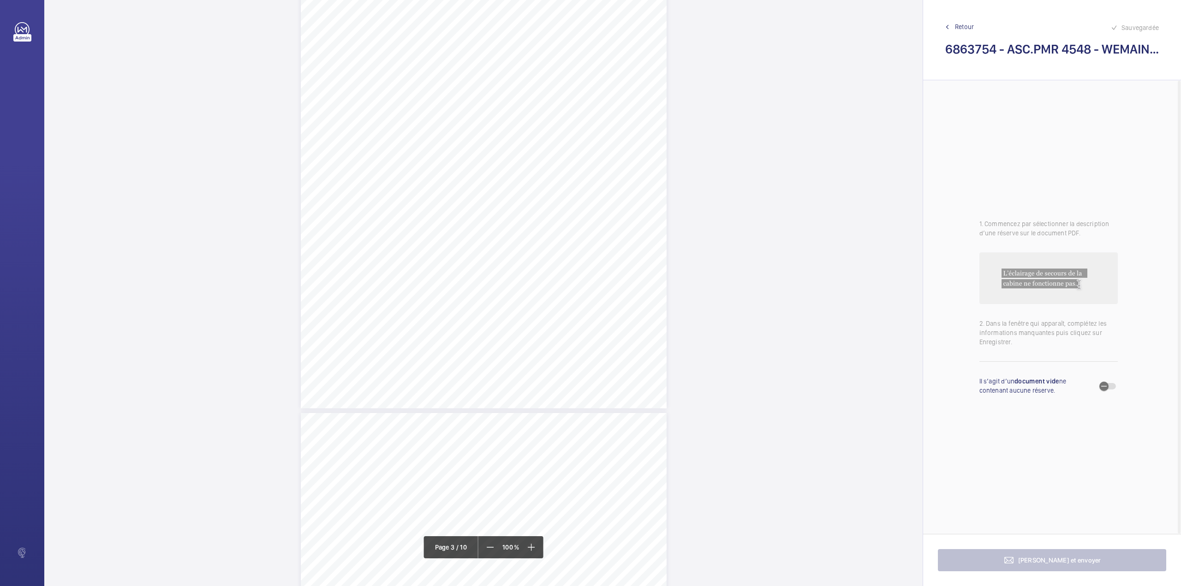
scroll to position [1476, 0]
click at [459, 245] on div "RECAPITULATIF DES OBSERVATIONS DEKRA Industrial - Rapport n° 148354772501R001 -…" at bounding box center [484, 364] width 366 height 518
click at [508, 196] on button "Annuler" at bounding box center [500, 198] width 52 height 22
drag, startPoint x: 459, startPoint y: 233, endPoint x: 483, endPoint y: 240, distance: 24.4
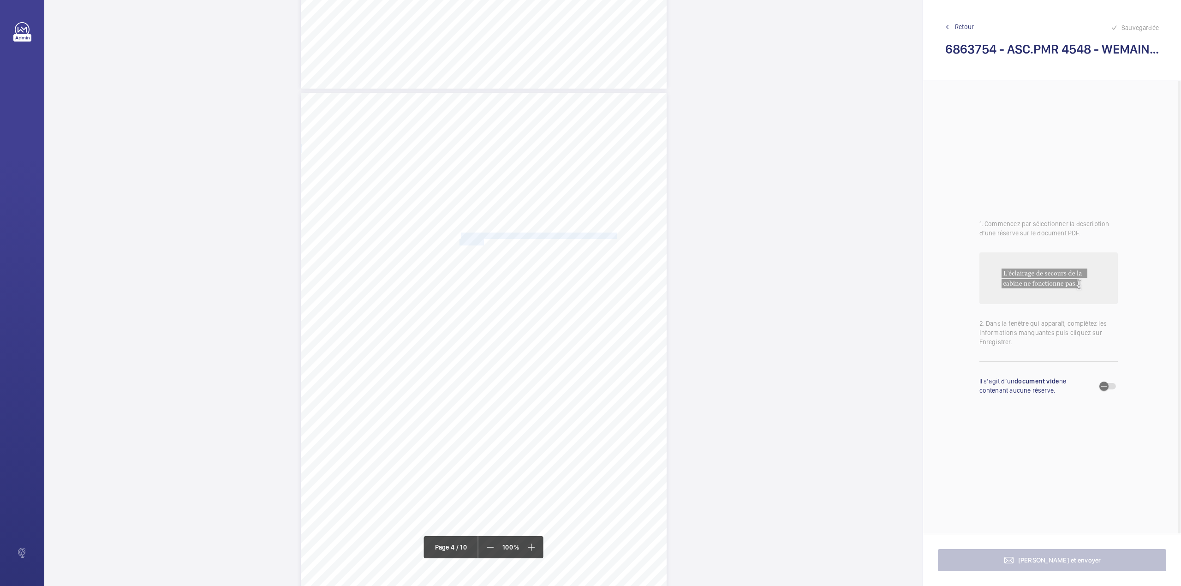
click at [483, 240] on div "RECAPITULATIF DES OBSERVATIONS DEKRA Industrial - Rapport n° 148354772501R001 -…" at bounding box center [484, 352] width 366 height 518
click at [484, 96] on div "Faites un choix" at bounding box center [482, 97] width 65 height 9
click at [481, 125] on span "4548" at bounding box center [478, 125] width 56 height 9
click at [581, 100] on mat-icon "Open calendar" at bounding box center [583, 97] width 11 height 11
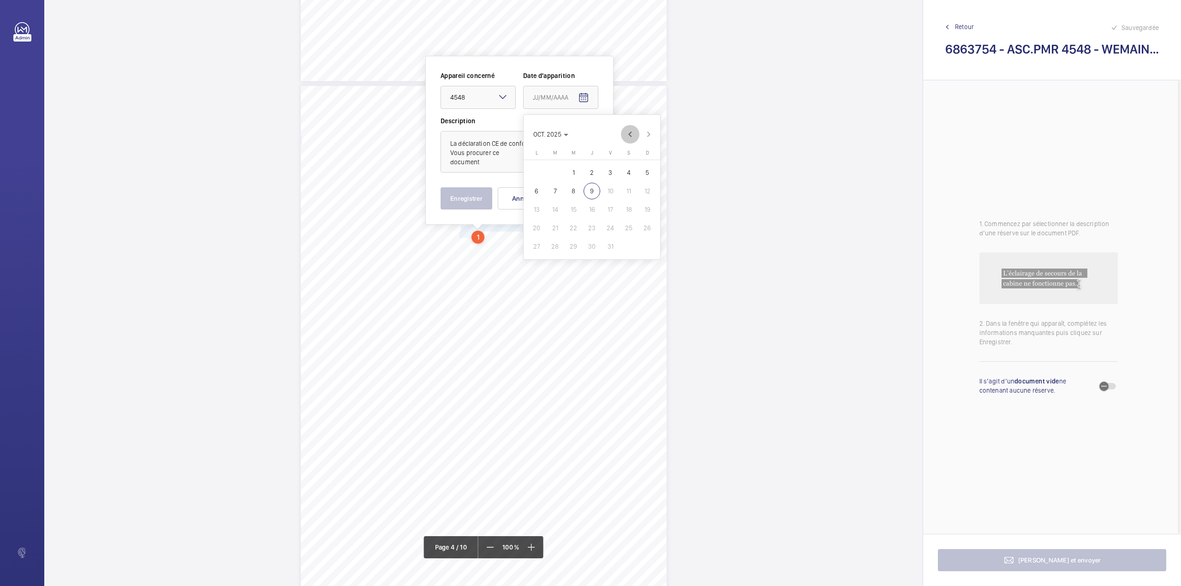
click at [633, 133] on span "Previous month" at bounding box center [630, 134] width 18 height 18
click at [613, 206] on span "19" at bounding box center [610, 209] width 17 height 17
type input "19/09/2025"
click at [495, 162] on textarea "La déclaration CE de conformité est absente. Vous procurer ce document" at bounding box center [520, 152] width 158 height 42
type textarea "La déclaration CE de conformité est absente. Vous procurer ce document."
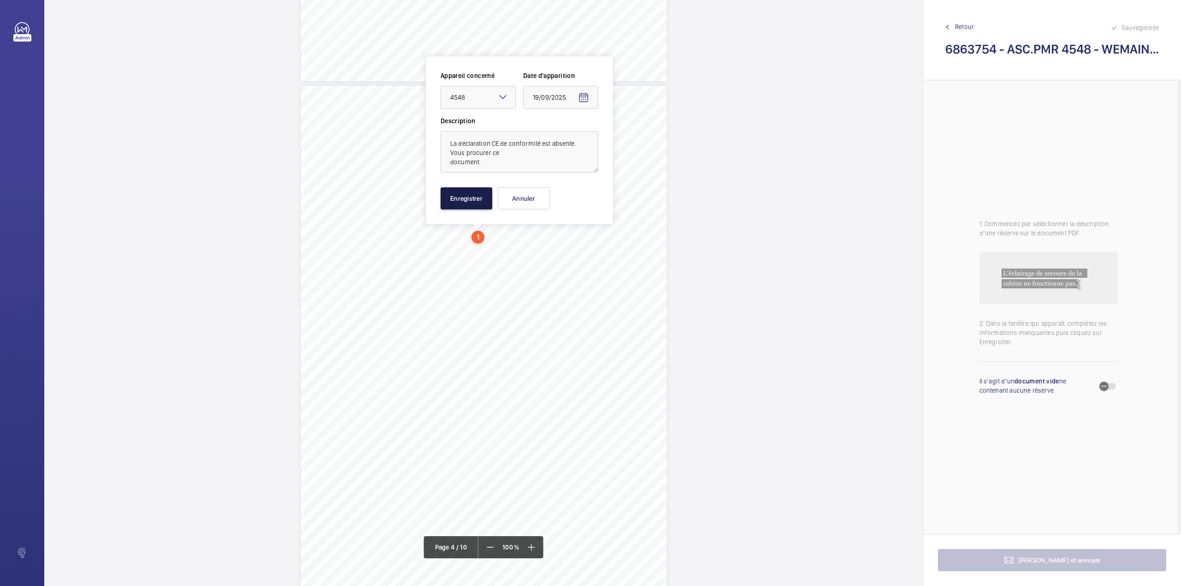
click at [465, 200] on button "Enregistrer" at bounding box center [467, 198] width 52 height 22
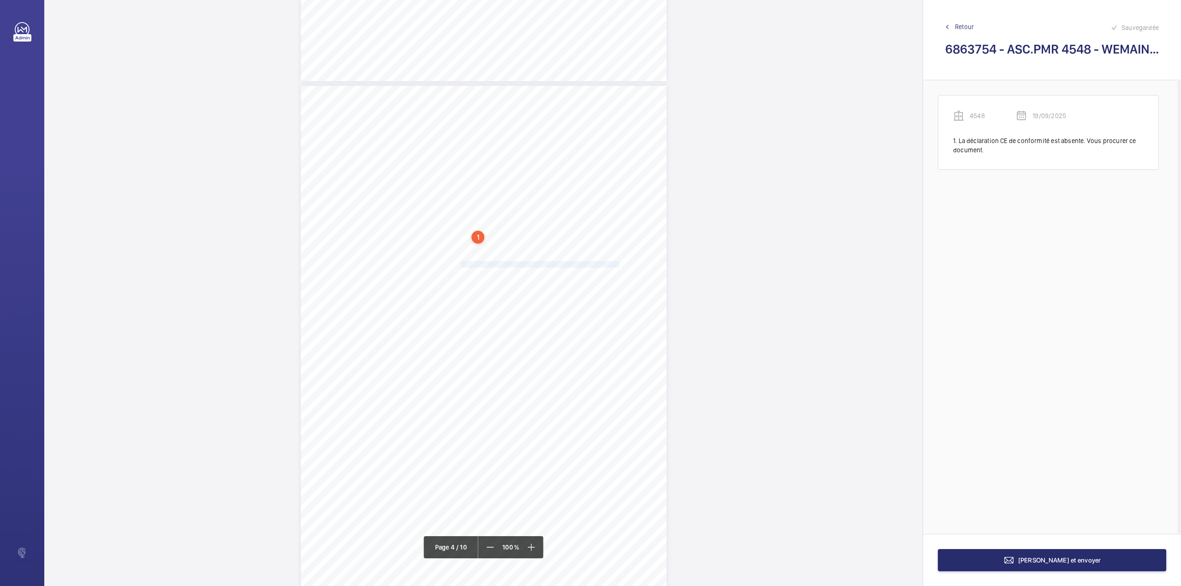
drag, startPoint x: 459, startPoint y: 262, endPoint x: 617, endPoint y: 263, distance: 157.3
click at [617, 263] on span "Absence de l'échelle obligatoire pour l'évacuation des personnes" at bounding box center [540, 265] width 159 height 6
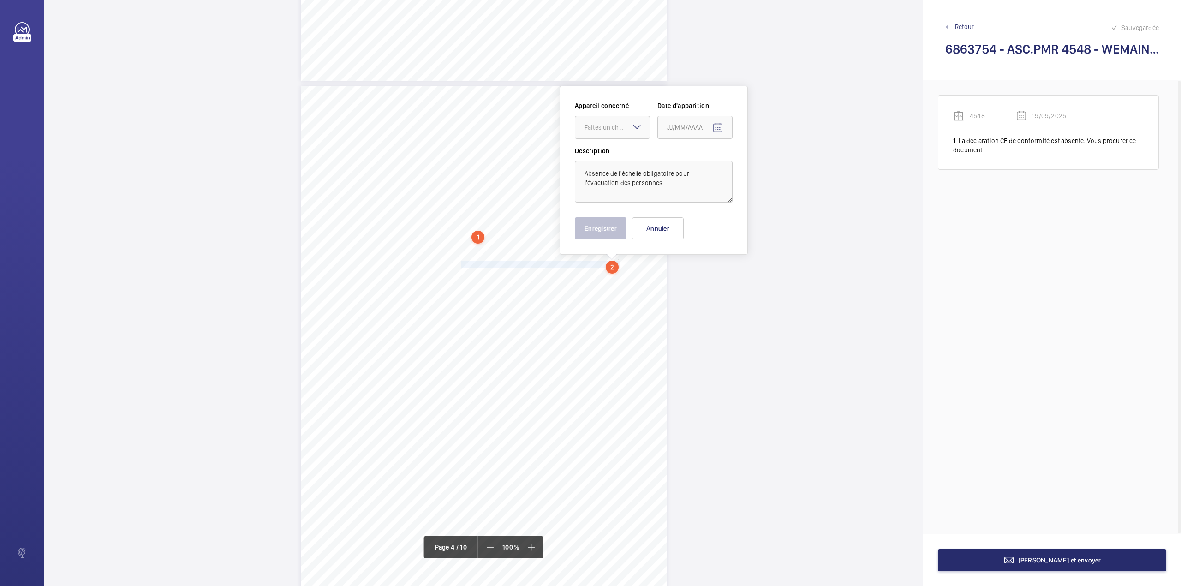
scroll to position [1525, 0]
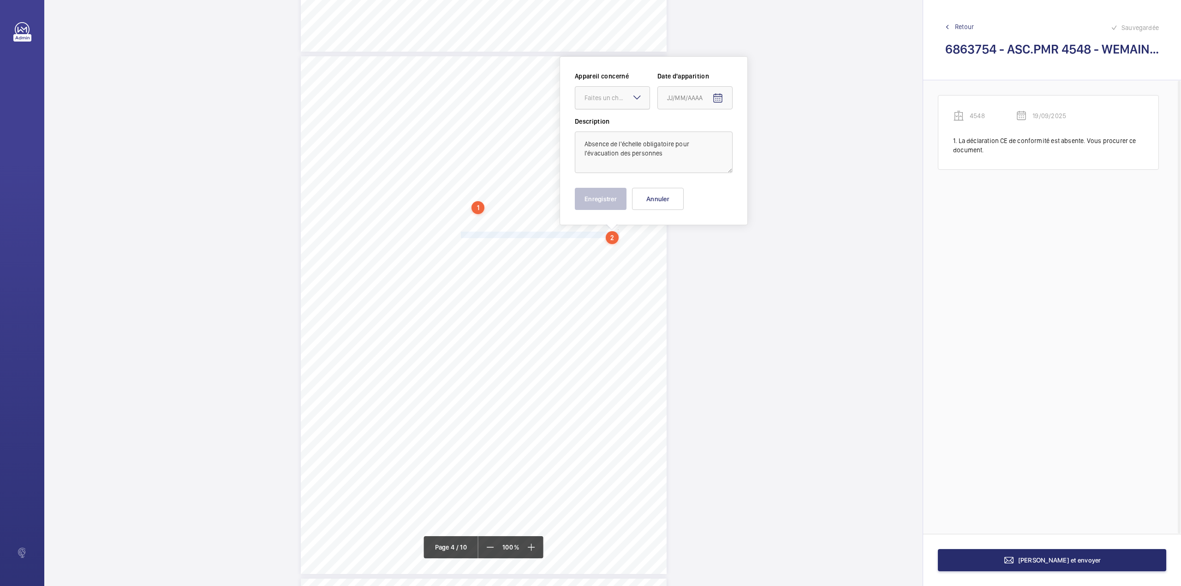
click at [611, 107] on div at bounding box center [612, 98] width 74 height 22
click at [608, 125] on span "4548" at bounding box center [612, 125] width 56 height 9
click at [716, 99] on mat-icon "Open calendar" at bounding box center [717, 98] width 11 height 11
click at [764, 137] on span "Previous month" at bounding box center [764, 134] width 18 height 18
click at [743, 206] on span "19" at bounding box center [744, 210] width 17 height 17
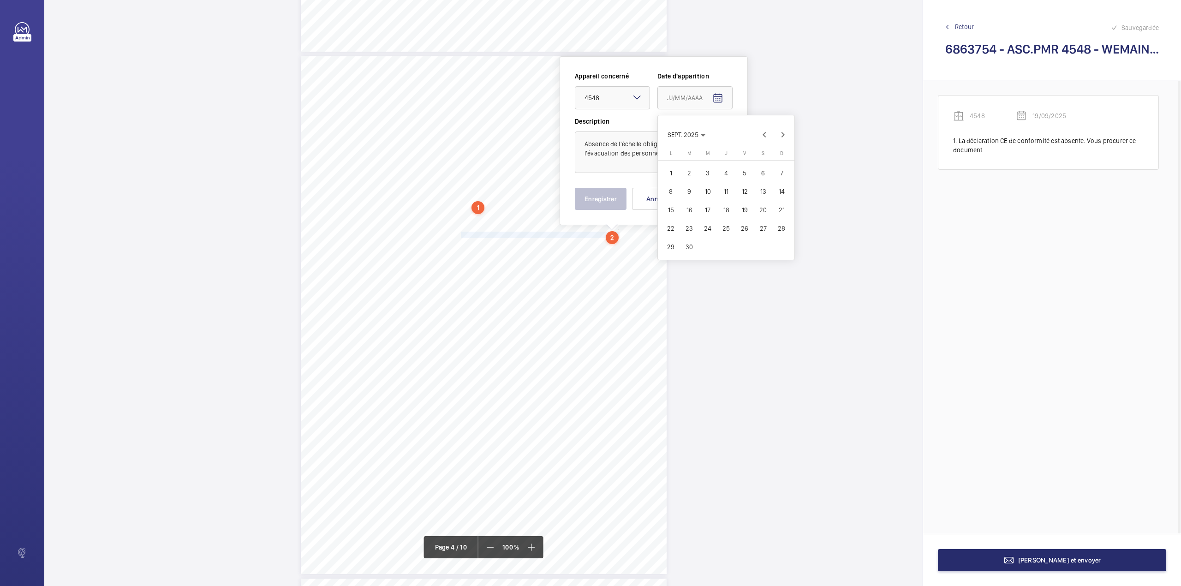
type input "19/09/2025"
click at [676, 162] on textarea "Absence de l'échelle obligatoire pour l'évacuation des personnes" at bounding box center [654, 152] width 158 height 42
type textarea "Absence de l'échelle obligatoire pour l'évacuation des personnes."
click at [618, 191] on button "Enregistrer" at bounding box center [601, 199] width 52 height 22
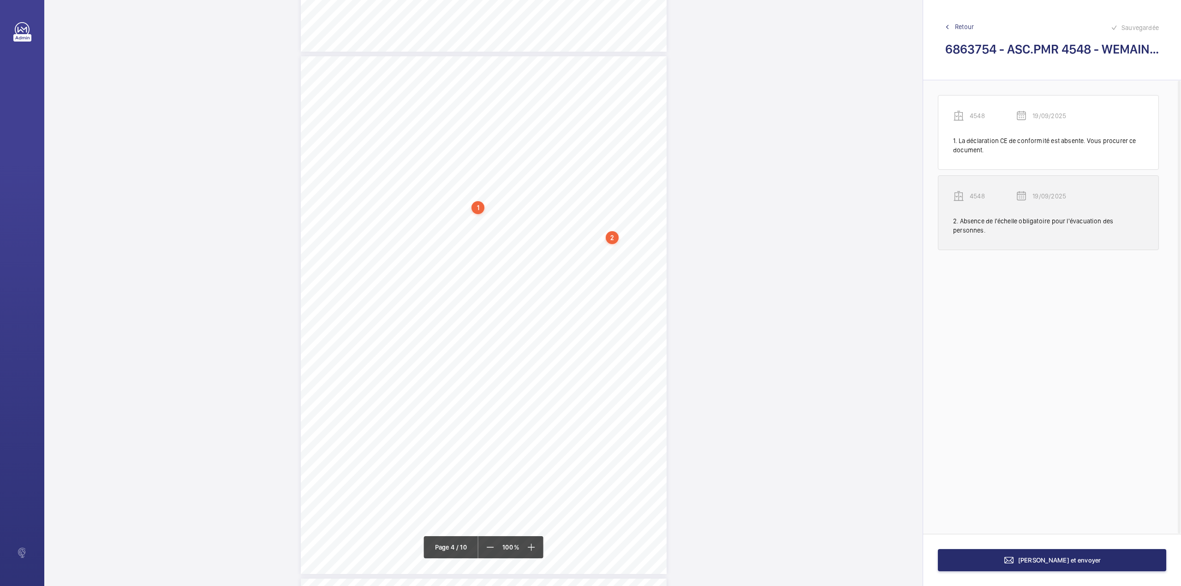
click at [977, 195] on p "4548" at bounding box center [993, 195] width 46 height 9
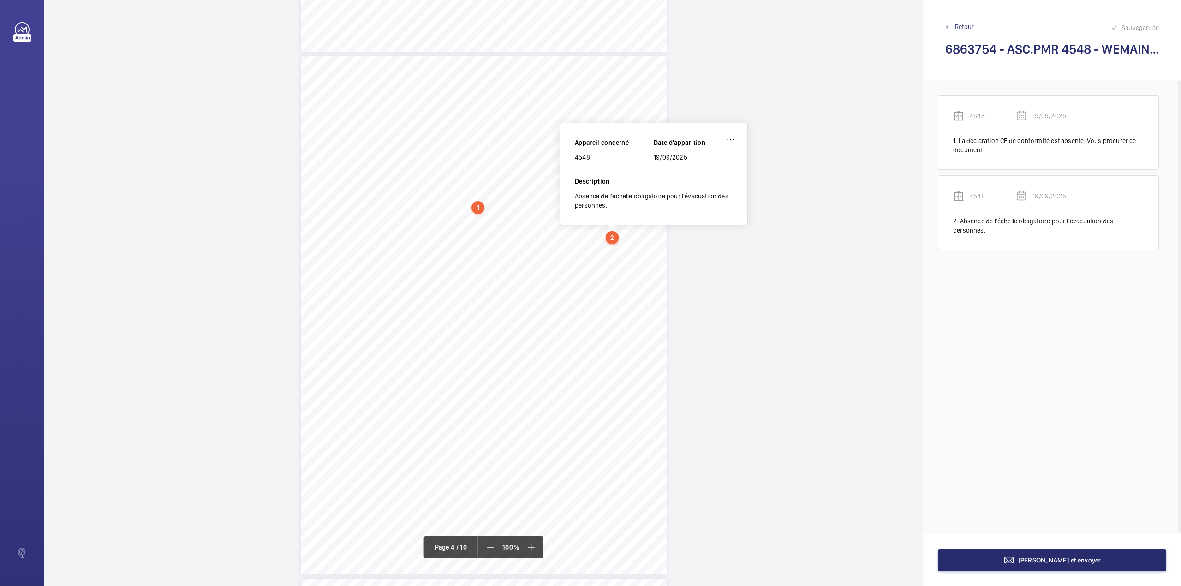
scroll to position [1469, 0]
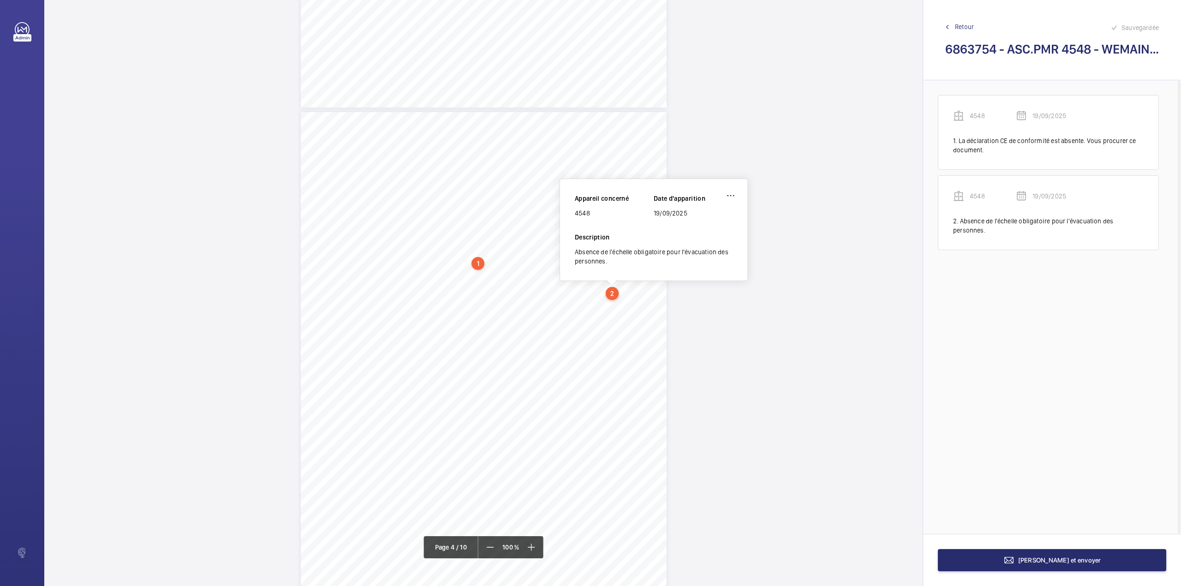
drag, startPoint x: 576, startPoint y: 215, endPoint x: 589, endPoint y: 215, distance: 13.4
click at [589, 215] on div "4548" at bounding box center [614, 213] width 79 height 9
click at [1024, 567] on button "[PERSON_NAME] et envoyer" at bounding box center [1052, 560] width 228 height 22
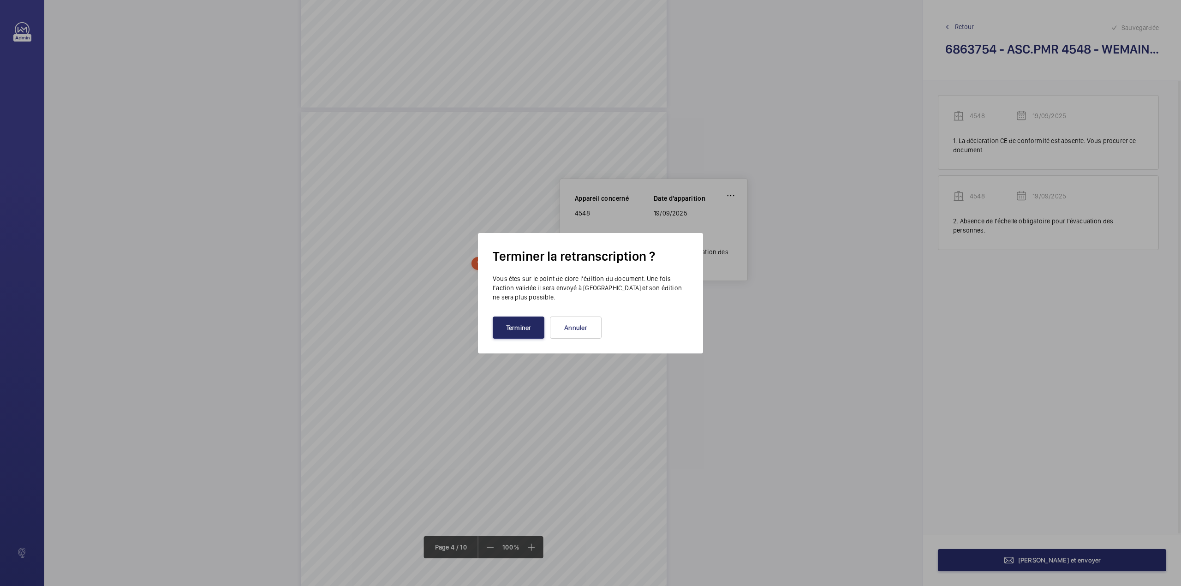
click at [508, 337] on button "Terminer" at bounding box center [519, 327] width 52 height 22
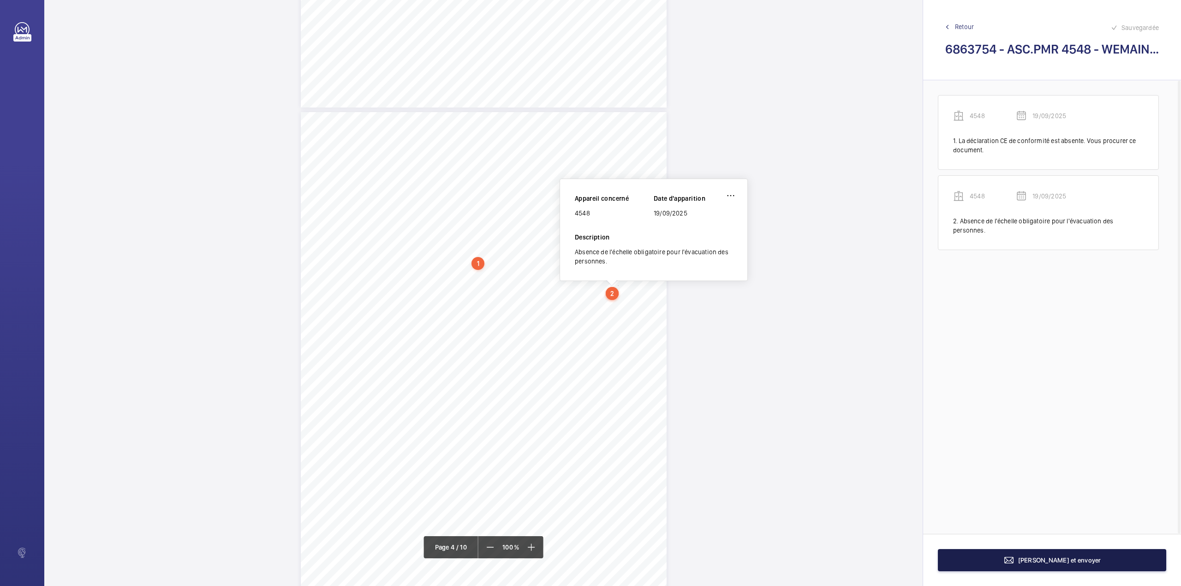
click at [1045, 562] on span "[PERSON_NAME] et envoyer" at bounding box center [1059, 559] width 83 height 7
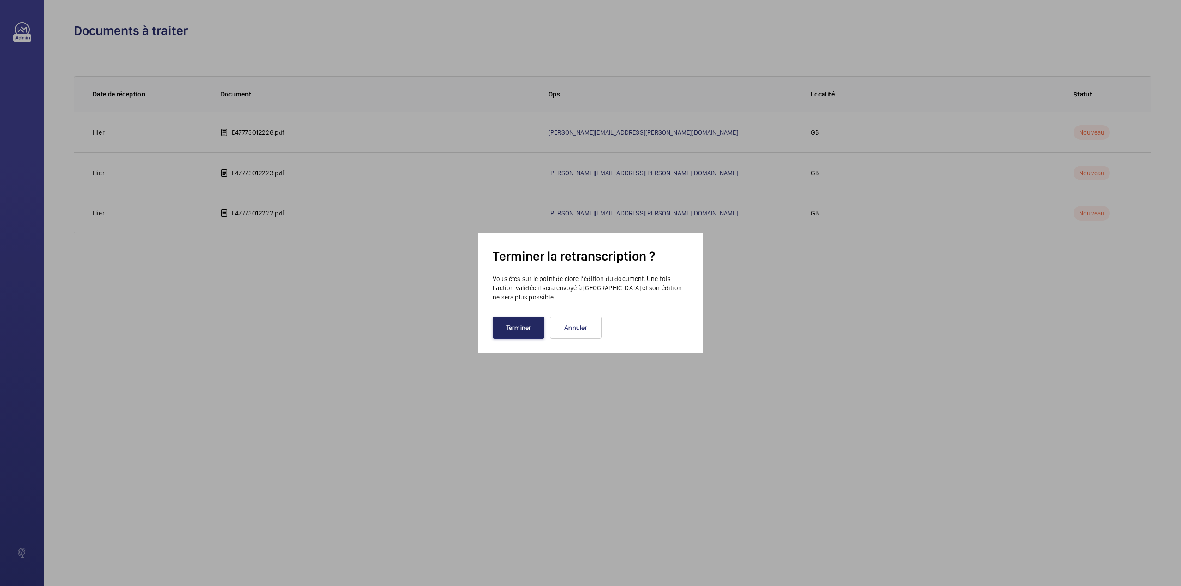
click at [513, 330] on button "Terminer" at bounding box center [519, 327] width 52 height 22
